Goal: Task Accomplishment & Management: Manage account settings

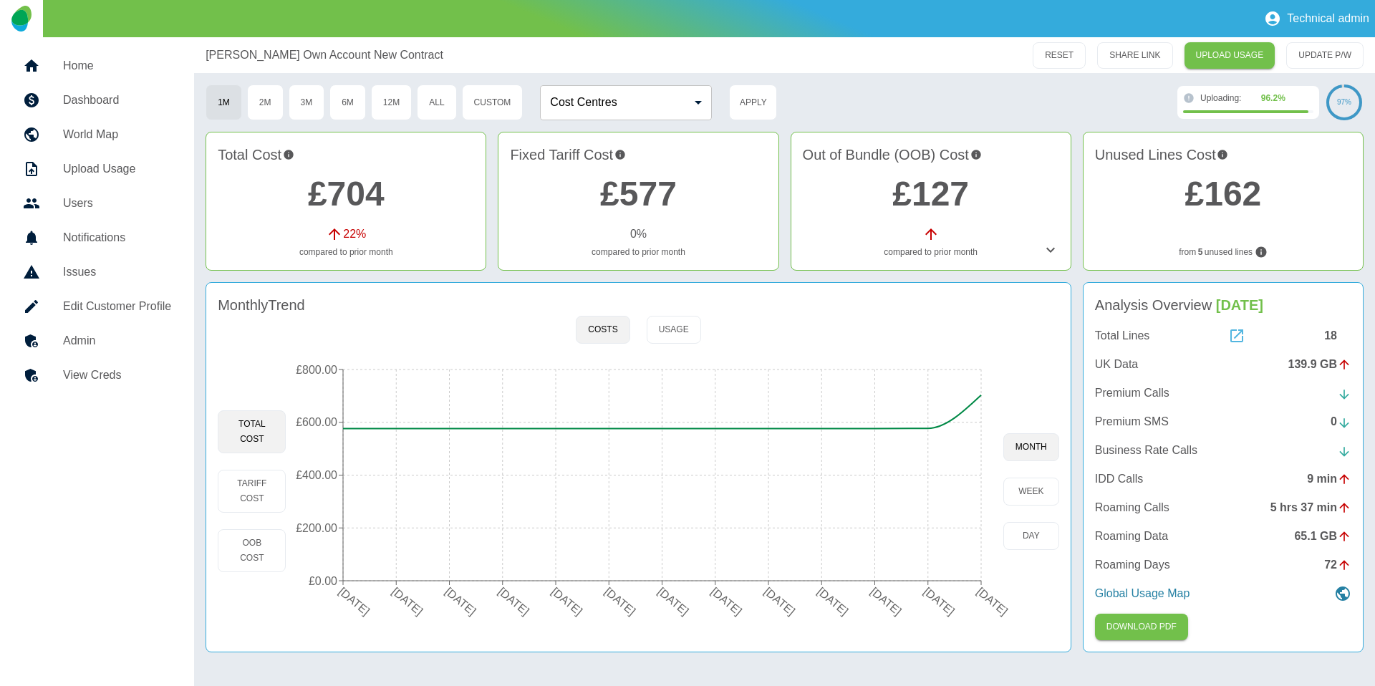
click at [1237, 336] on icon at bounding box center [1236, 335] width 17 height 17
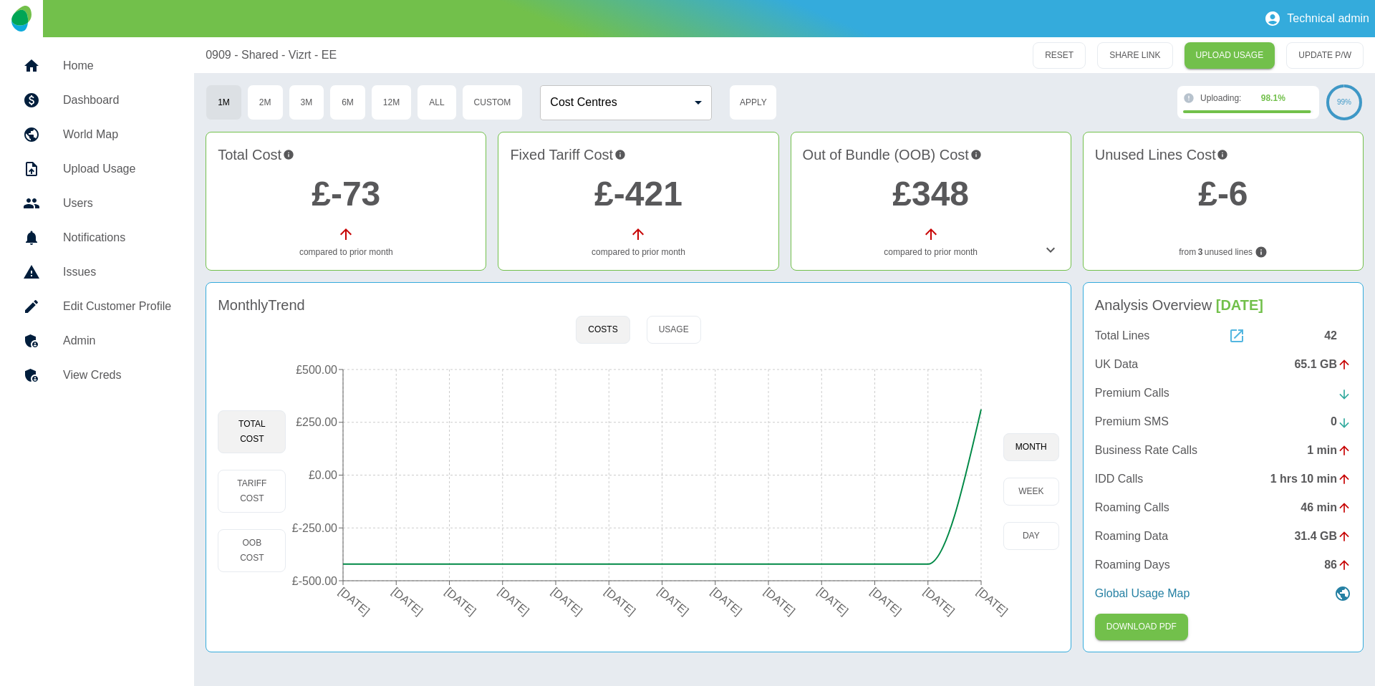
click at [1234, 335] on icon at bounding box center [1236, 335] width 17 height 17
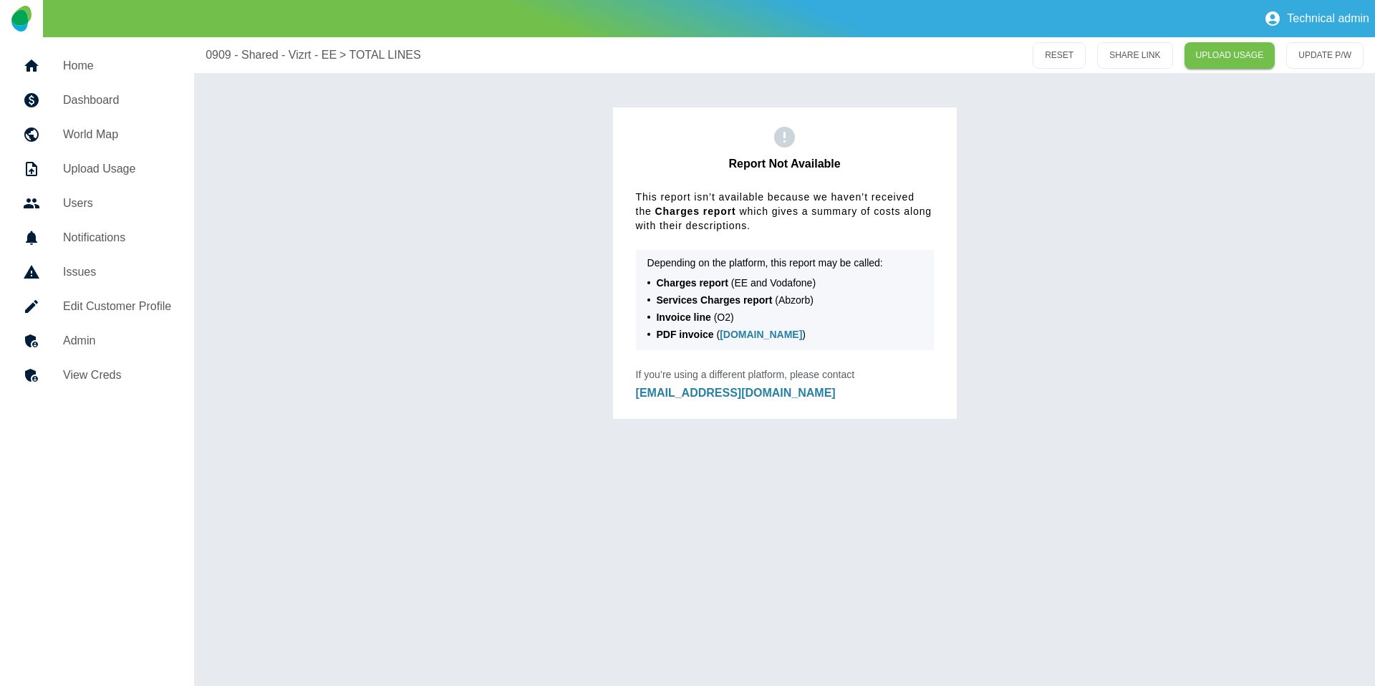
click at [341, 165] on div "Report Not Available This report isn’t available because we haven’t received th…" at bounding box center [784, 251] width 1158 height 334
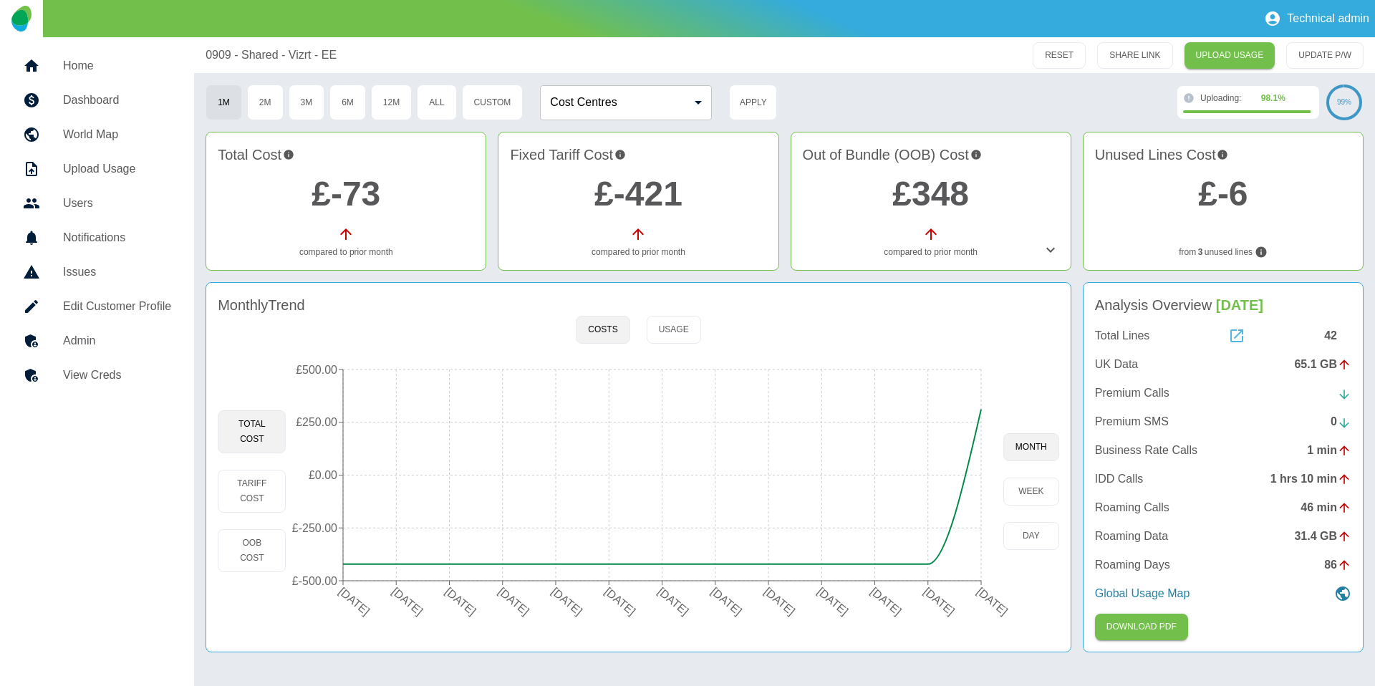
click at [1238, 335] on icon at bounding box center [1236, 335] width 17 height 17
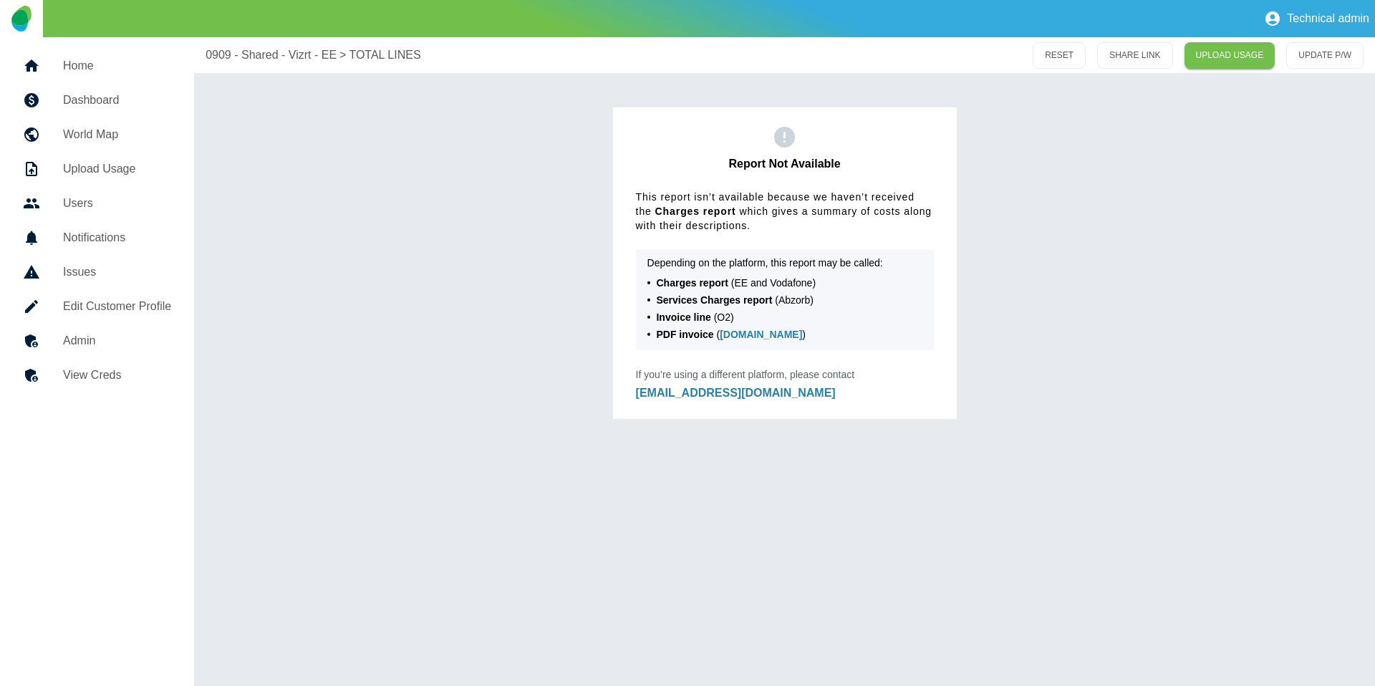
click at [591, 128] on div "Report Not Available This report isn’t available because we haven’t received th…" at bounding box center [784, 251] width 1158 height 334
click at [130, 92] on h5 "Dashboard" at bounding box center [117, 100] width 108 height 17
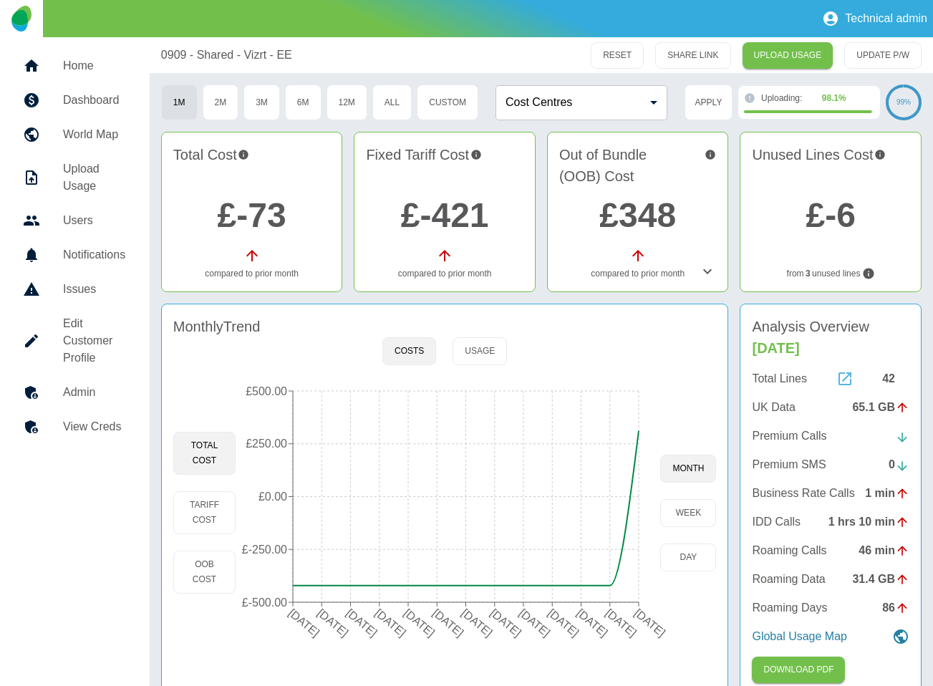
click at [841, 377] on icon at bounding box center [844, 378] width 17 height 17
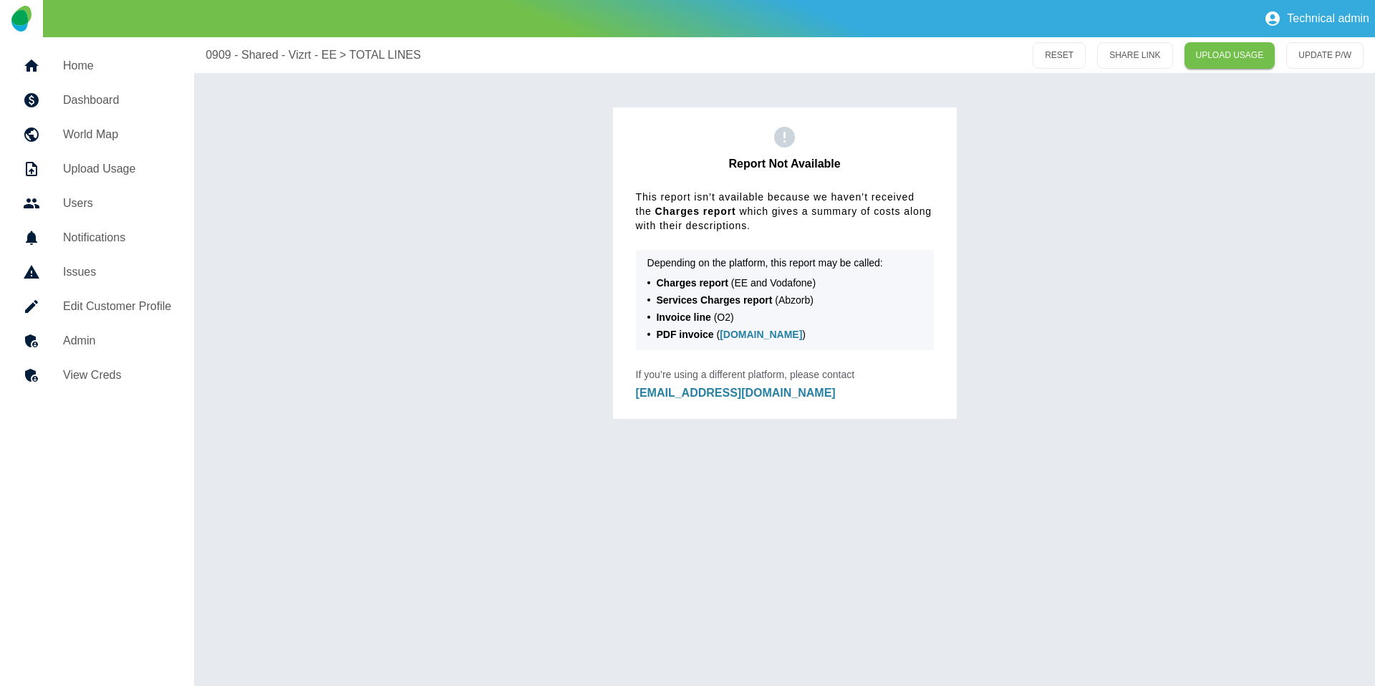
click at [109, 92] on h5 "Dashboard" at bounding box center [117, 100] width 108 height 17
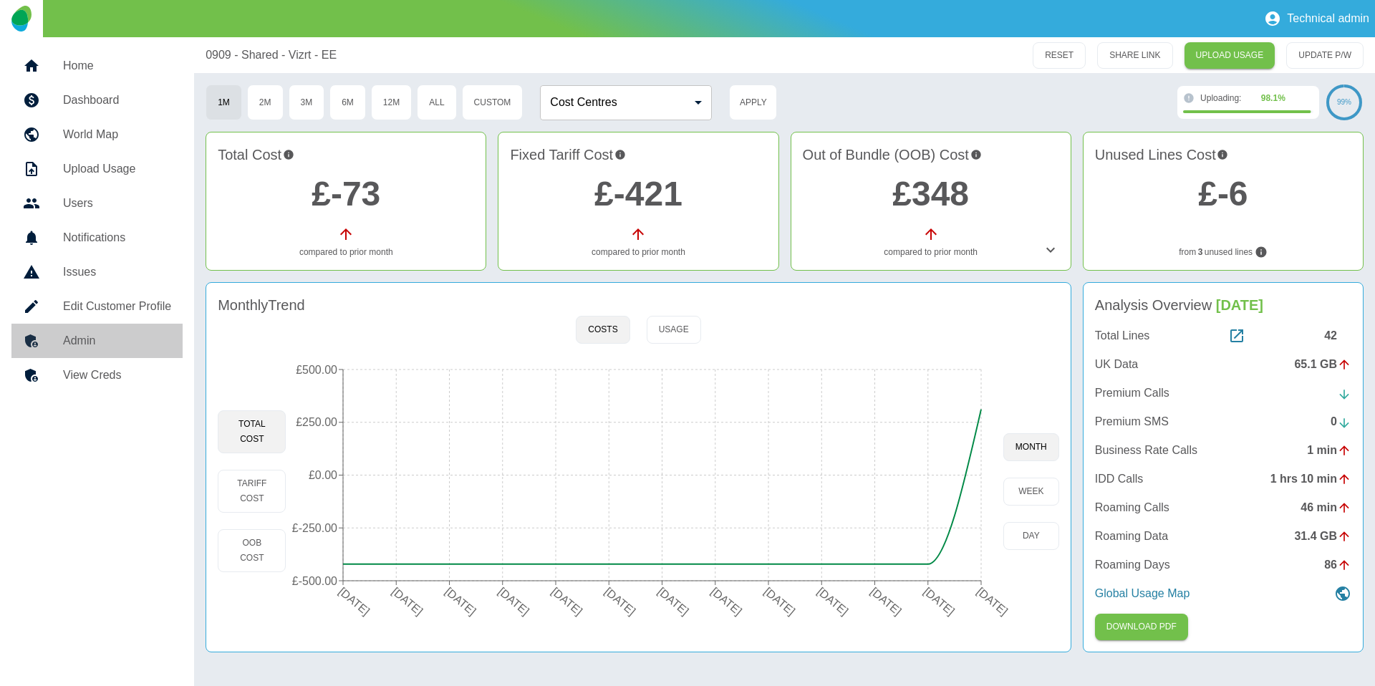
click at [77, 344] on h5 "Admin" at bounding box center [117, 340] width 108 height 17
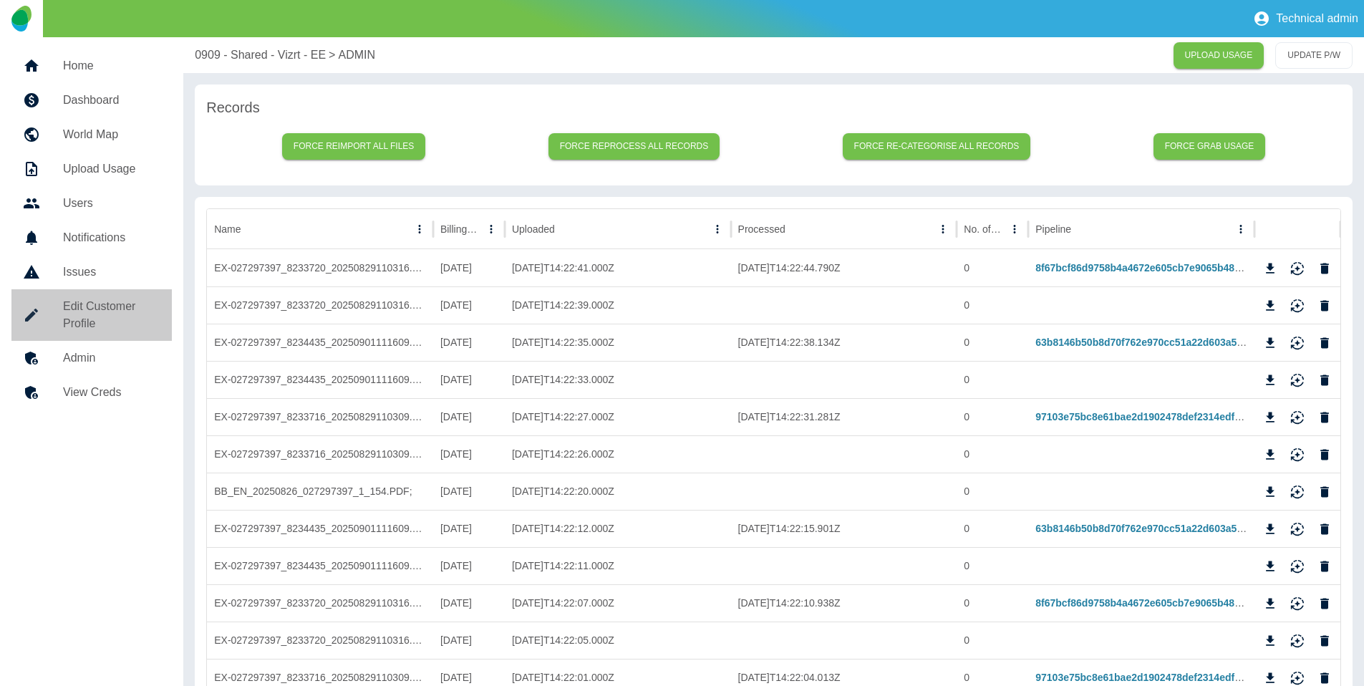
click at [100, 305] on h5 "Edit Customer Profile" at bounding box center [111, 315] width 97 height 34
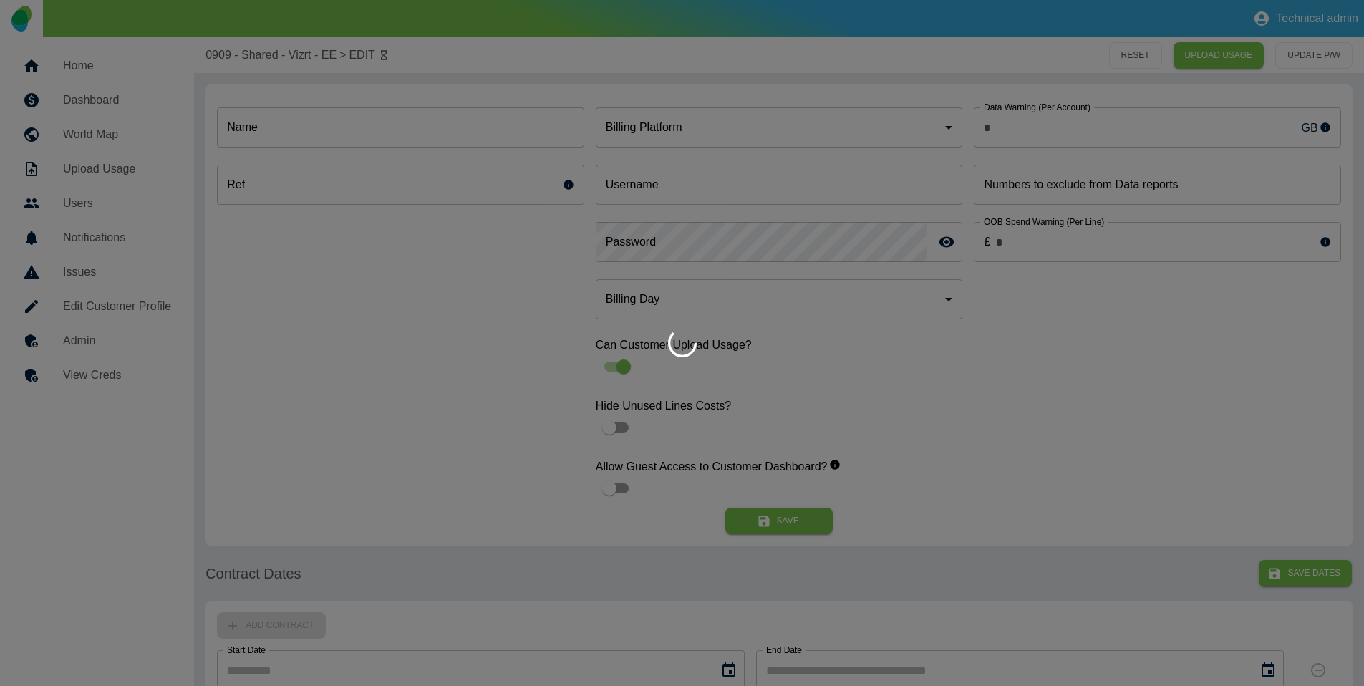
type input "*"
type input "**********"
type input "*"
type input "*********"
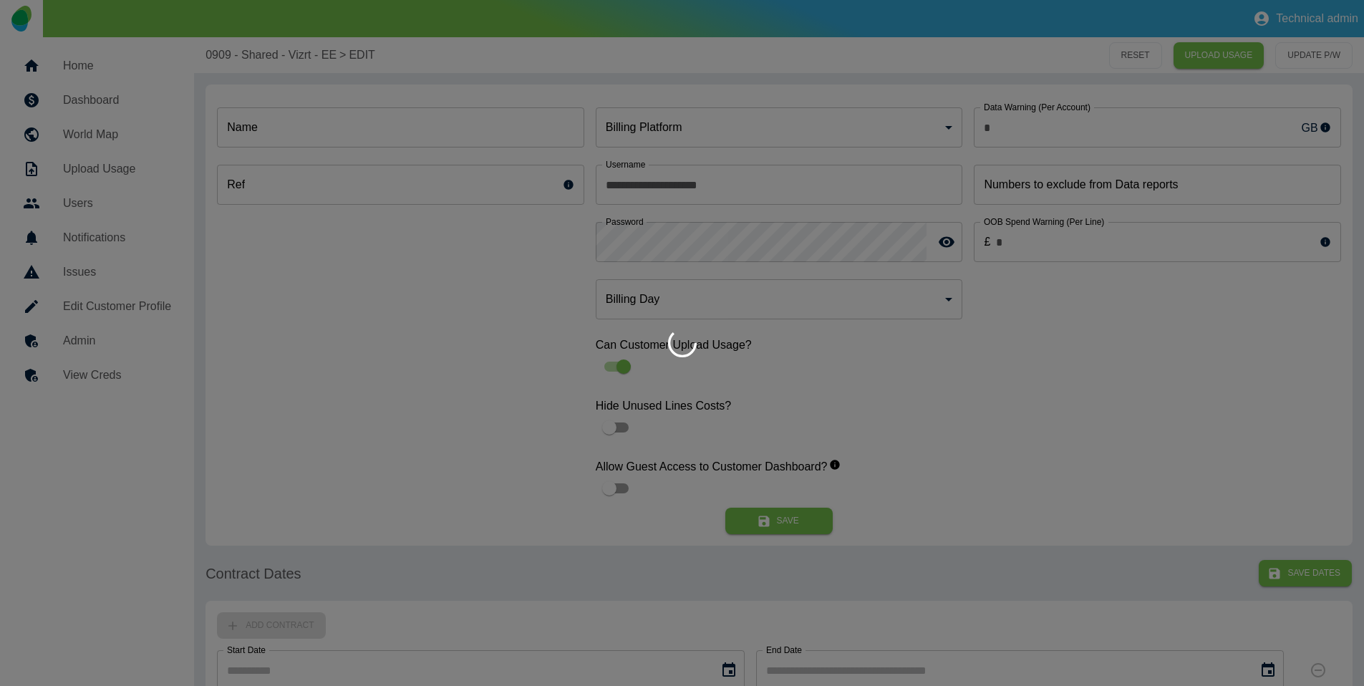
type input "*"
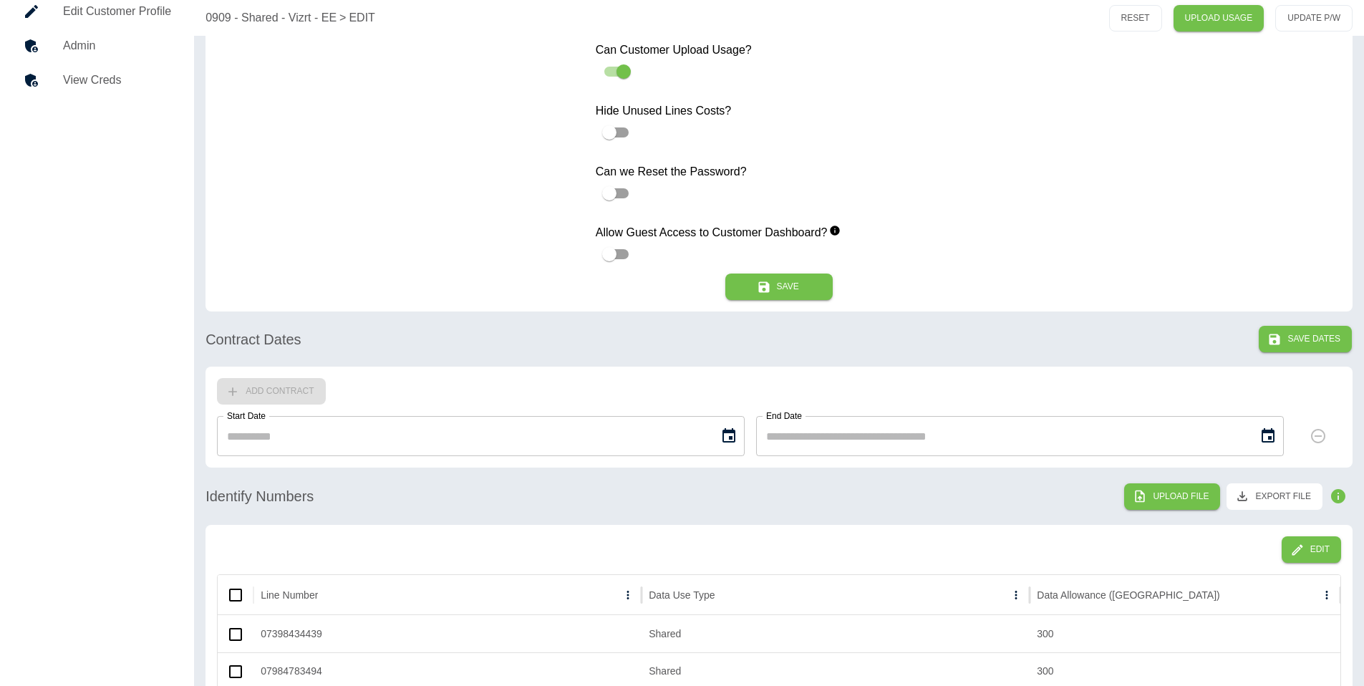
scroll to position [62, 0]
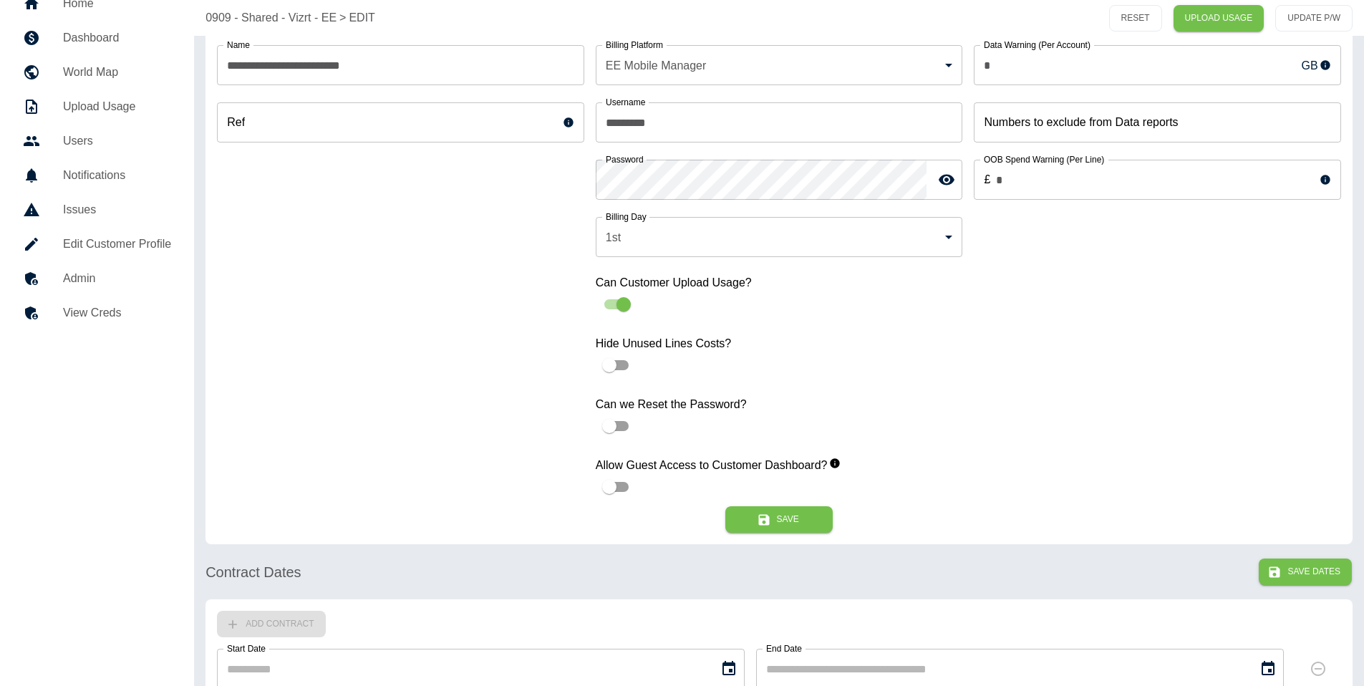
click at [110, 284] on h5 "Admin" at bounding box center [117, 278] width 108 height 17
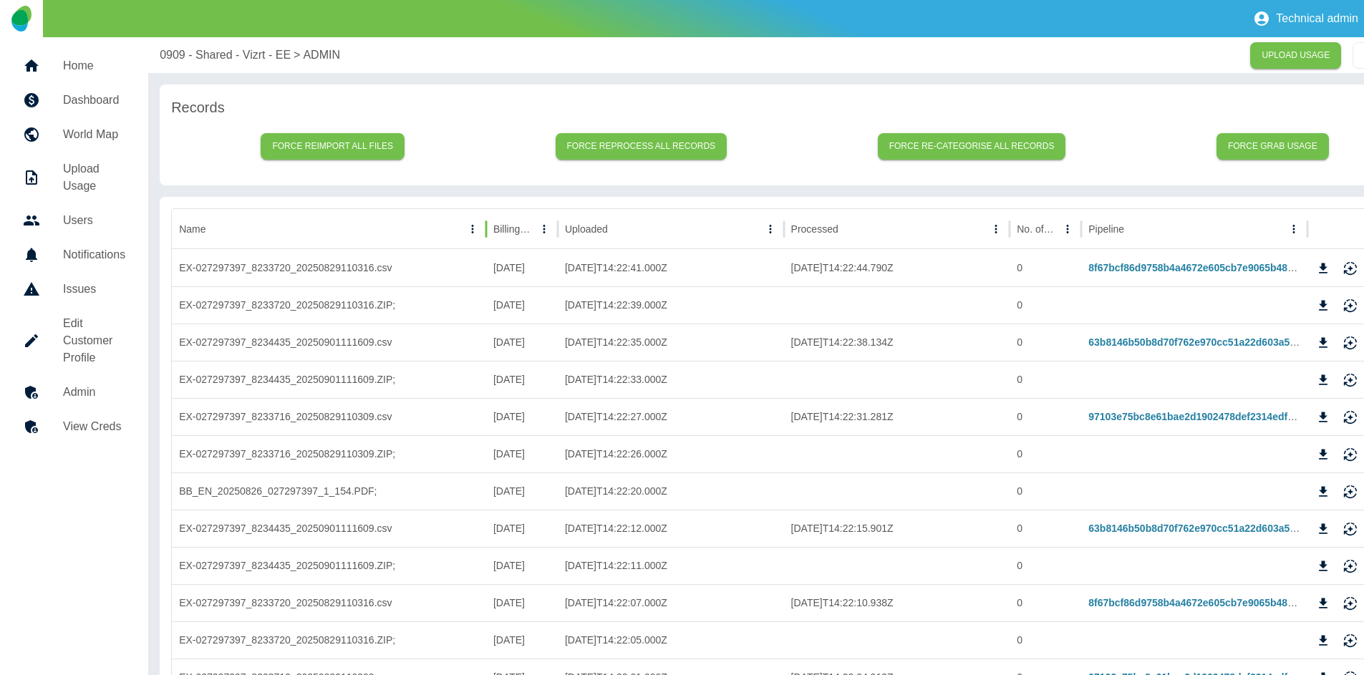
drag, startPoint x: 434, startPoint y: 236, endPoint x: 487, endPoint y: 241, distance: 53.2
click at [487, 241] on div at bounding box center [486, 229] width 7 height 40
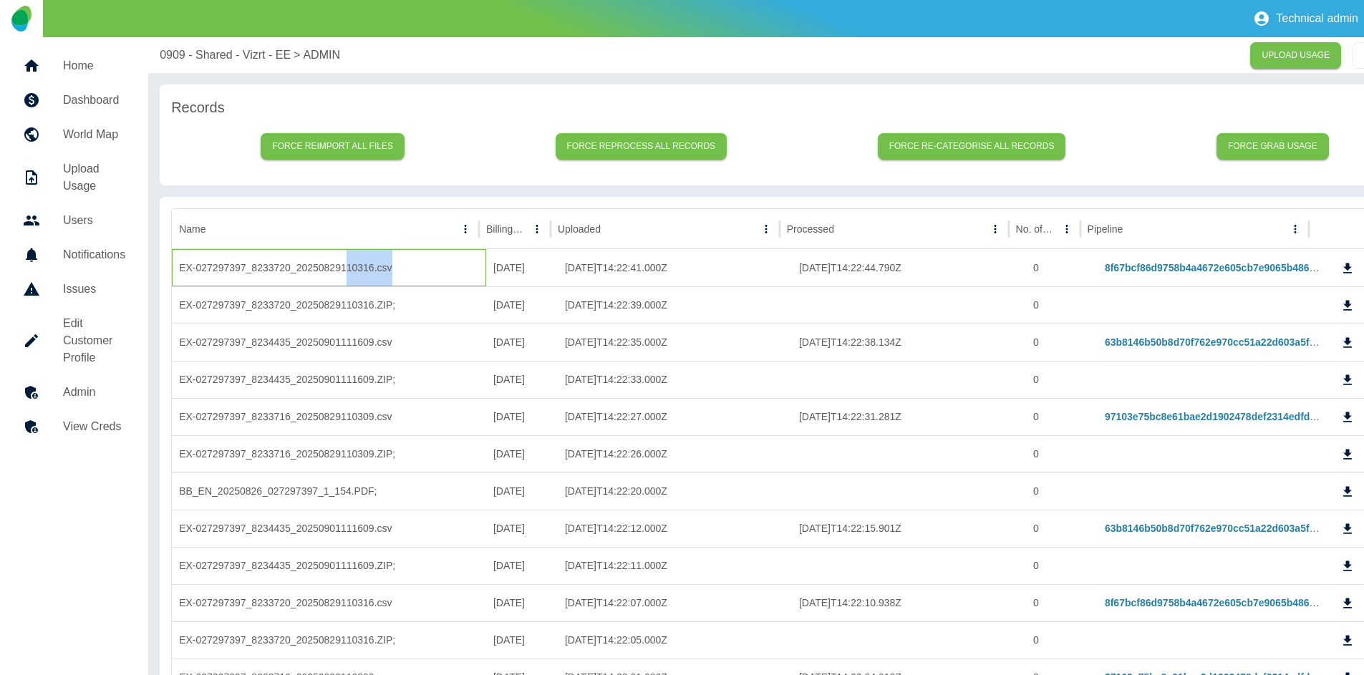
drag, startPoint x: 397, startPoint y: 267, endPoint x: 344, endPoint y: 269, distance: 53.7
click at [344, 269] on div "EX-027297397_8233720_20250829110316.csv" at bounding box center [329, 267] width 314 height 37
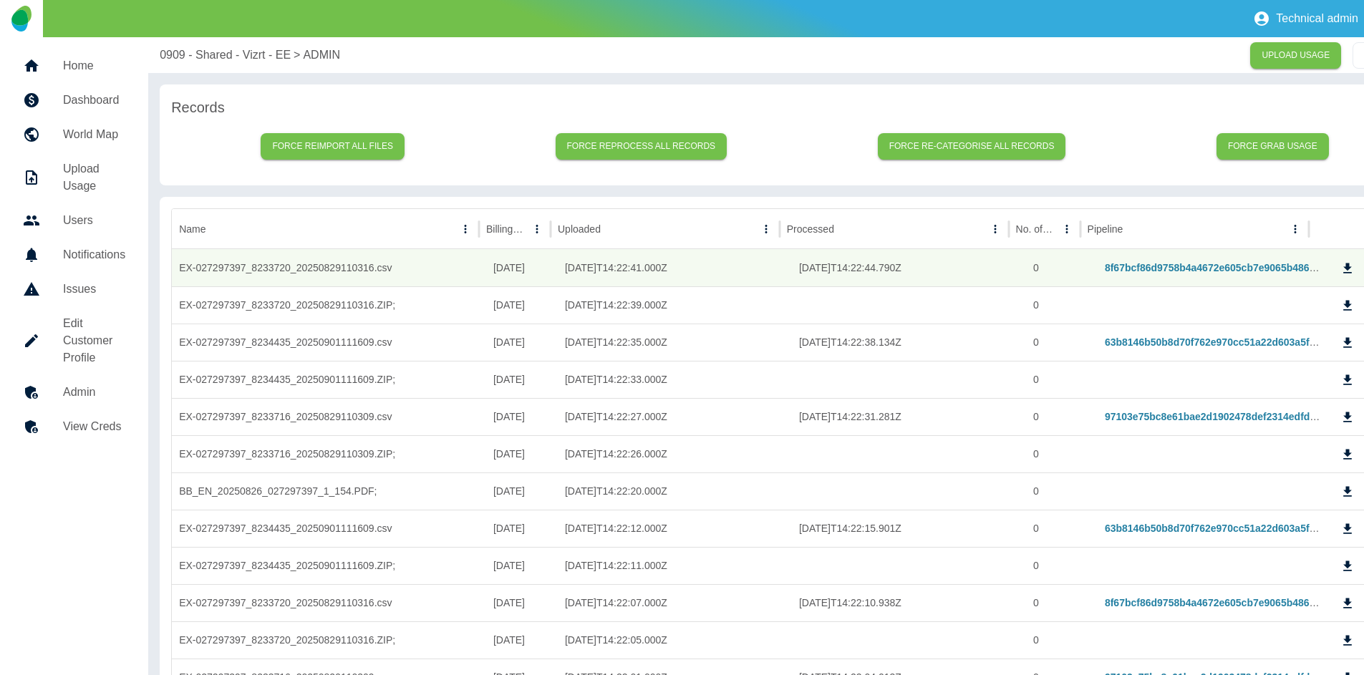
click at [103, 90] on link "Dashboard" at bounding box center [73, 100] width 125 height 34
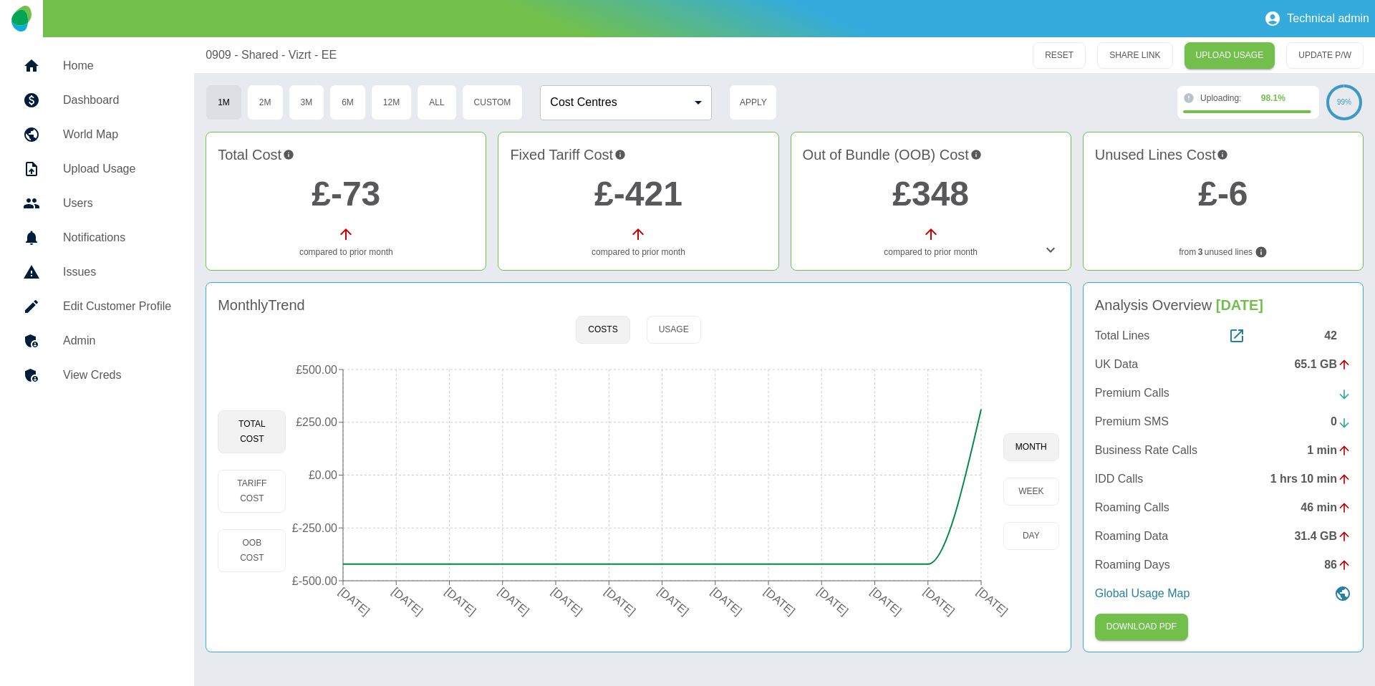
click at [1245, 331] on div "Total Lines 42" at bounding box center [1223, 335] width 256 height 17
click at [1241, 337] on icon at bounding box center [1236, 335] width 13 height 13
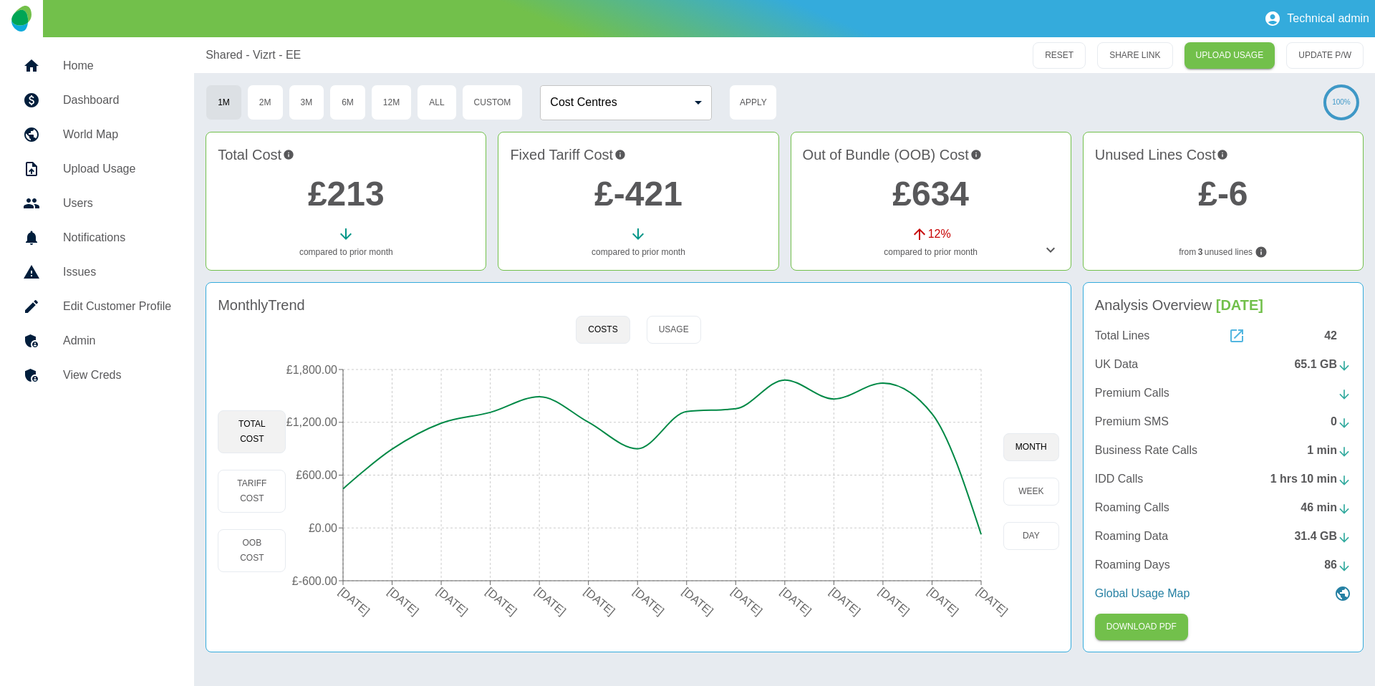
click at [1237, 332] on icon at bounding box center [1236, 335] width 17 height 17
click at [113, 377] on h5 "View Creds" at bounding box center [117, 375] width 108 height 17
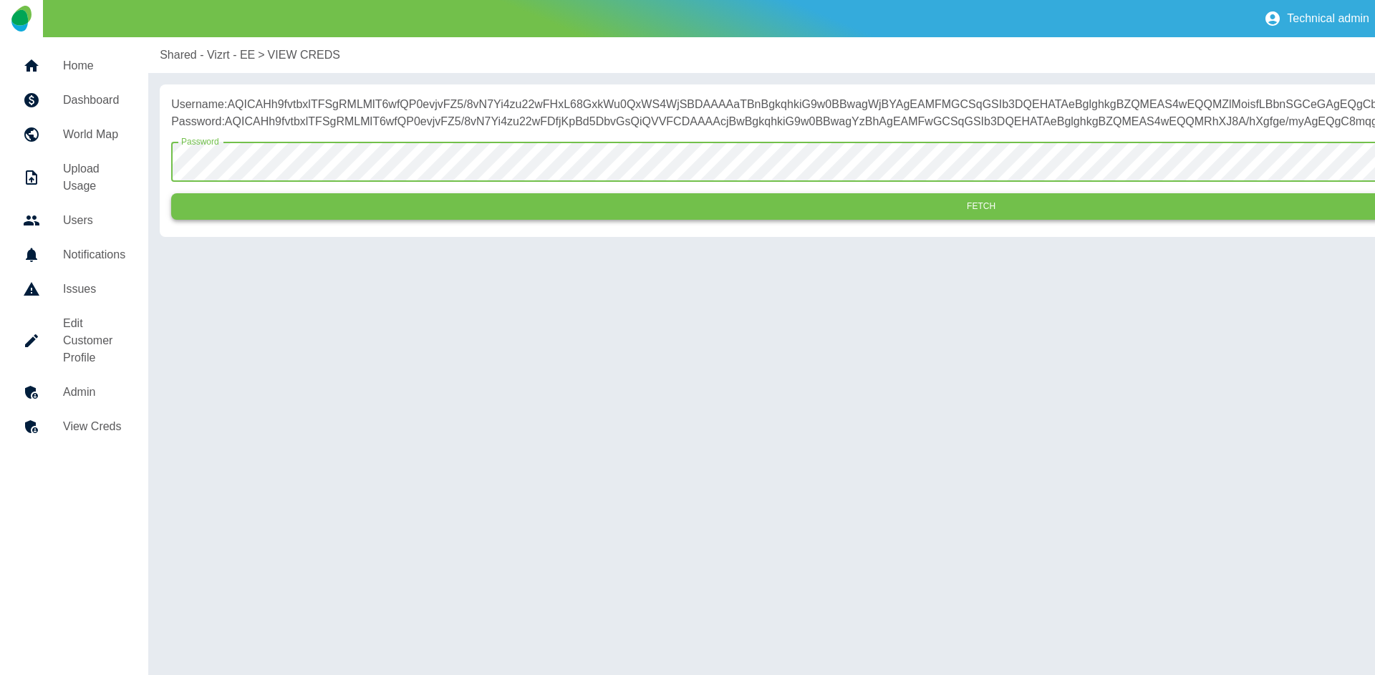
click at [477, 220] on button "Fetch" at bounding box center [981, 206] width 1620 height 26
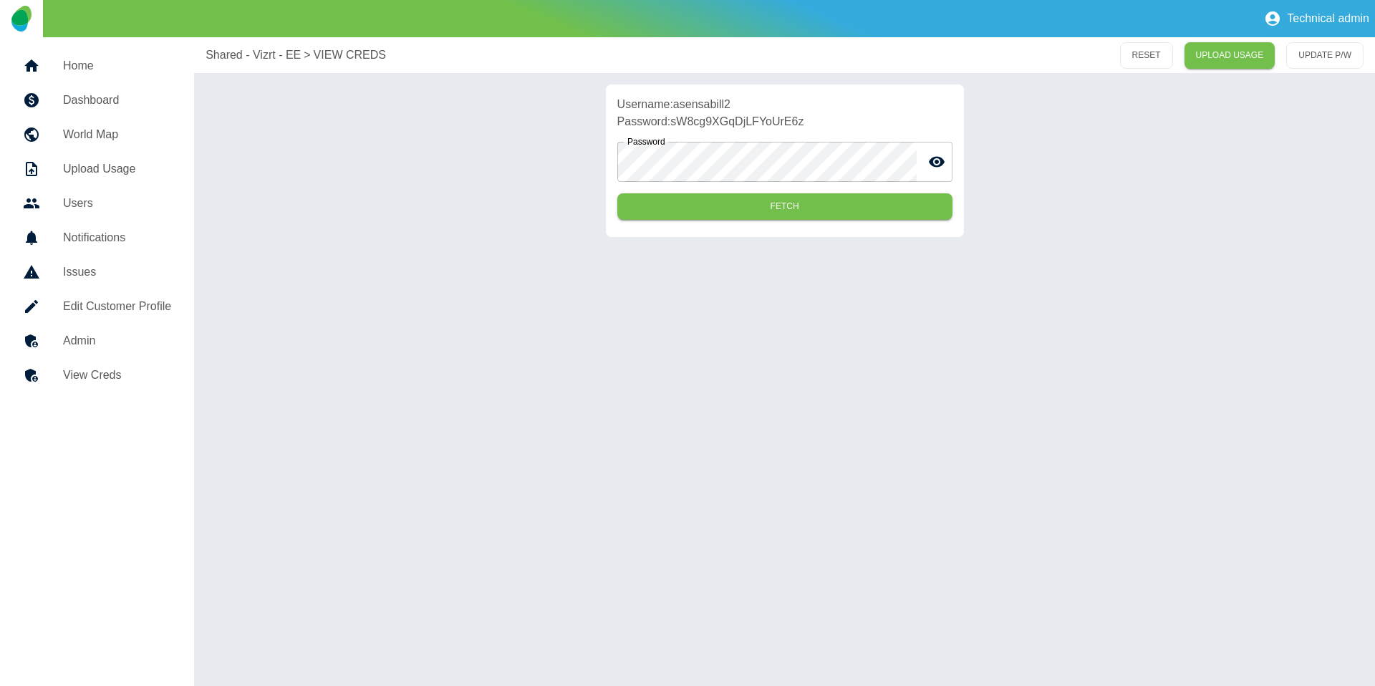
click at [84, 351] on link "Admin" at bounding box center [96, 341] width 171 height 34
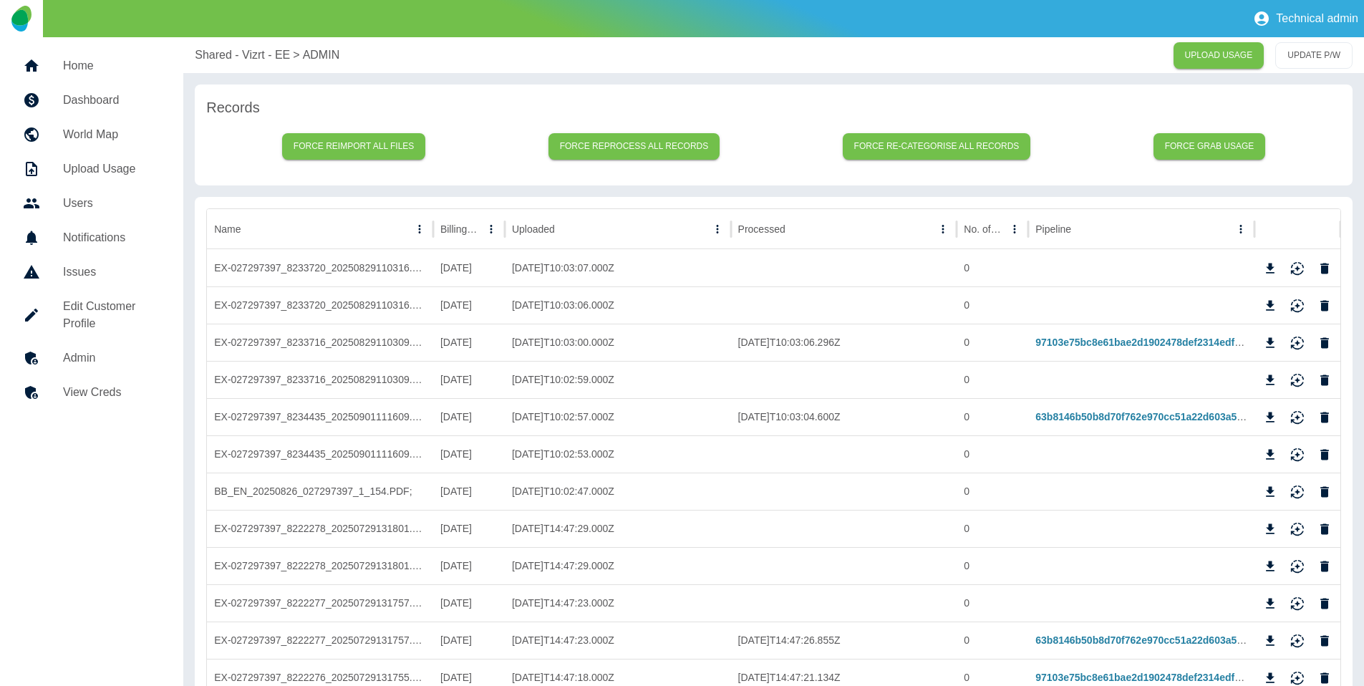
click at [130, 309] on h5 "Edit Customer Profile" at bounding box center [111, 315] width 97 height 34
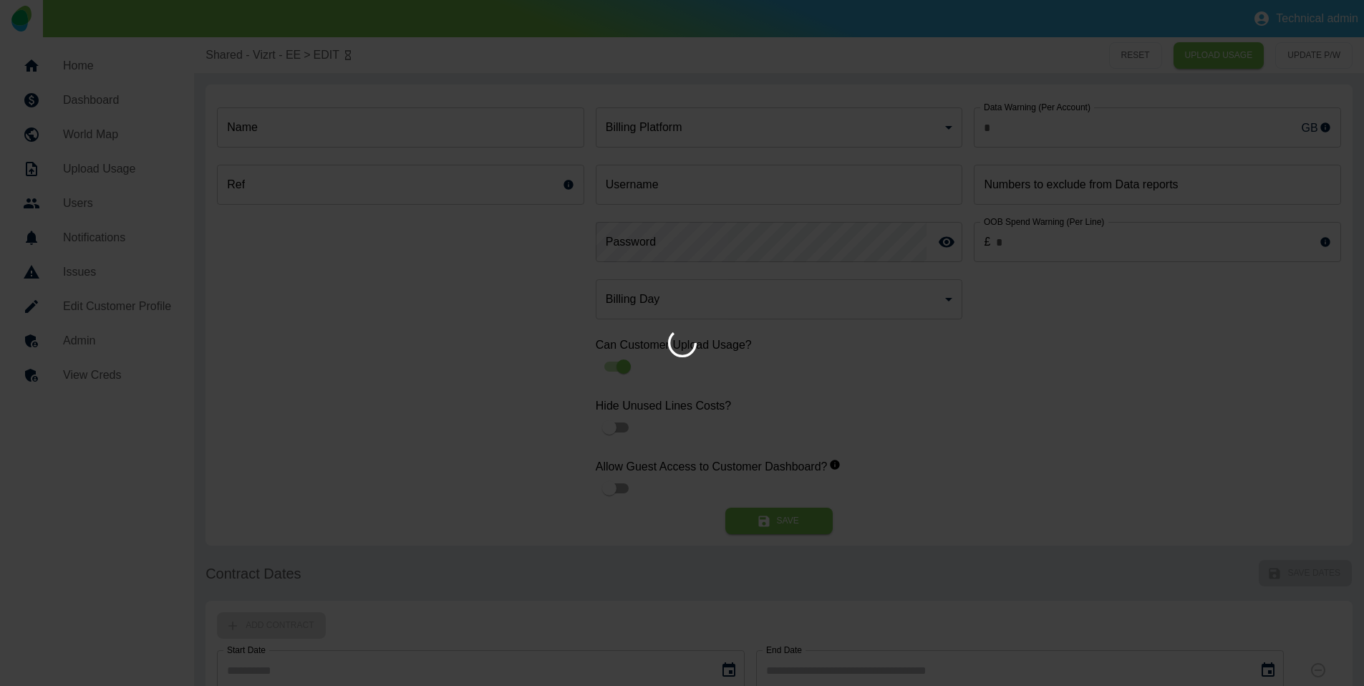
type input "*"
type input "**********"
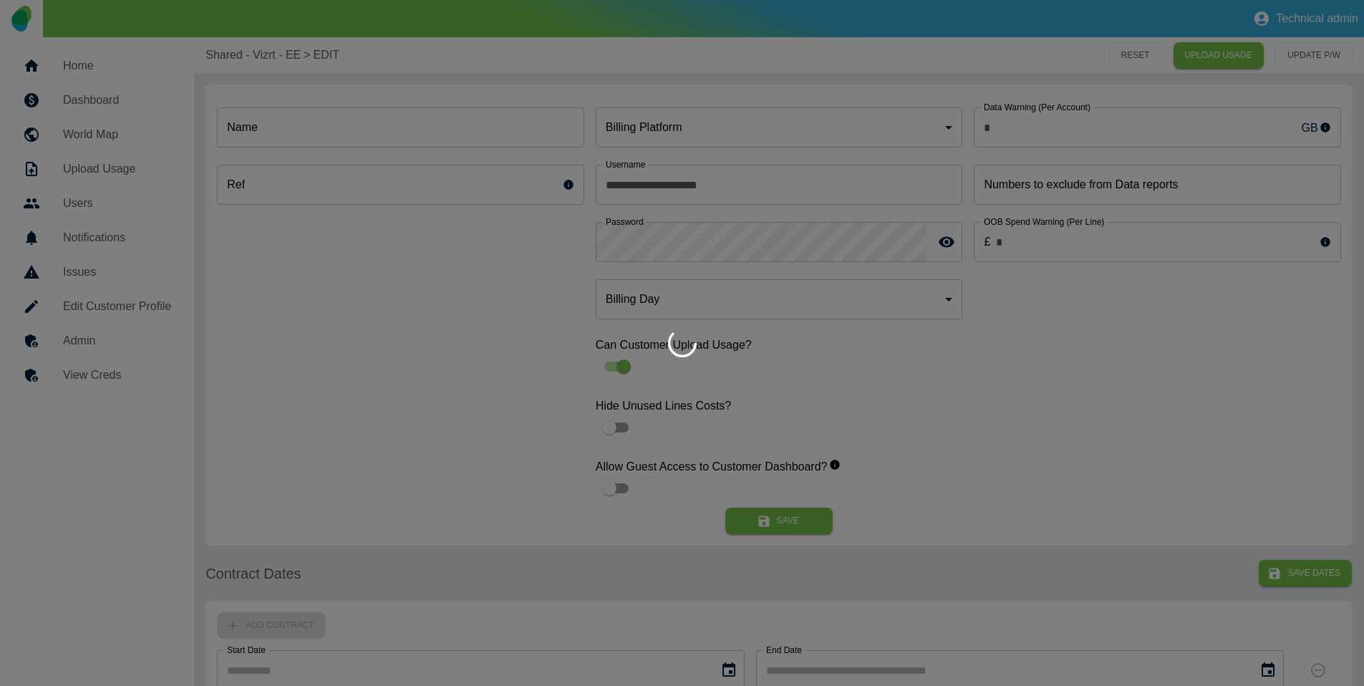
type input "**********"
type input "*"
type input "*********"
type input "*"
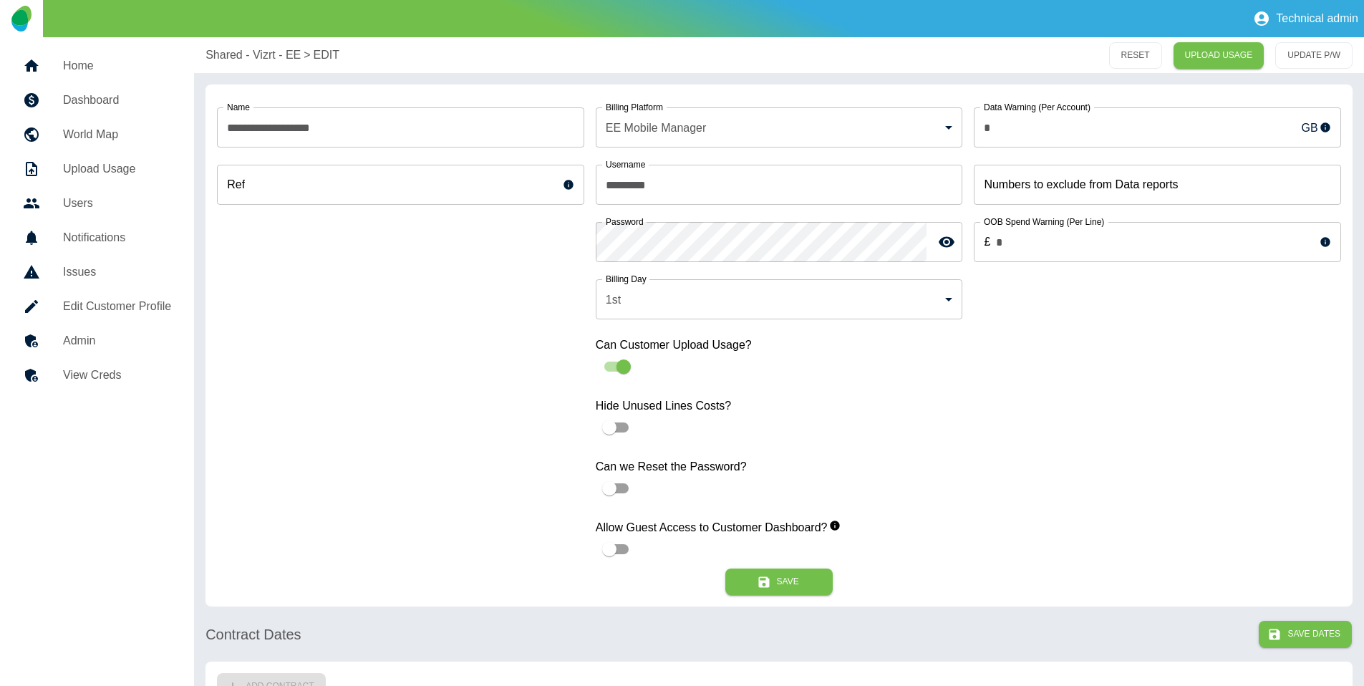
click at [69, 352] on link "Admin" at bounding box center [96, 341] width 171 height 34
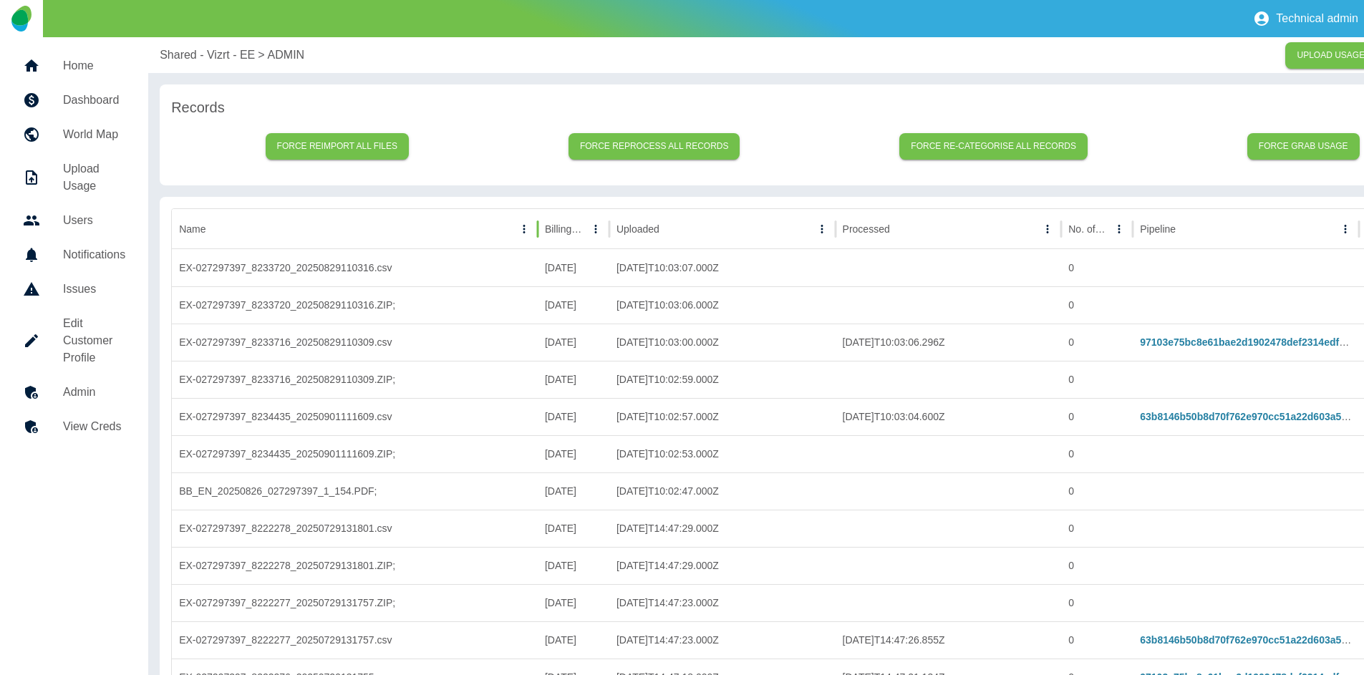
drag, startPoint x: 434, startPoint y: 234, endPoint x: 538, endPoint y: 234, distance: 104.5
click at [538, 234] on div at bounding box center [537, 229] width 7 height 40
drag, startPoint x: 399, startPoint y: 272, endPoint x: 347, endPoint y: 271, distance: 52.3
click at [347, 271] on div "EX-027297397_8233720_20250829110316.csv" at bounding box center [355, 267] width 366 height 37
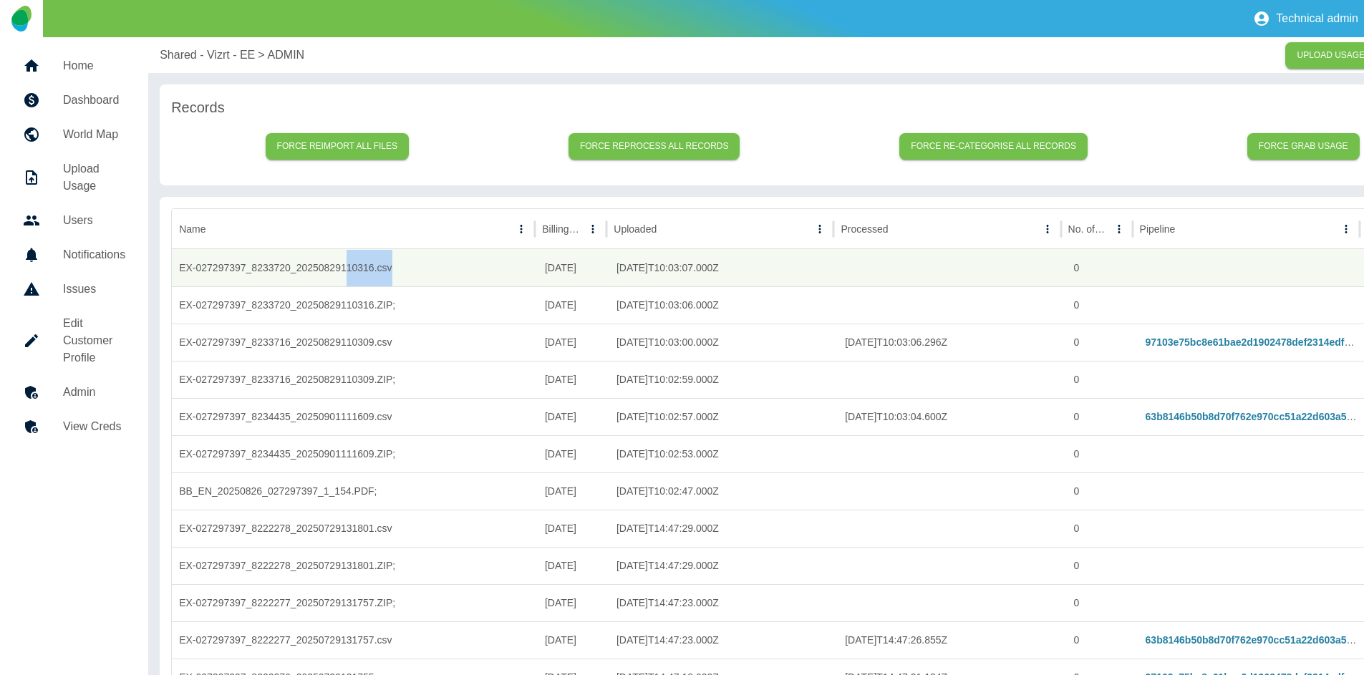
click at [92, 106] on h5 "Dashboard" at bounding box center [94, 100] width 62 height 17
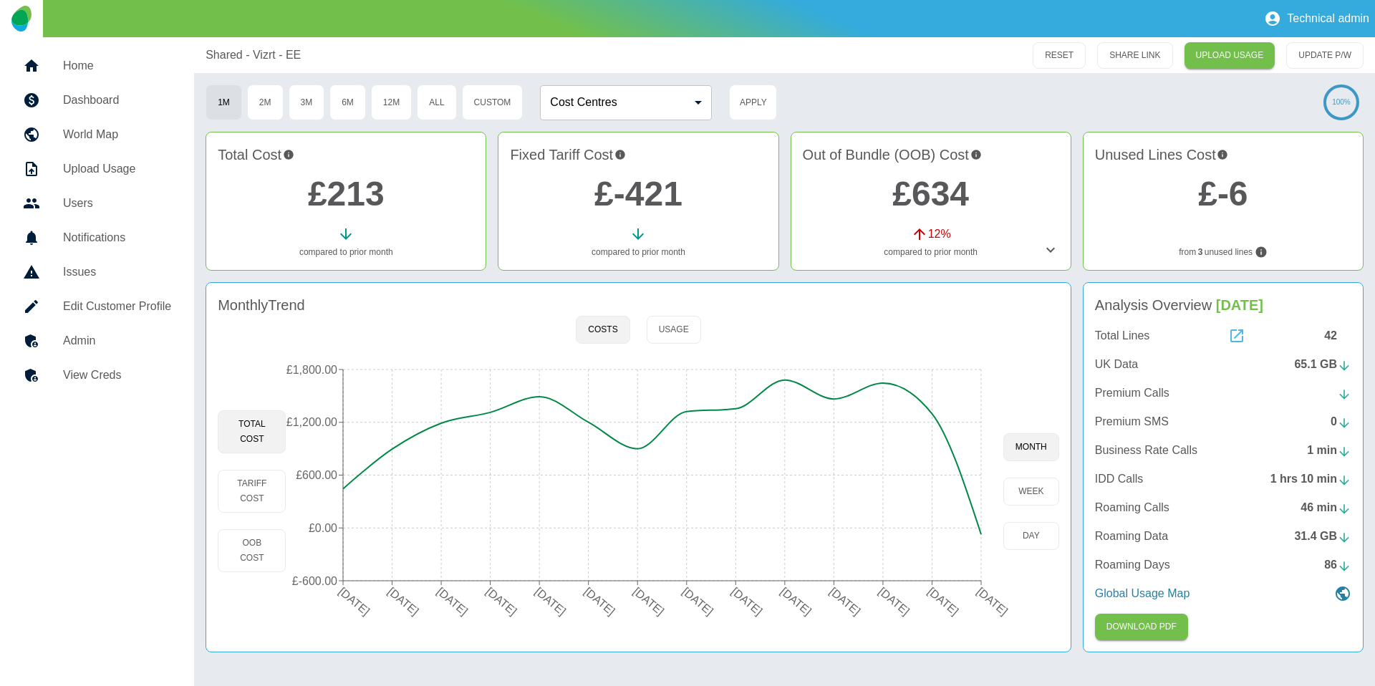
click at [1233, 334] on icon at bounding box center [1236, 335] width 17 height 17
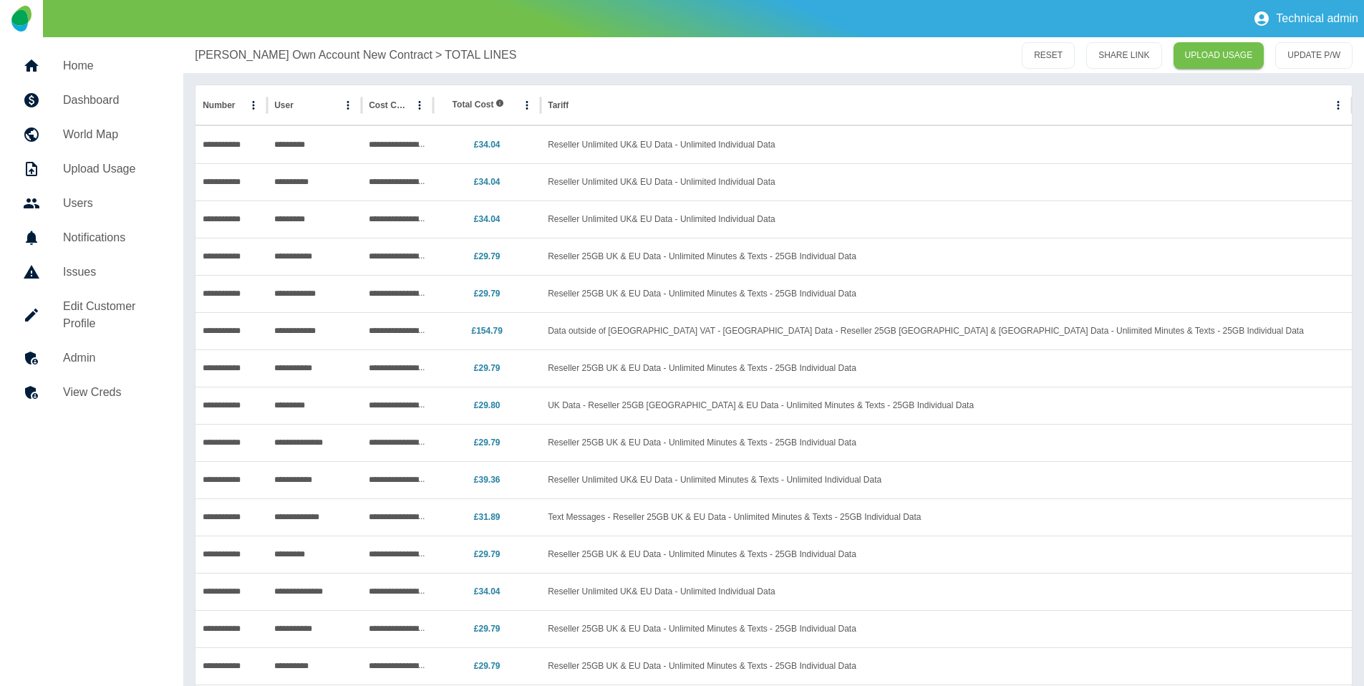
click at [107, 69] on h5 "Home" at bounding box center [111, 65] width 97 height 17
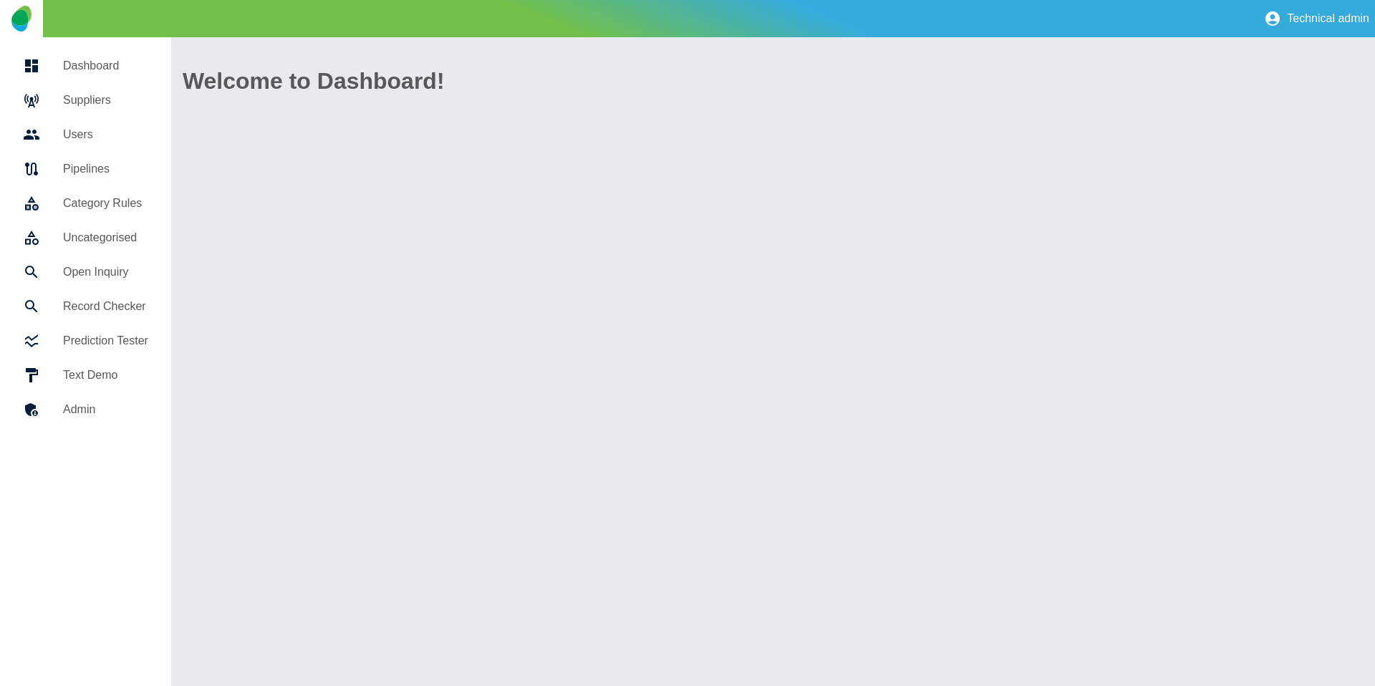
click at [106, 98] on h5 "Suppliers" at bounding box center [105, 100] width 85 height 17
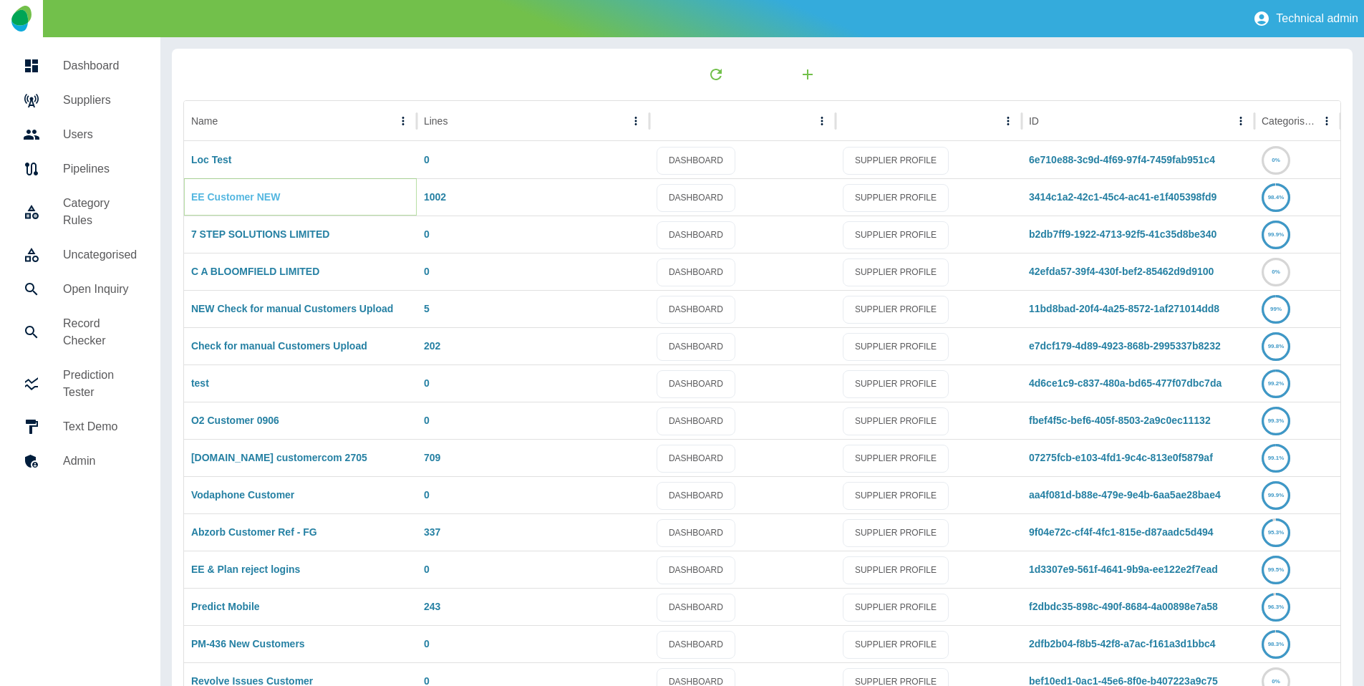
click at [223, 198] on link "EE Customer NEW" at bounding box center [235, 196] width 89 height 11
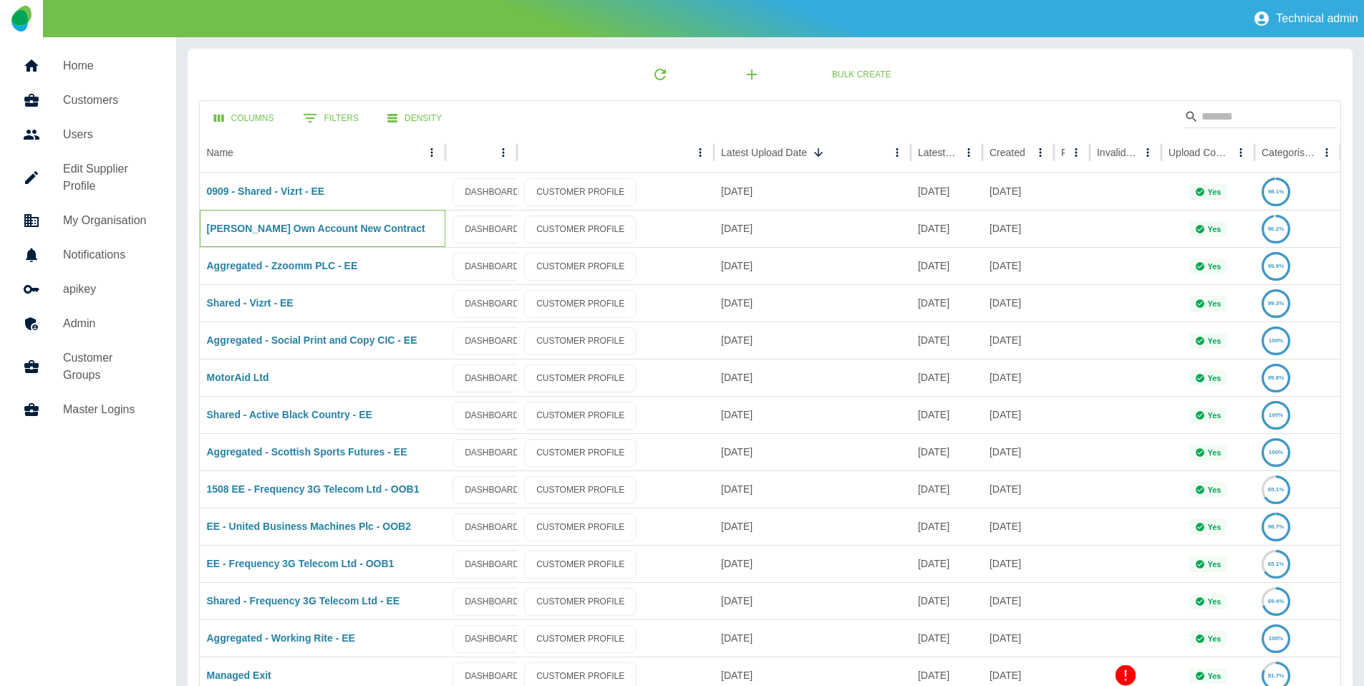
click at [306, 236] on div "Anne - Jelly Own Account New Contract" at bounding box center [323, 228] width 246 height 37
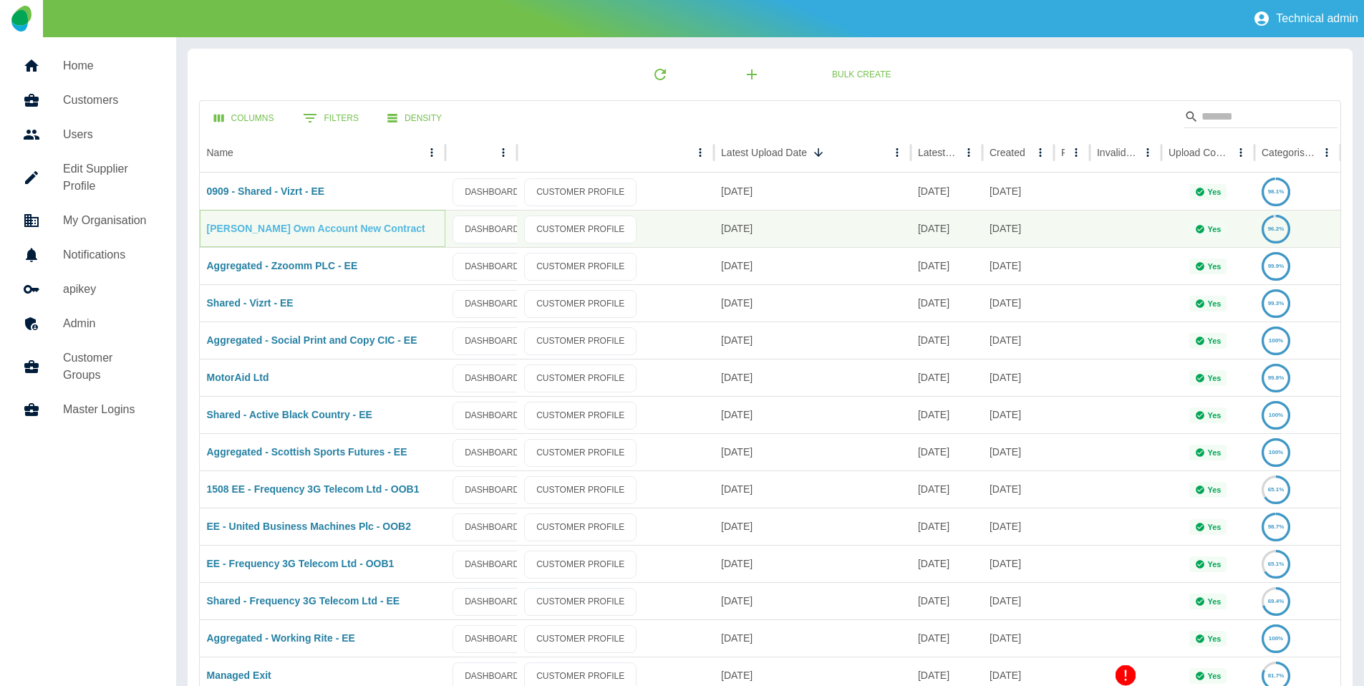
click at [287, 226] on link "Anne - Jelly Own Account New Contract" at bounding box center [316, 228] width 218 height 11
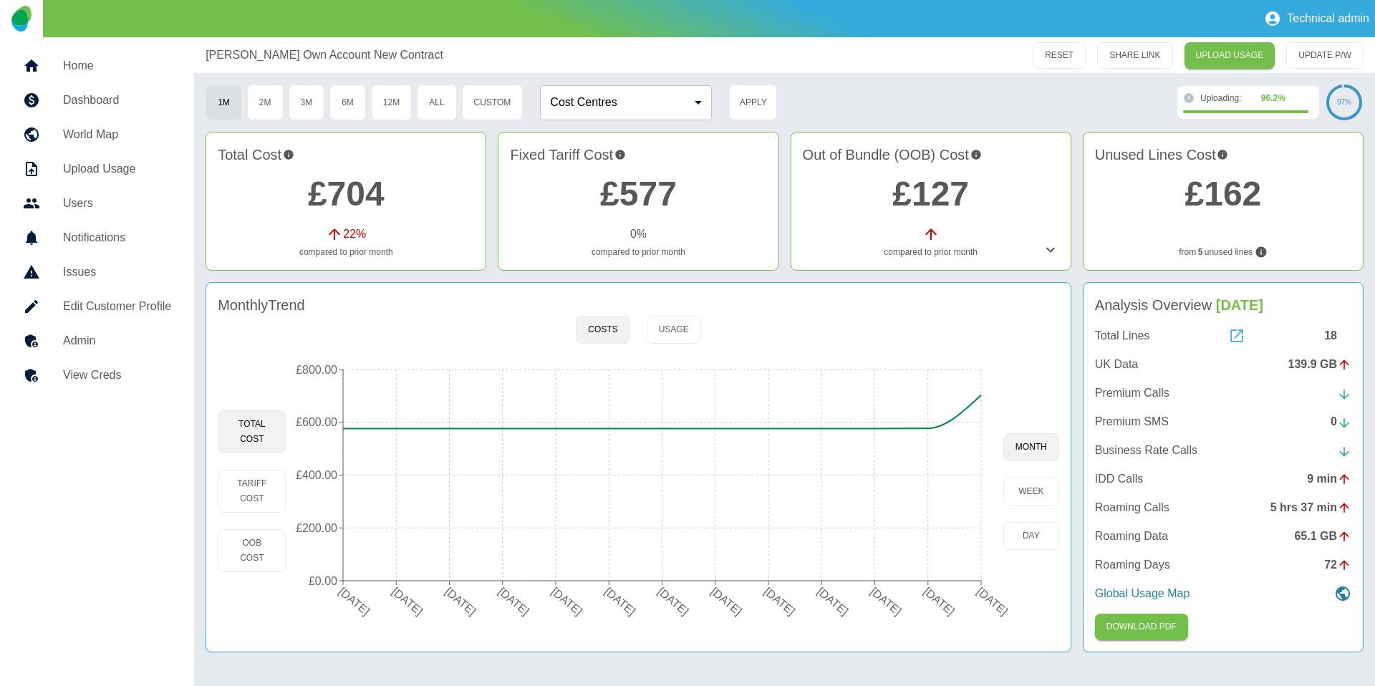
click at [1235, 334] on icon at bounding box center [1236, 335] width 17 height 17
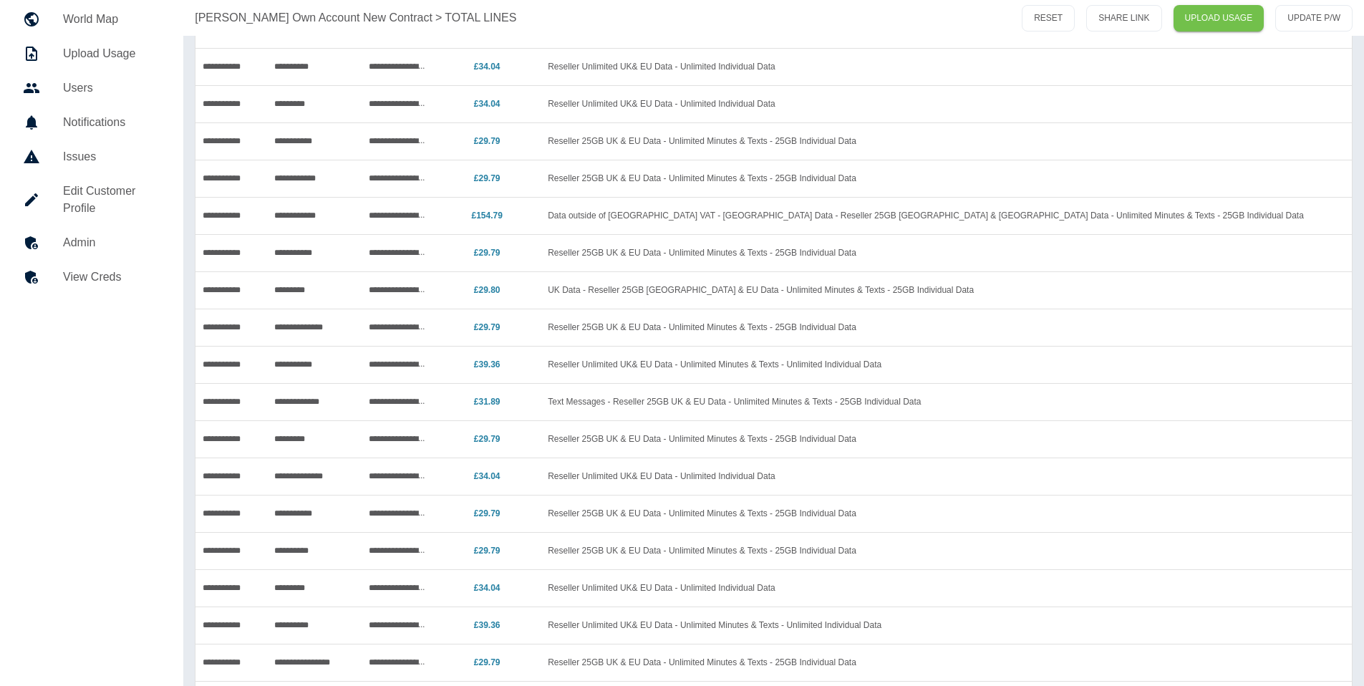
scroll to position [160, 0]
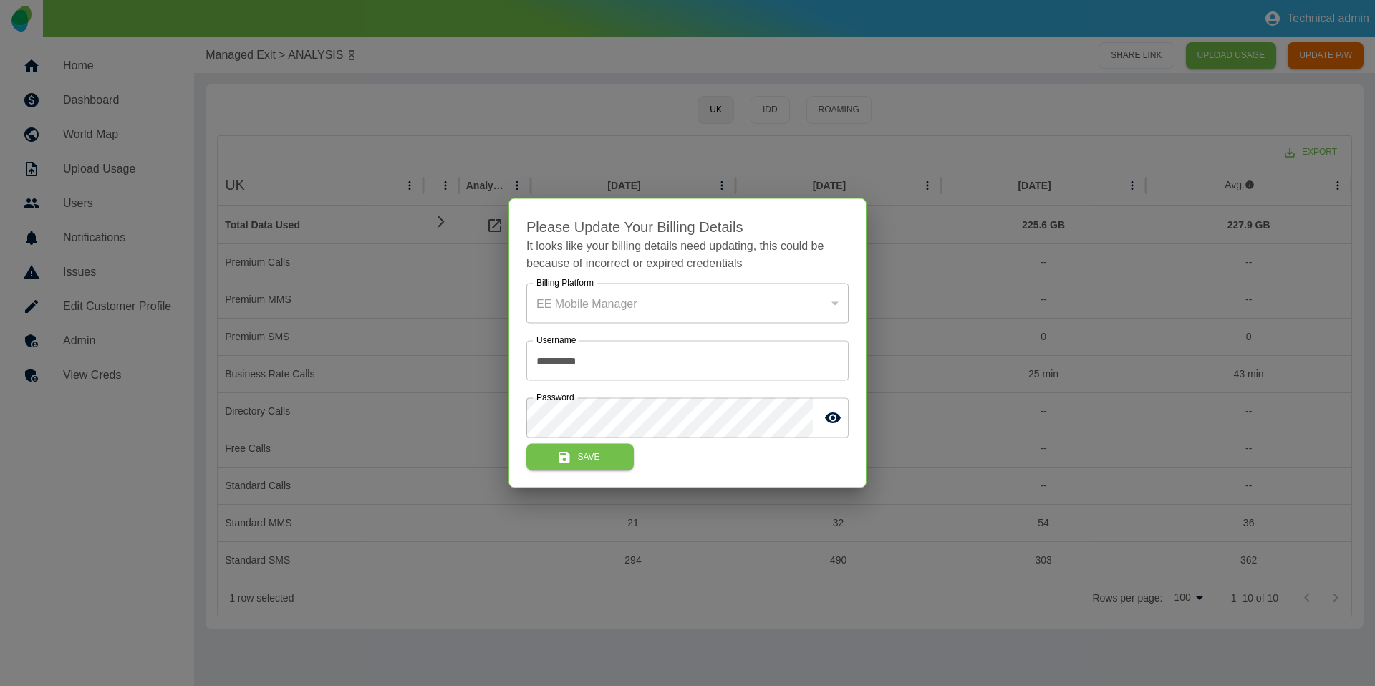
click at [354, 253] on div at bounding box center [687, 343] width 1375 height 686
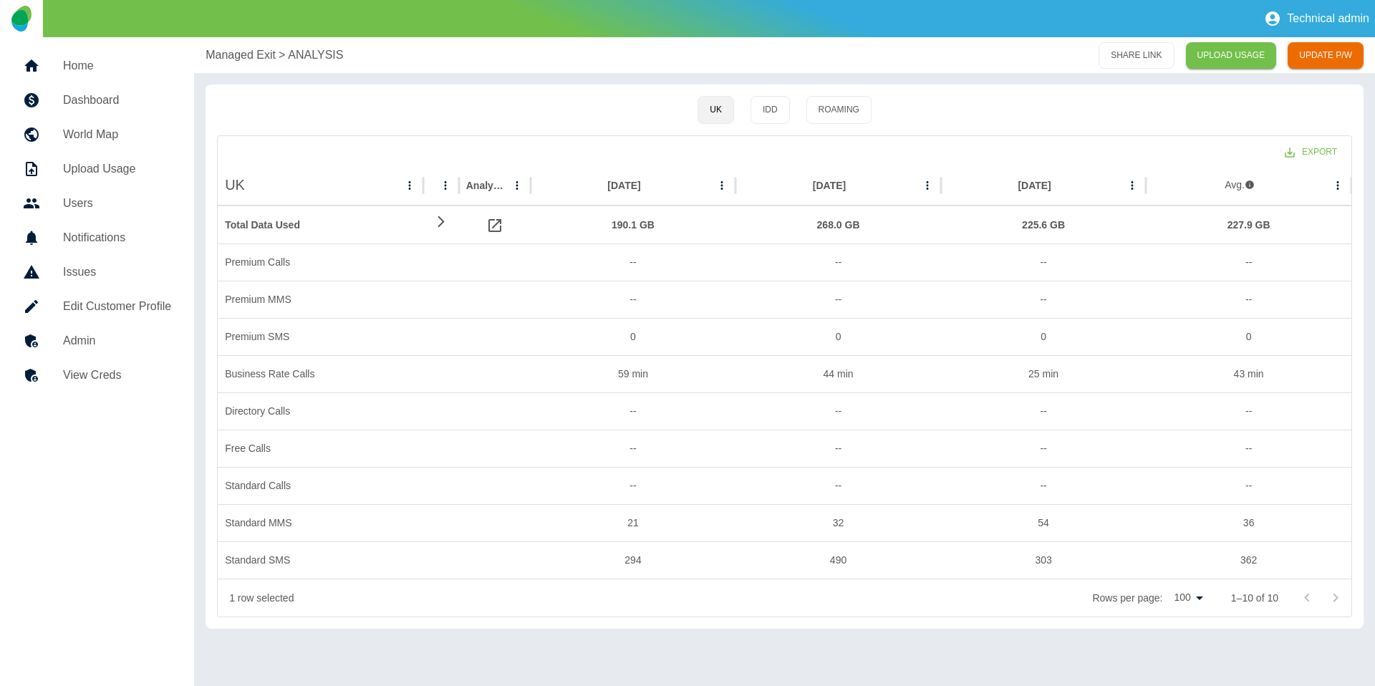
click at [130, 306] on h5 "Edit Customer Profile" at bounding box center [117, 306] width 108 height 17
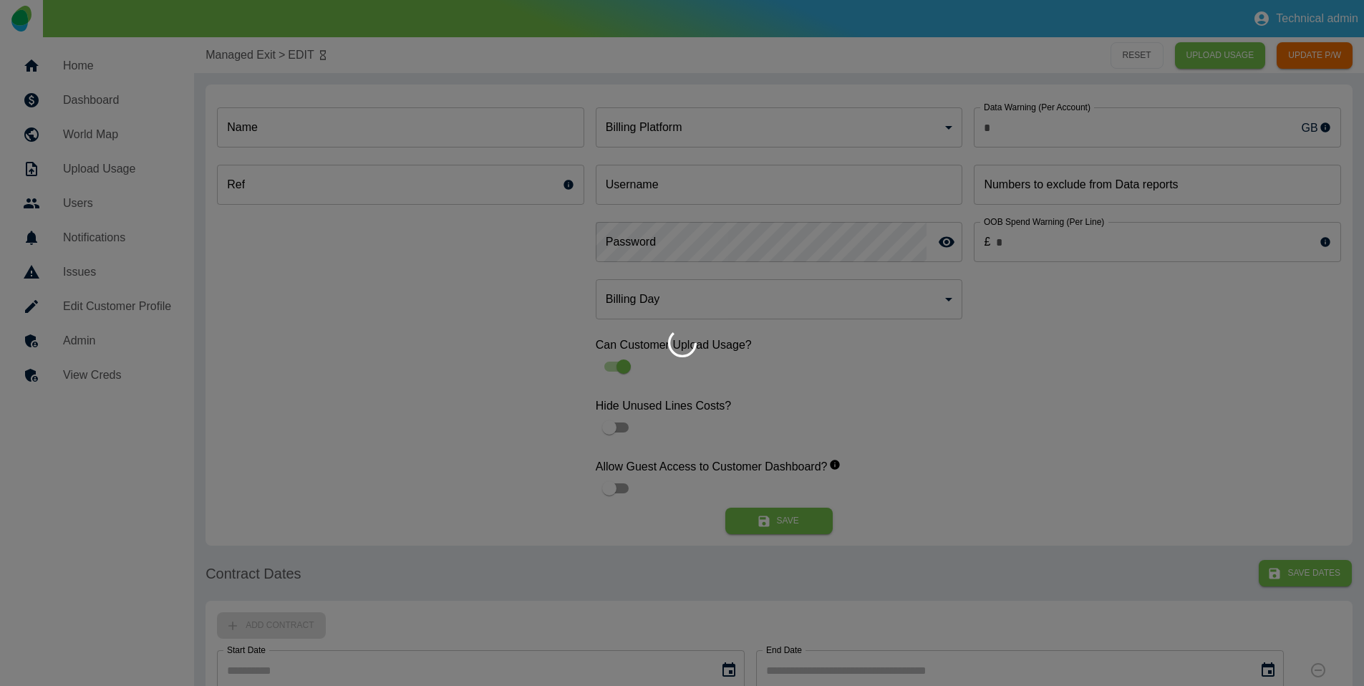
type input "*"
type input "**********"
type input "*"
type input "*********"
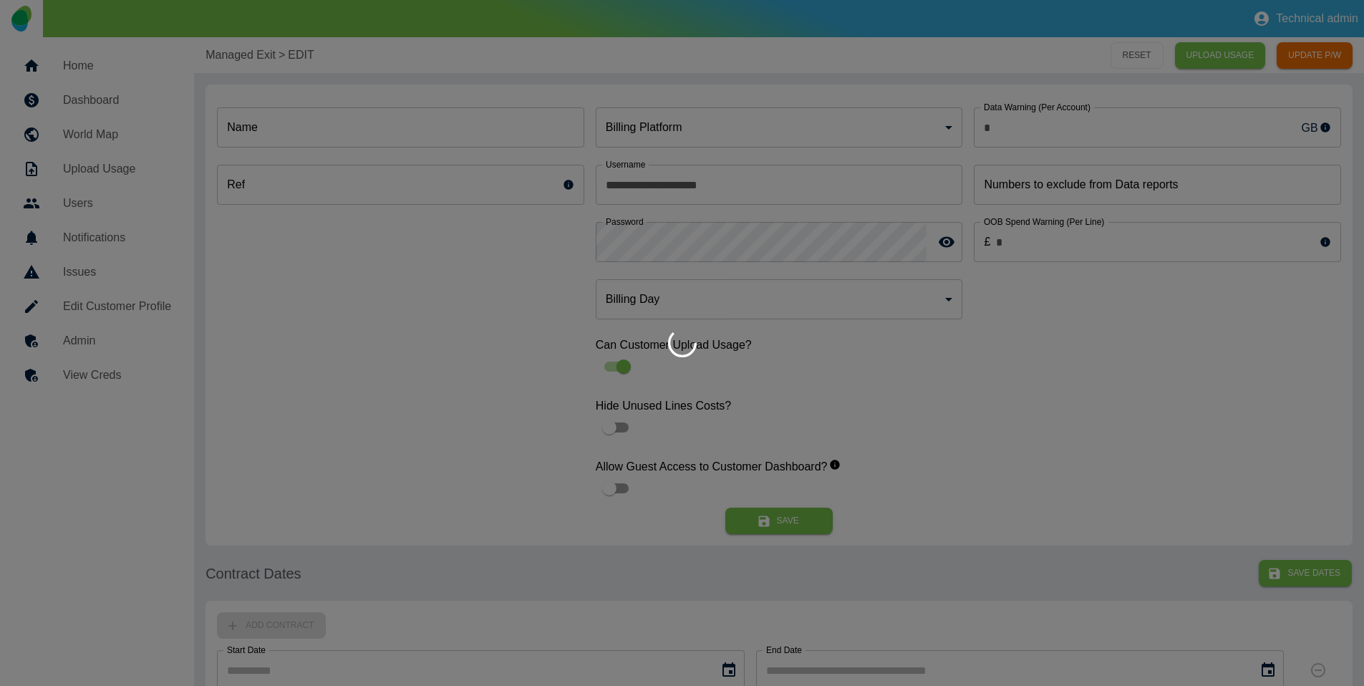
type input "*"
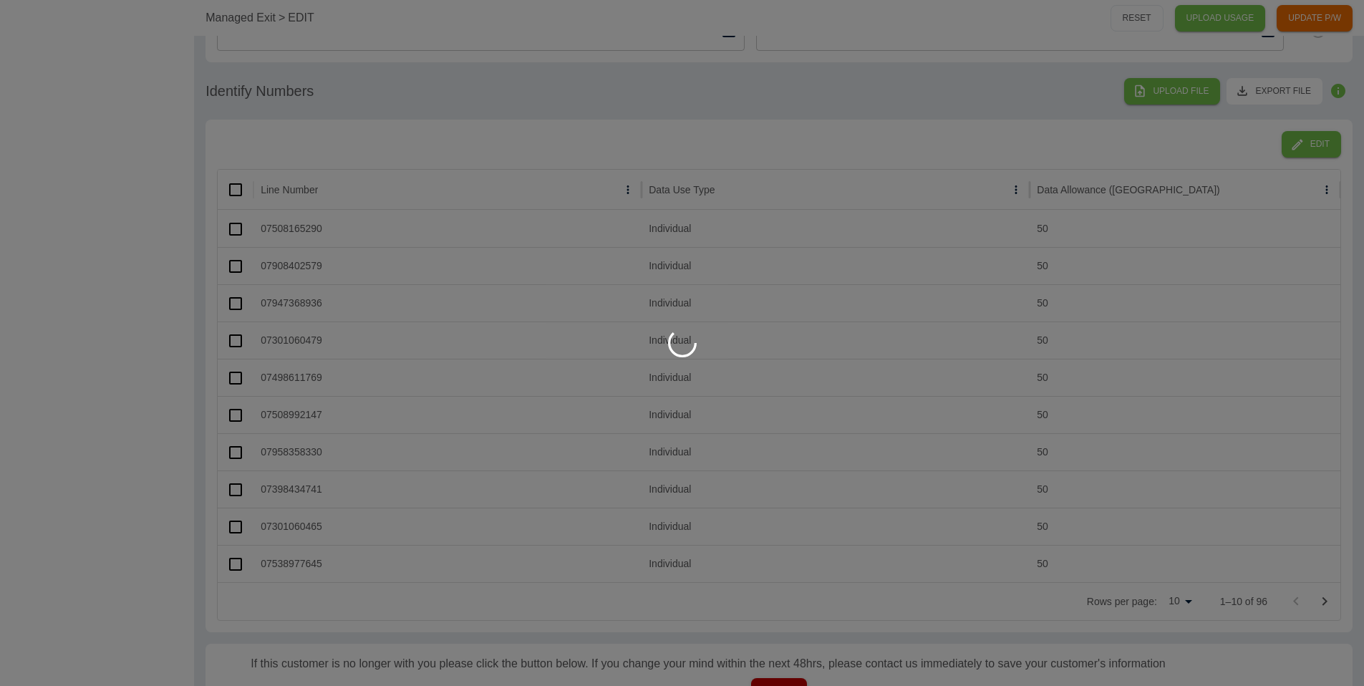
scroll to position [742, 0]
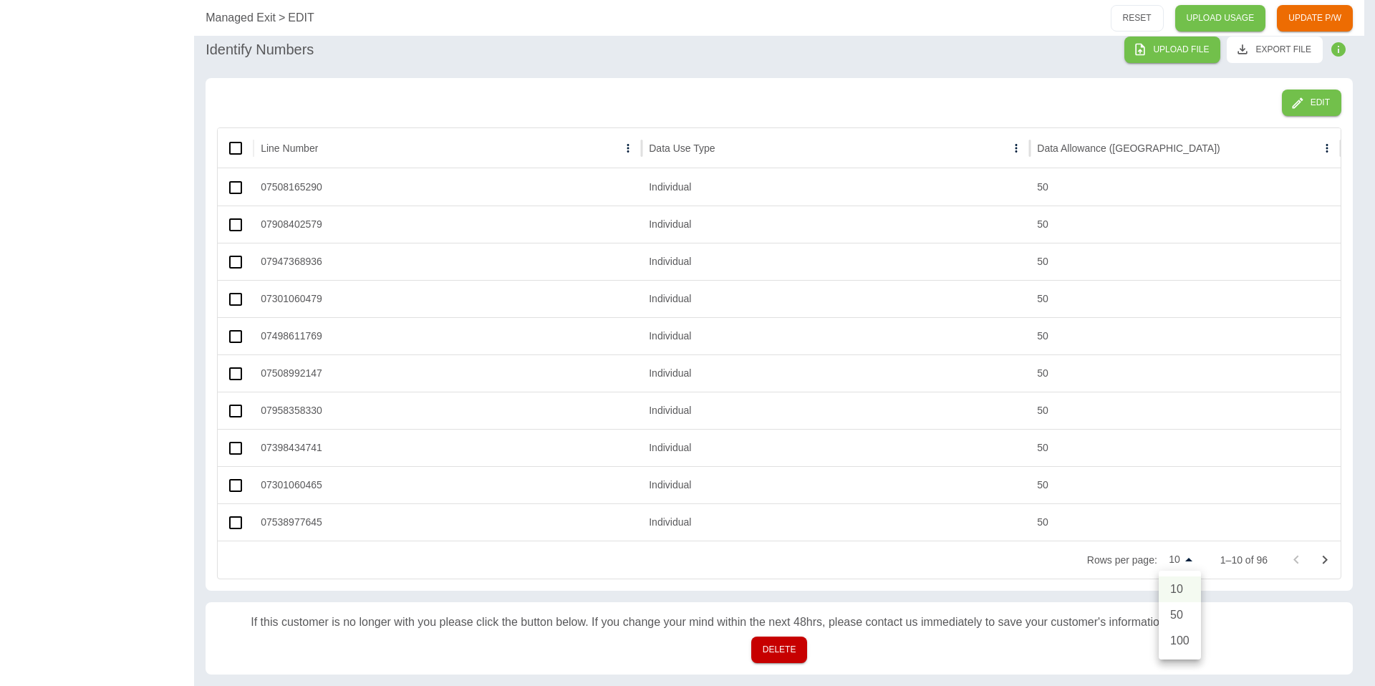
click at [1176, 639] on li "100" at bounding box center [1180, 641] width 42 height 26
type input "***"
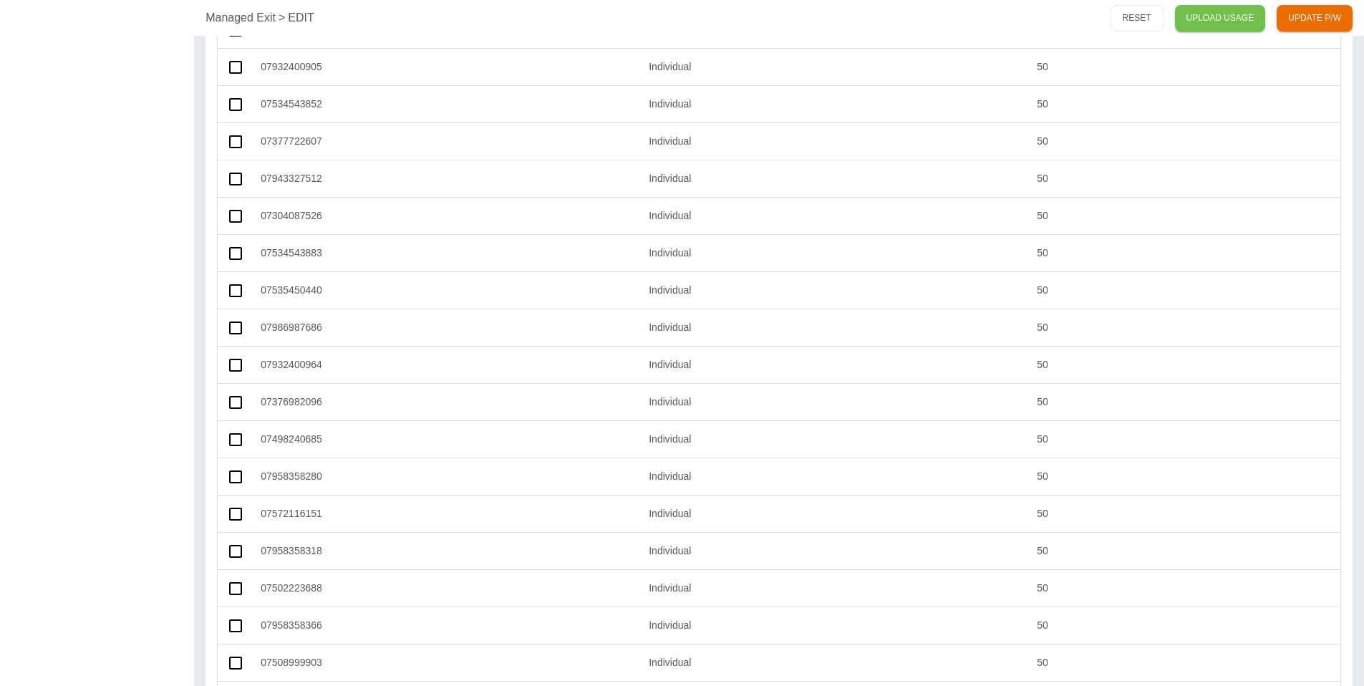
scroll to position [3020, 0]
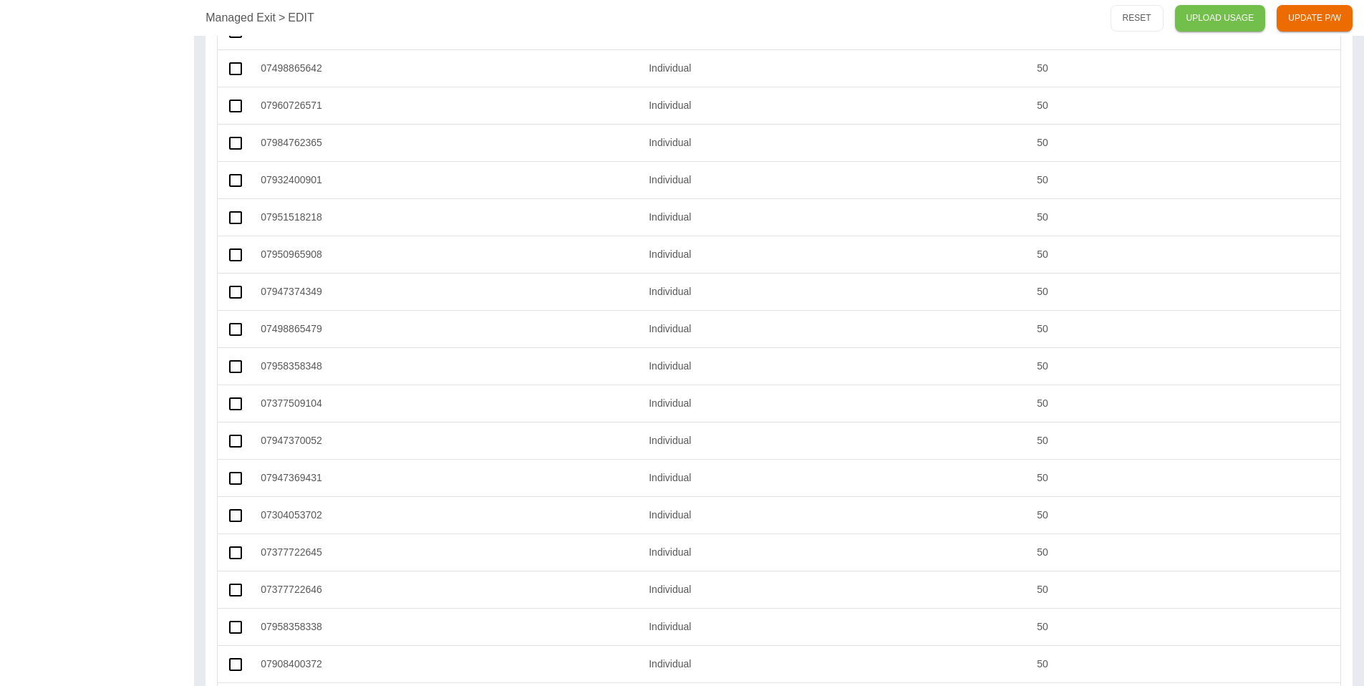
scroll to position [2447, 0]
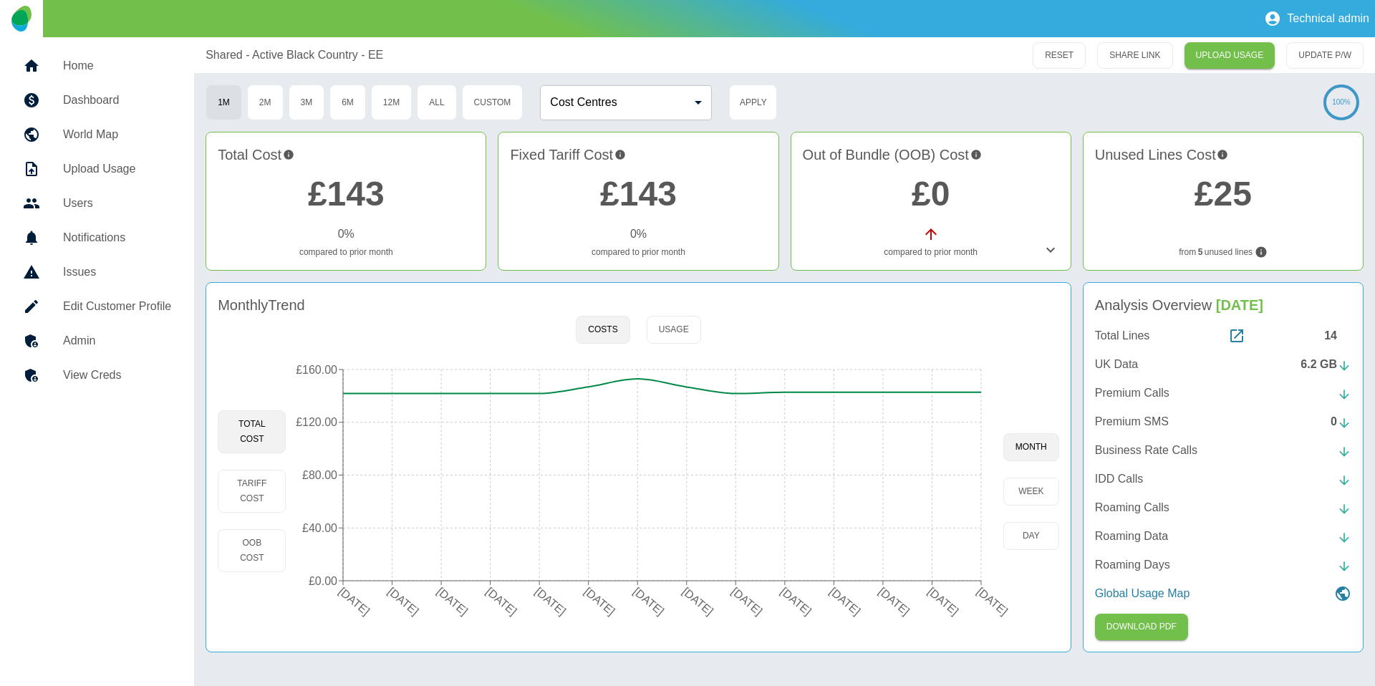
click at [1327, 335] on div "14" at bounding box center [1337, 335] width 27 height 17
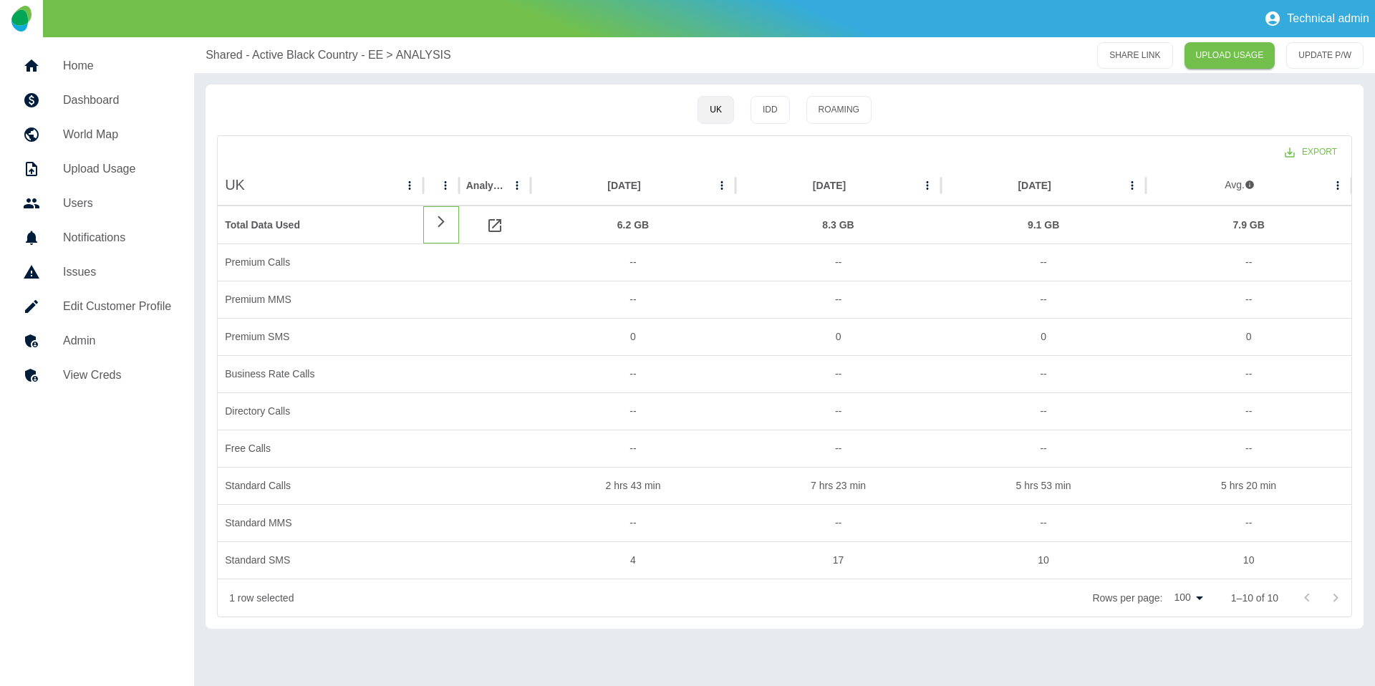
click at [434, 225] on icon at bounding box center [440, 222] width 17 height 14
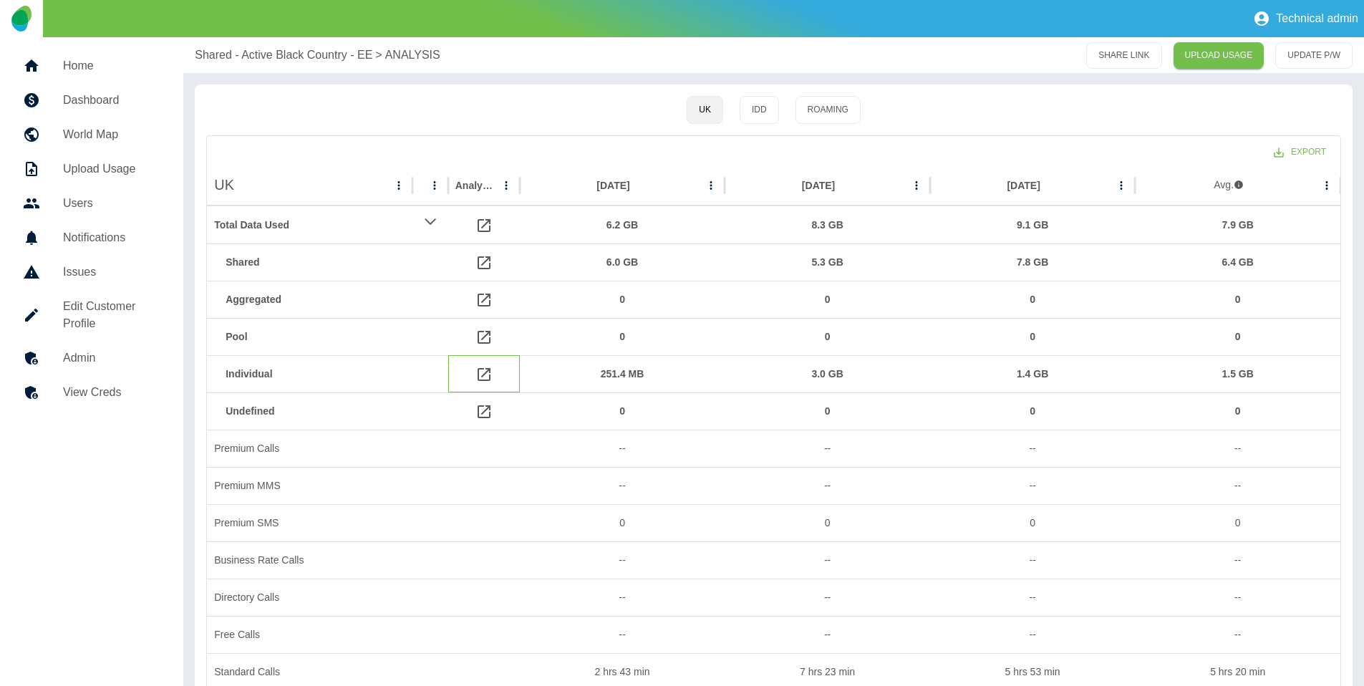
click at [485, 377] on icon at bounding box center [483, 374] width 17 height 17
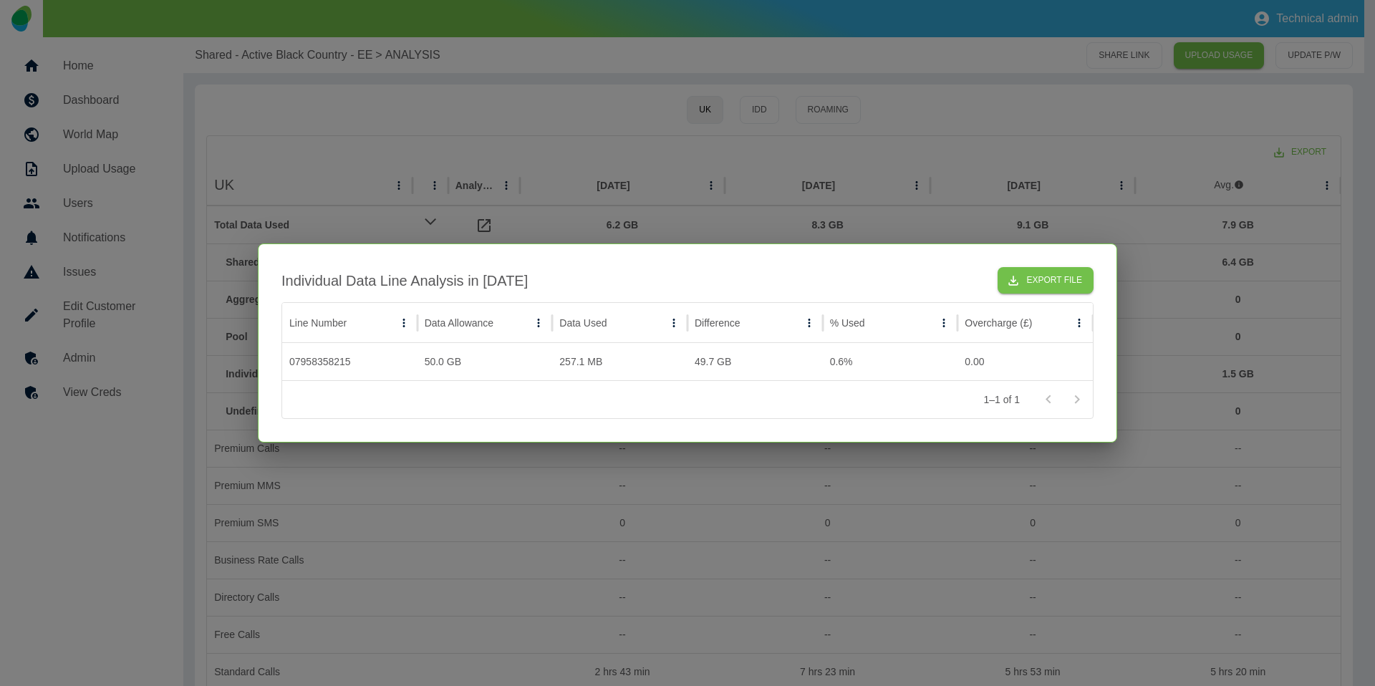
click at [633, 163] on div at bounding box center [687, 343] width 1375 height 686
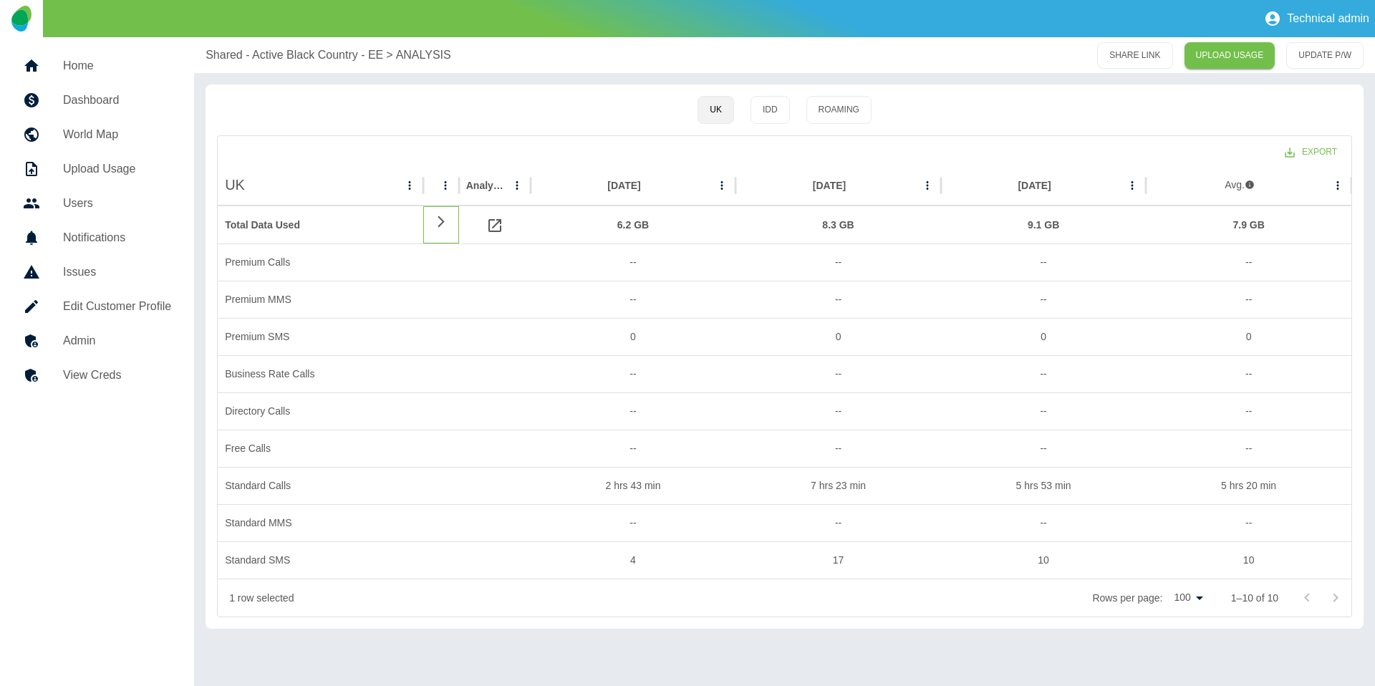
click at [443, 223] on icon at bounding box center [440, 222] width 17 height 14
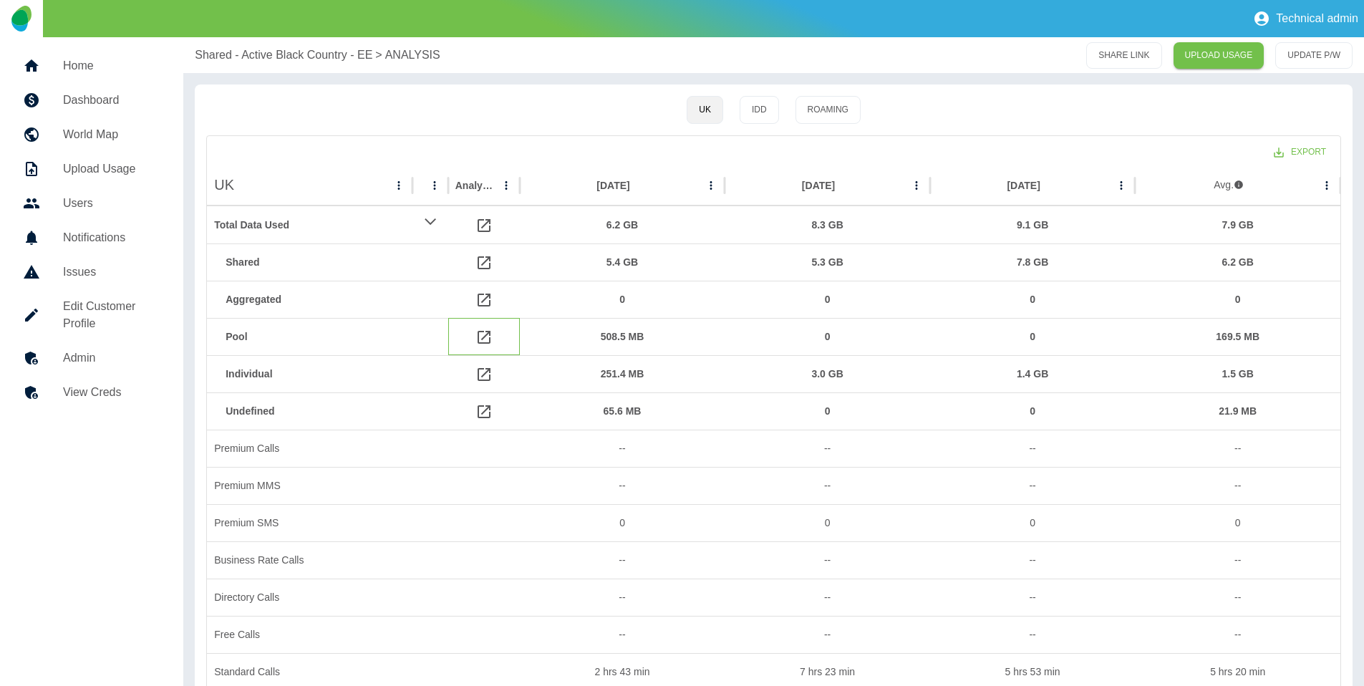
click at [482, 342] on icon at bounding box center [484, 337] width 13 height 13
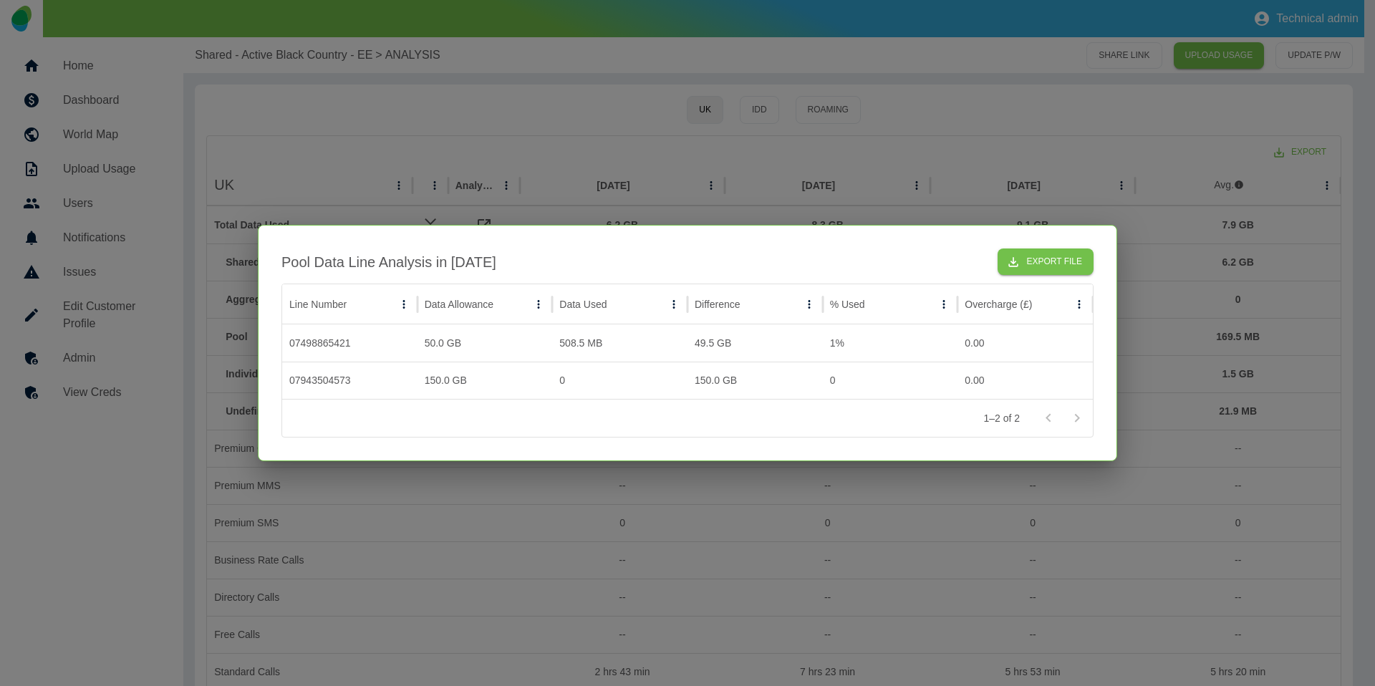
drag, startPoint x: 545, startPoint y: 146, endPoint x: 535, endPoint y: 200, distance: 54.6
click at [545, 146] on div at bounding box center [687, 343] width 1375 height 686
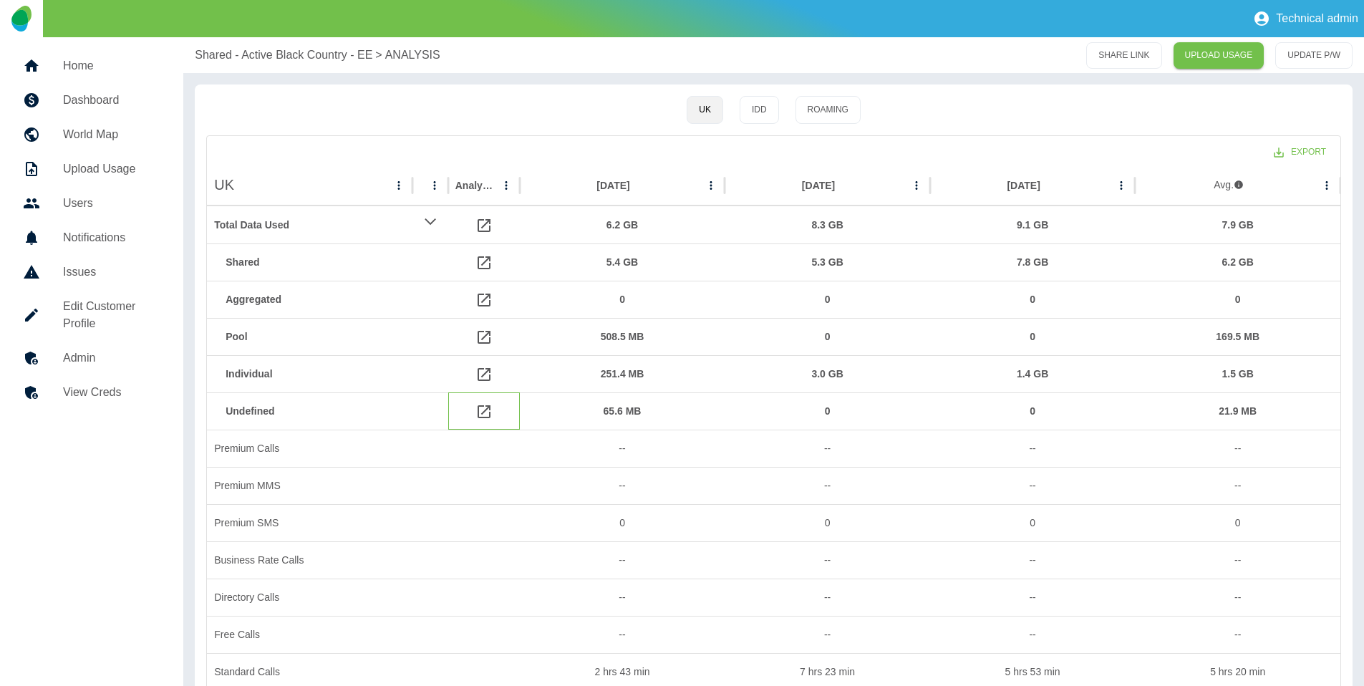
click at [483, 411] on icon at bounding box center [484, 411] width 13 height 13
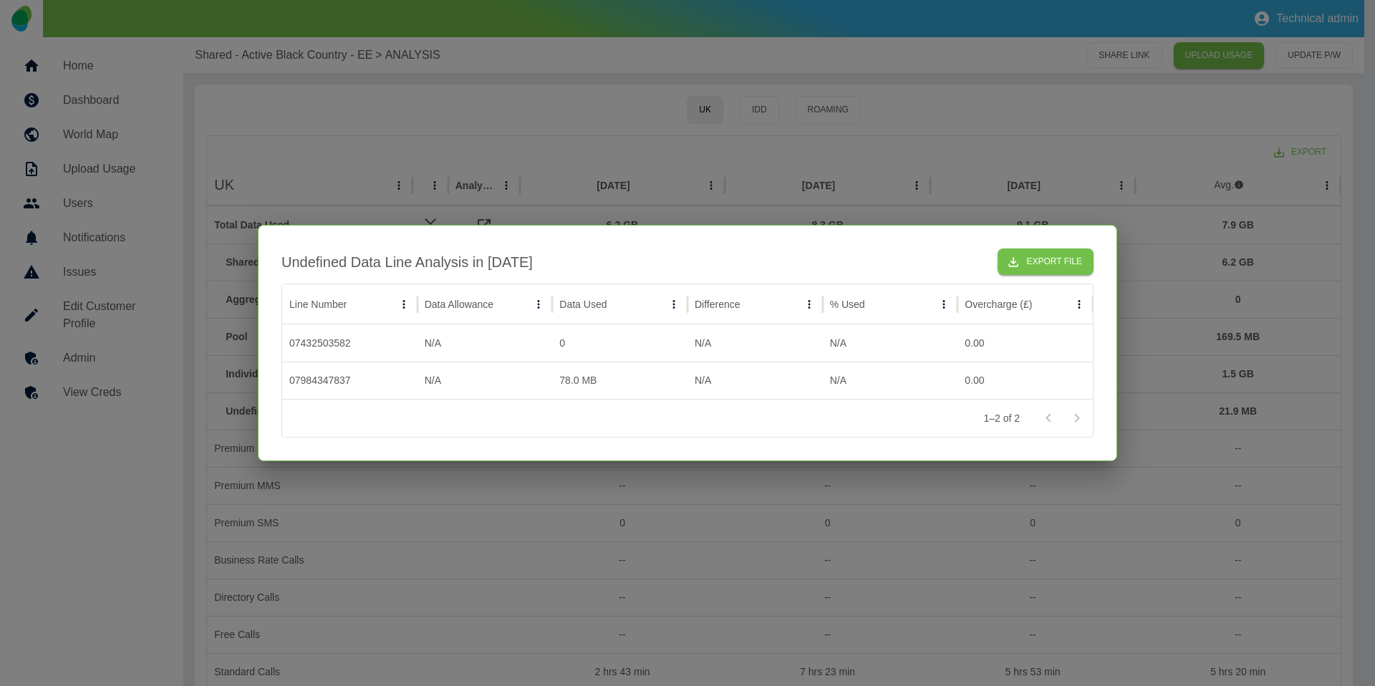
click at [620, 158] on div at bounding box center [687, 343] width 1375 height 686
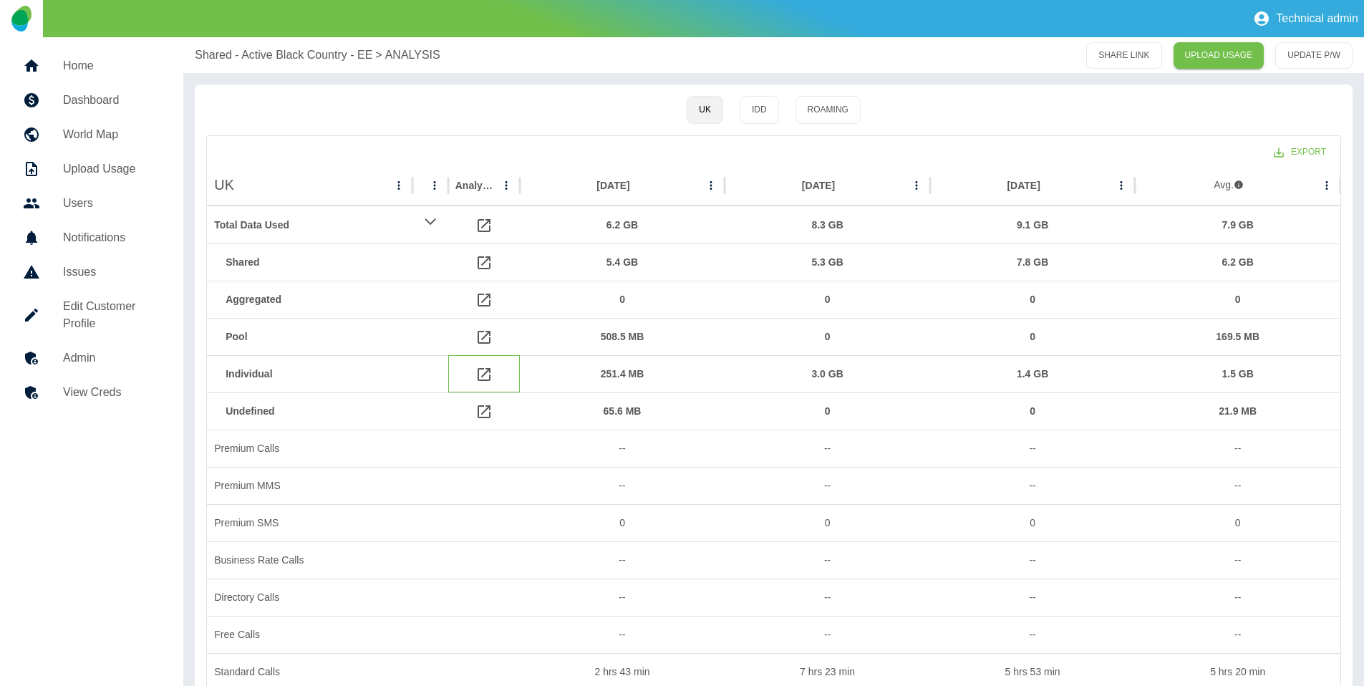
click at [484, 379] on icon at bounding box center [484, 374] width 13 height 13
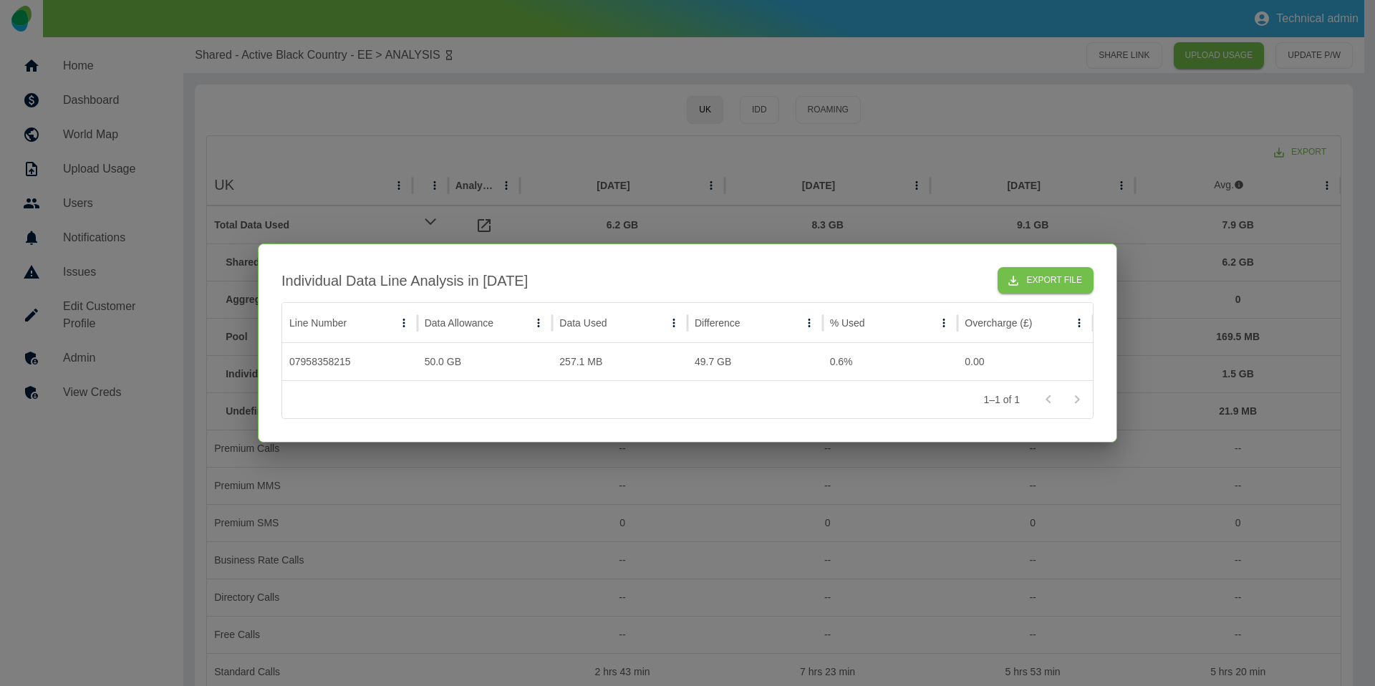
click at [685, 163] on div at bounding box center [687, 343] width 1375 height 686
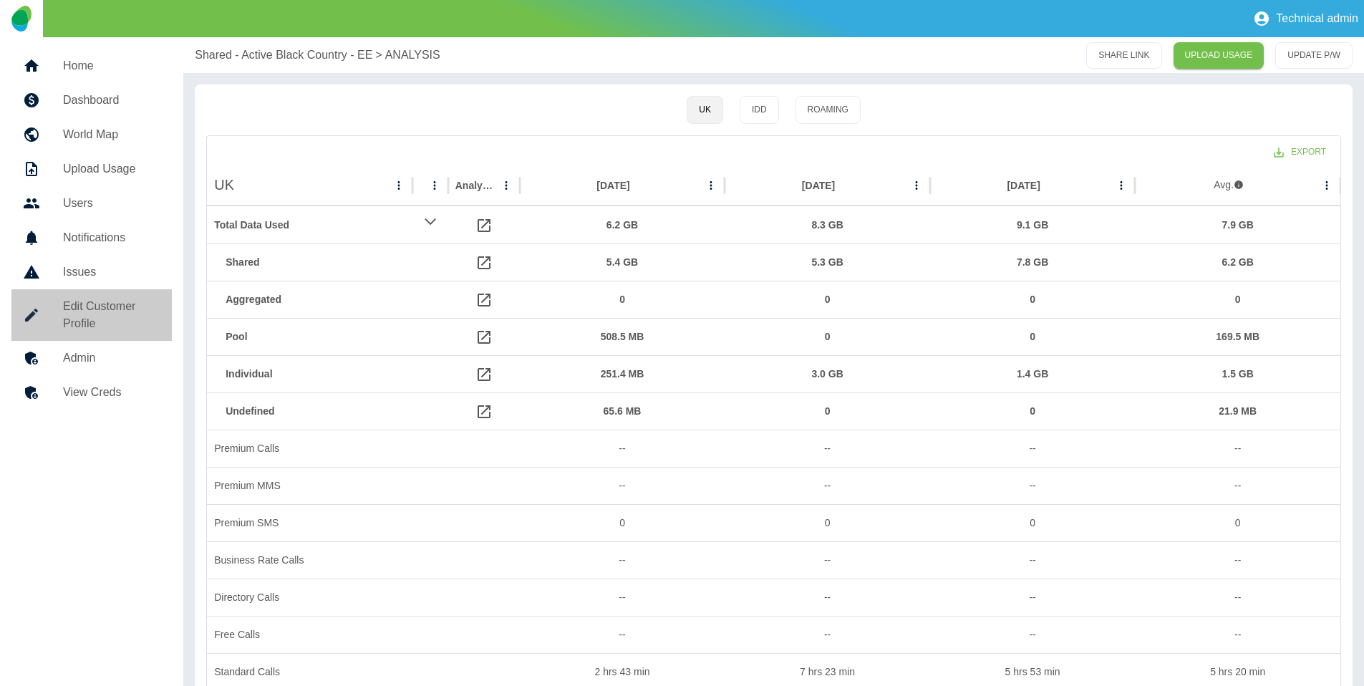
click at [118, 309] on h5 "Edit Customer Profile" at bounding box center [111, 315] width 97 height 34
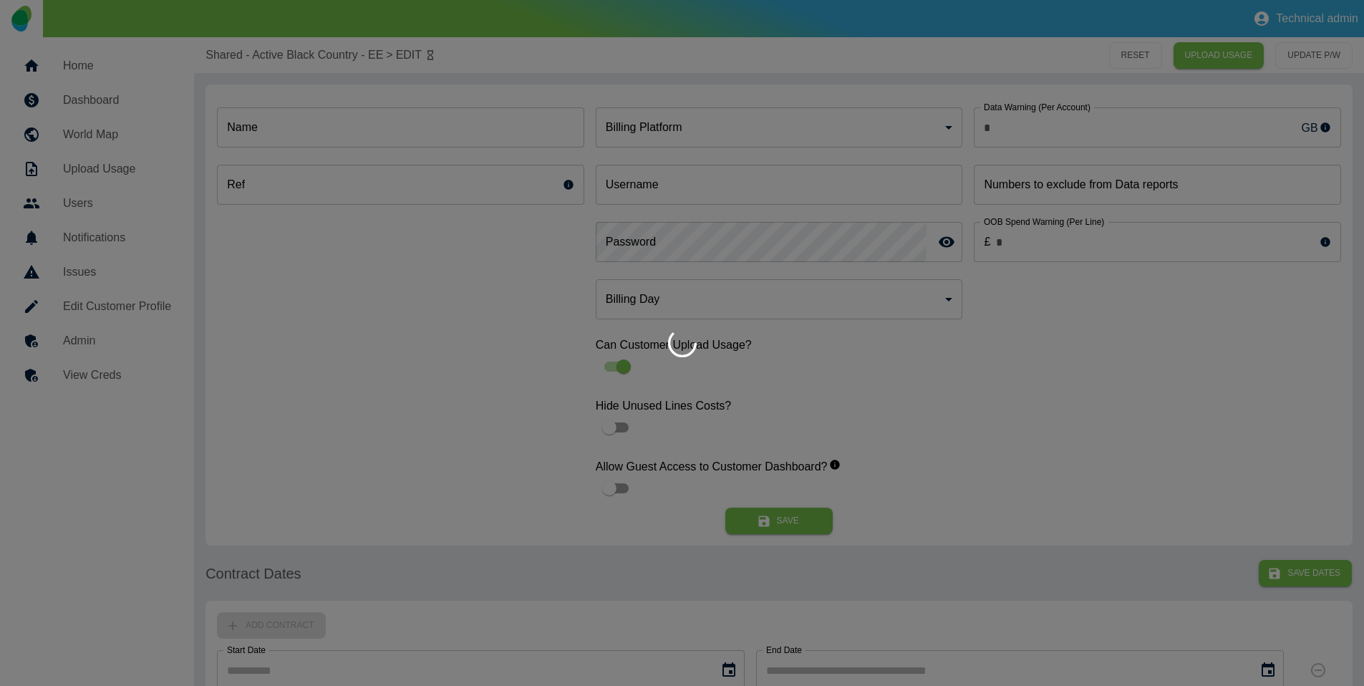
type input "*"
type input "**********"
type input "*"
type input "*********"
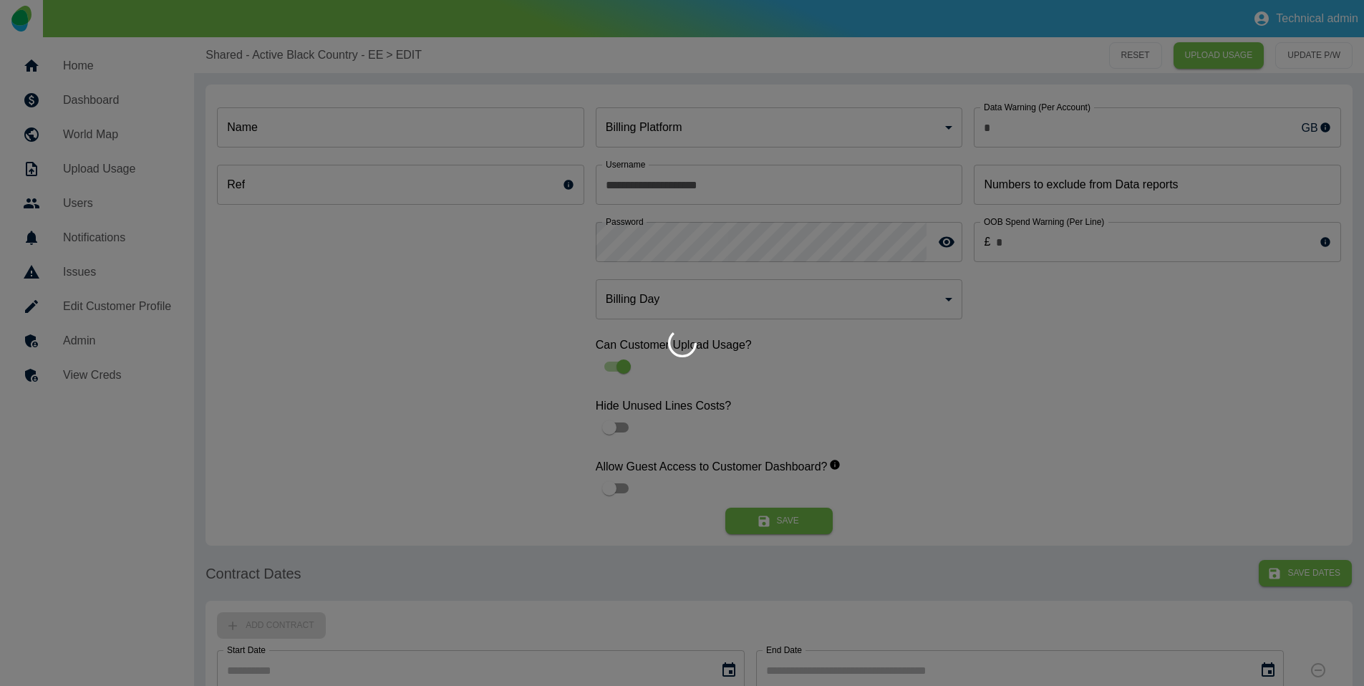
type input "*"
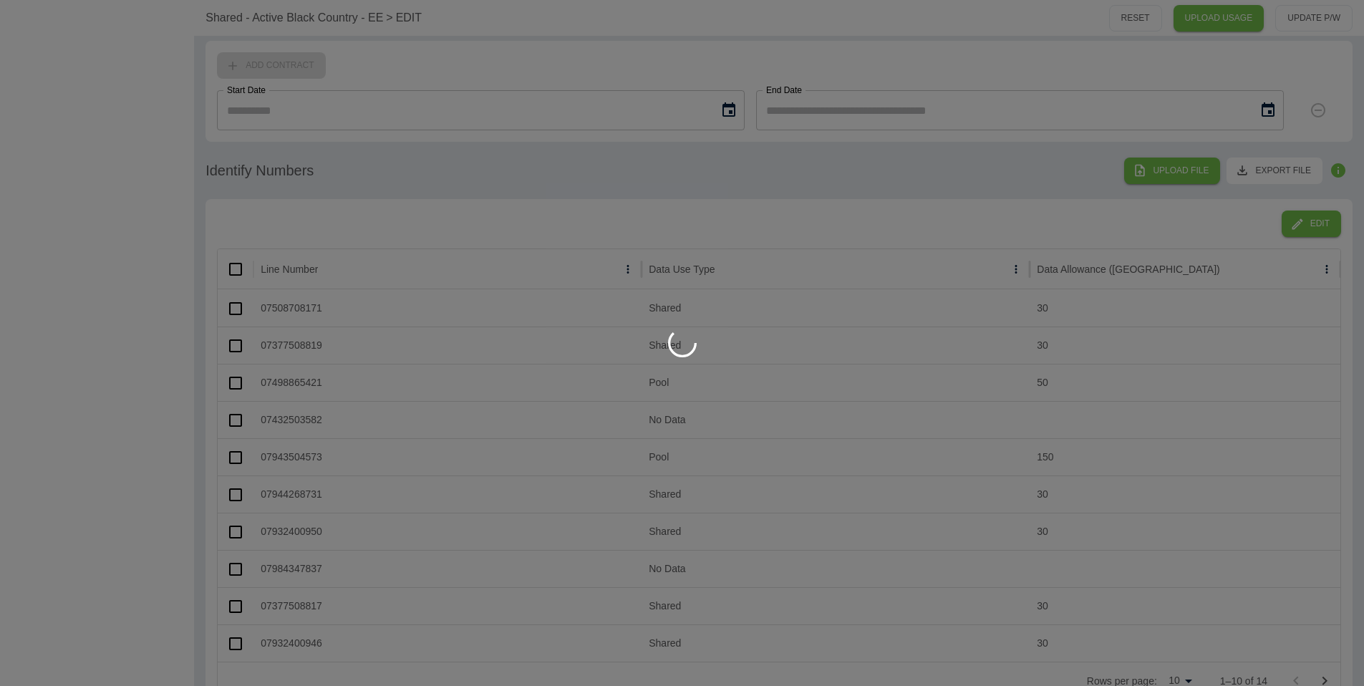
scroll to position [742, 0]
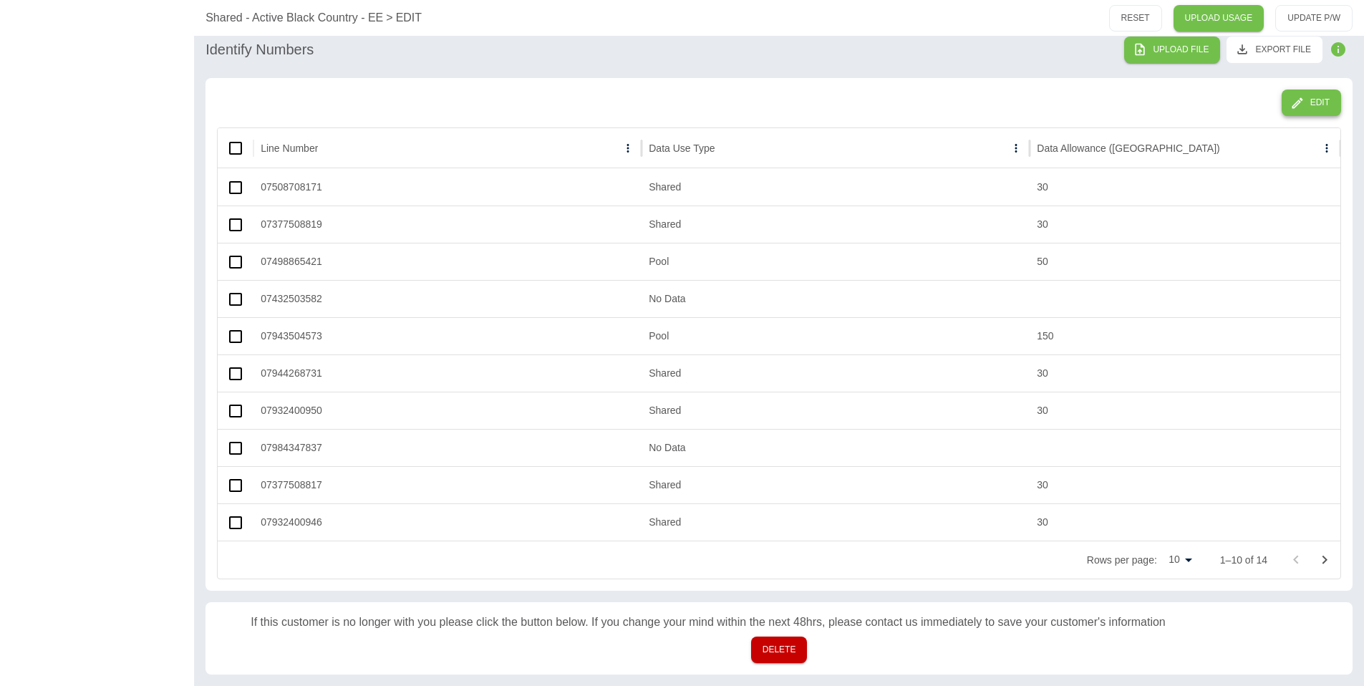
click at [1292, 110] on button "Edit" at bounding box center [1311, 103] width 59 height 26
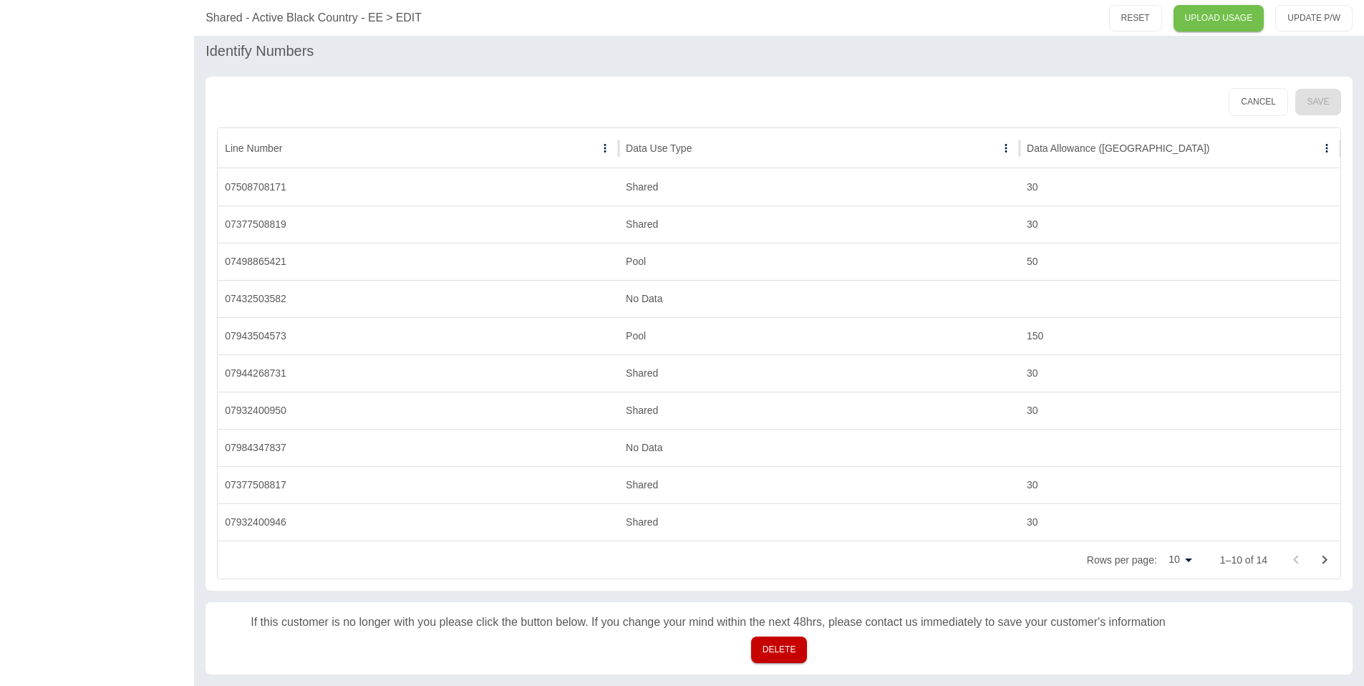
scroll to position [738, 0]
click at [1035, 261] on div "50" at bounding box center [1180, 261] width 321 height 37
click at [1035, 261] on input "**" at bounding box center [1179, 262] width 319 height 34
type input "*"
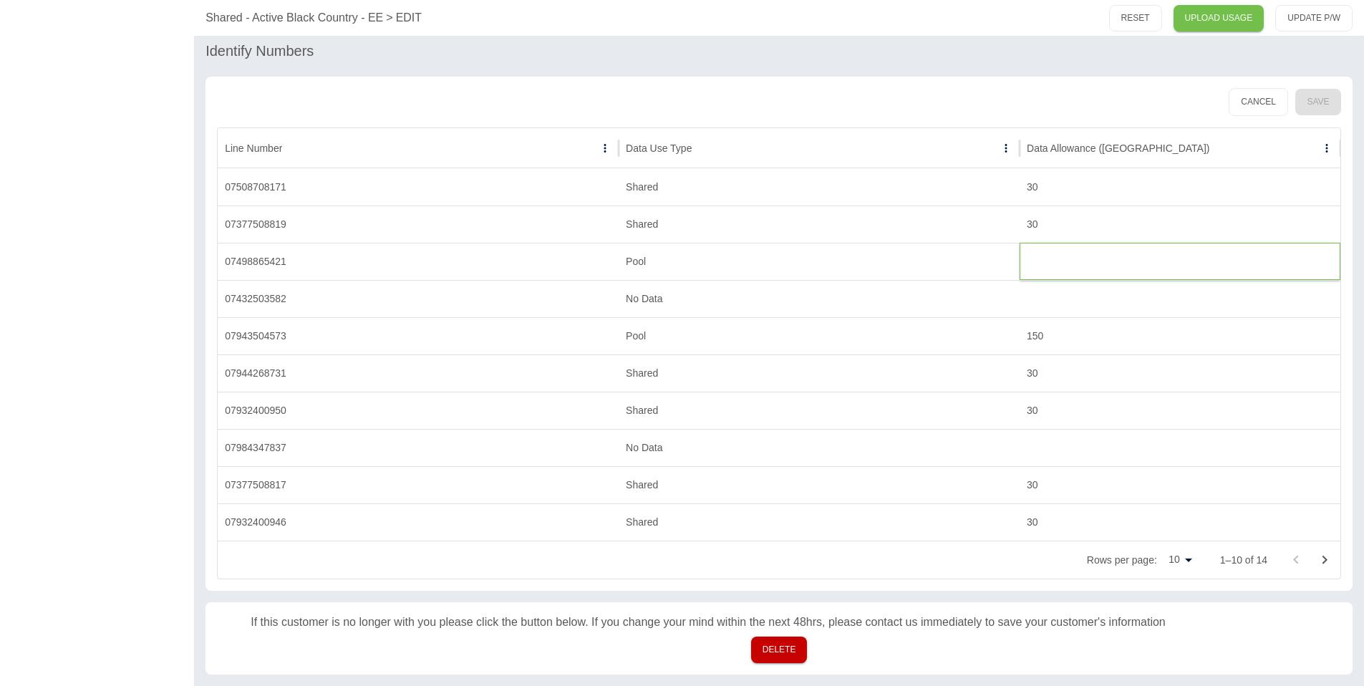
click at [1087, 267] on input "text" at bounding box center [1179, 262] width 319 height 34
type input "*"
drag, startPoint x: 1075, startPoint y: 61, endPoint x: 1235, endPoint y: 66, distance: 159.8
click at [1075, 61] on div "Identify Numbers" at bounding box center [778, 50] width 1147 height 23
click at [1321, 96] on button "Save" at bounding box center [1318, 102] width 46 height 26
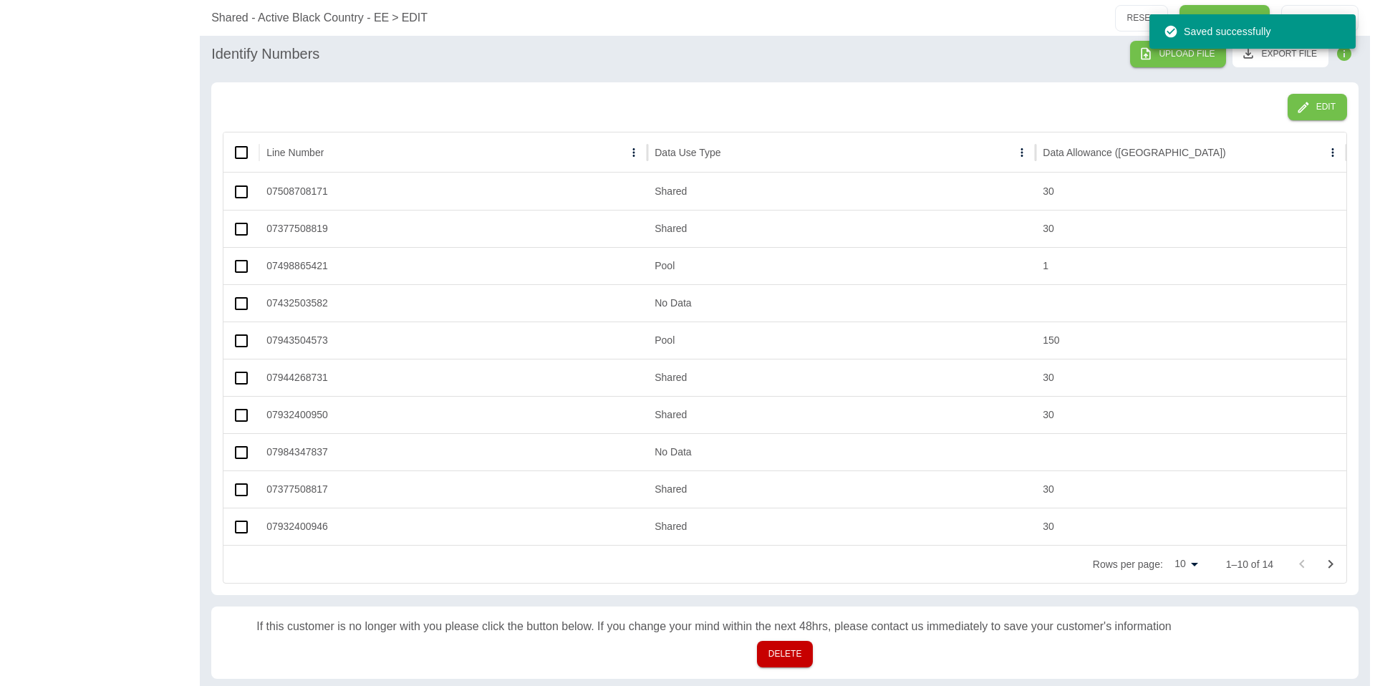
scroll to position [0, 0]
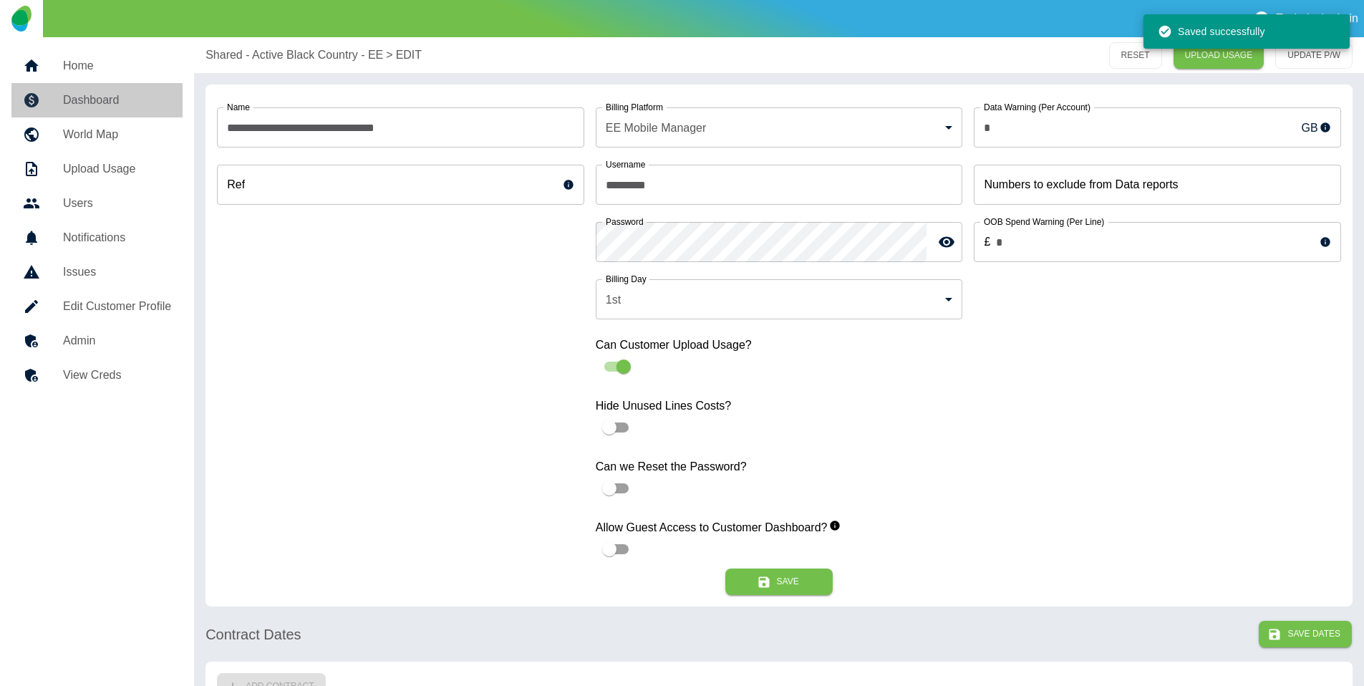
click at [122, 92] on h5 "Dashboard" at bounding box center [117, 100] width 108 height 17
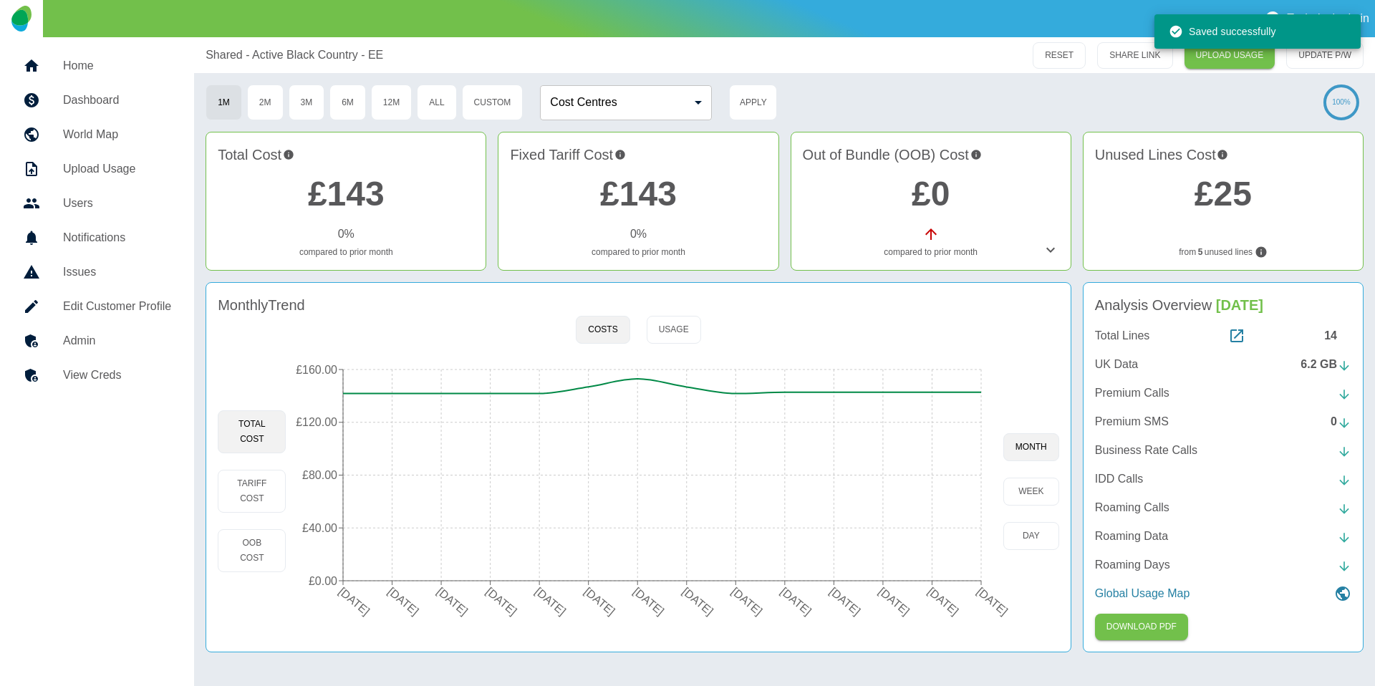
click at [1330, 338] on div "14" at bounding box center [1337, 335] width 27 height 17
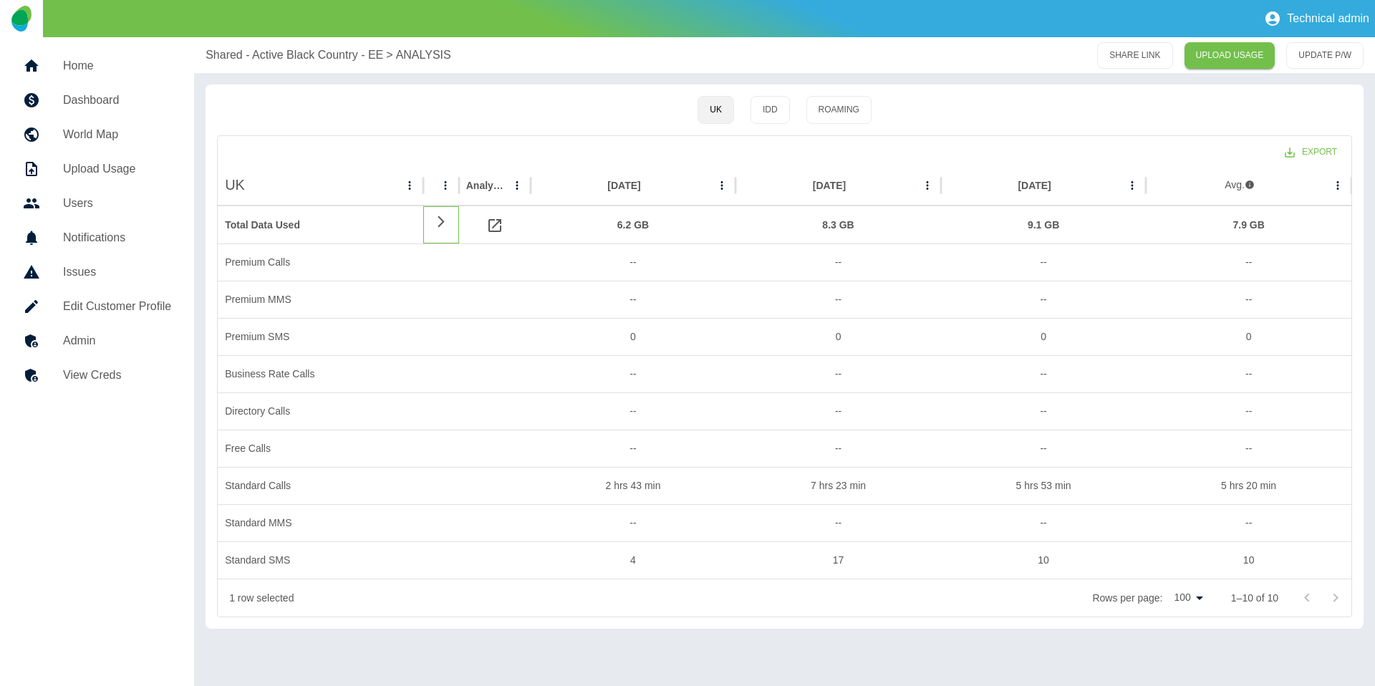
click at [438, 220] on icon at bounding box center [440, 222] width 17 height 14
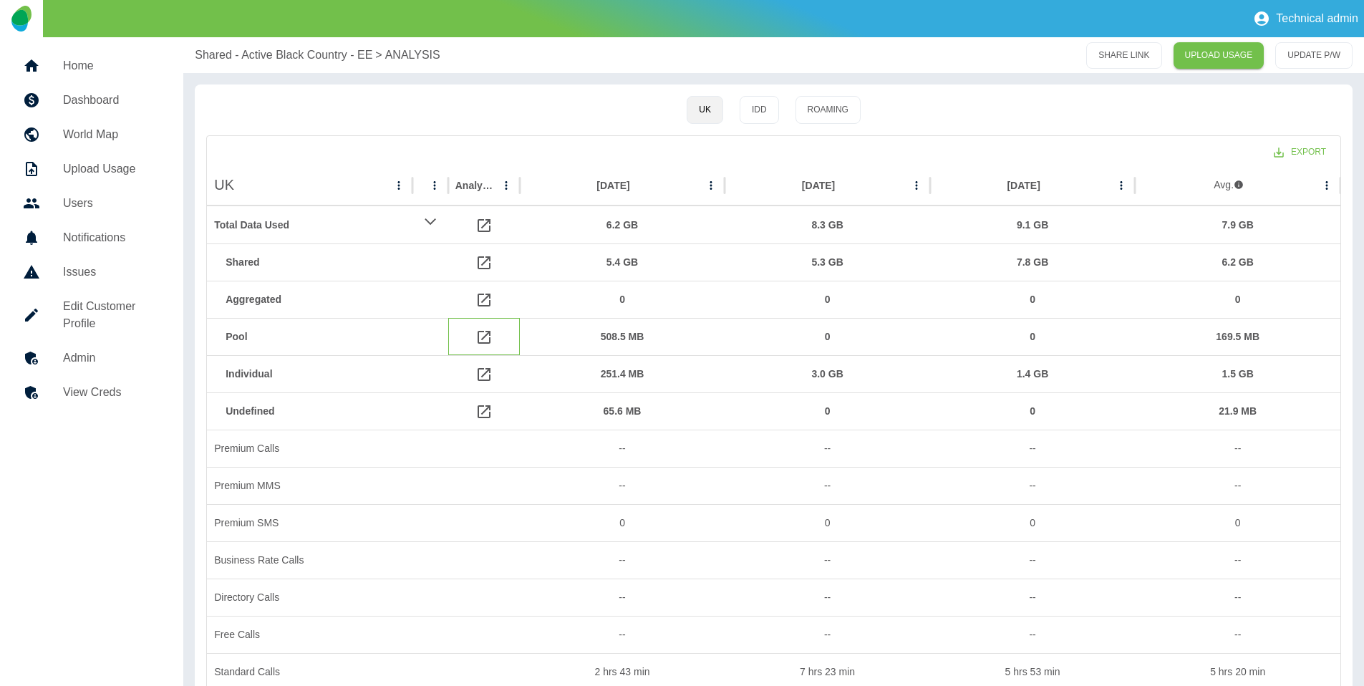
click at [480, 336] on icon at bounding box center [483, 337] width 17 height 17
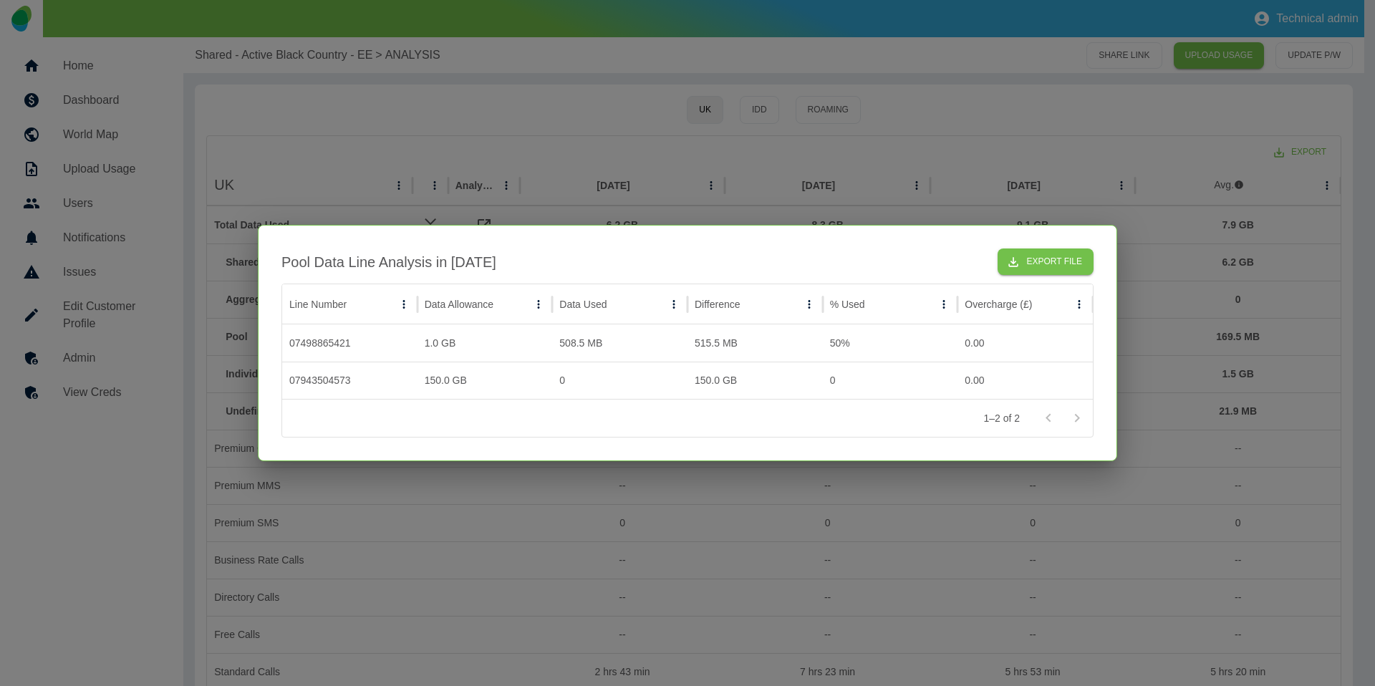
click at [576, 478] on div at bounding box center [687, 343] width 1375 height 686
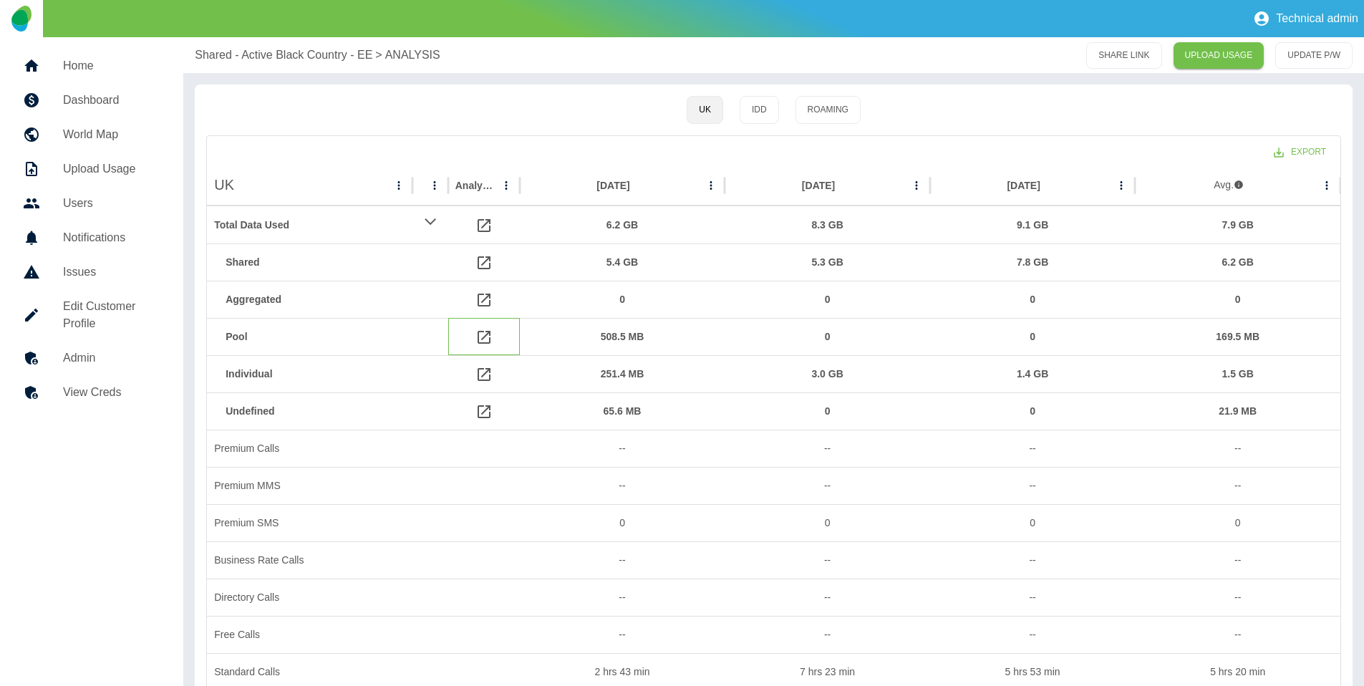
click at [483, 336] on icon at bounding box center [483, 337] width 17 height 17
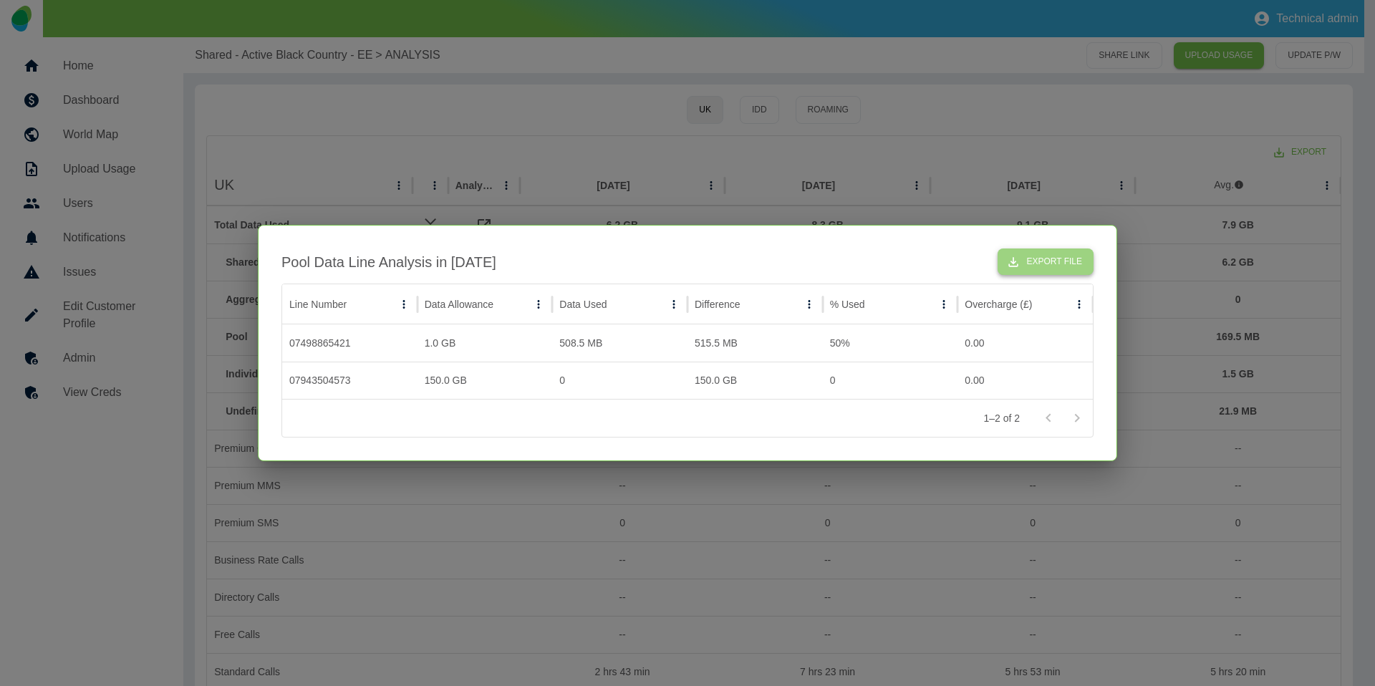
click at [1023, 260] on button "Export File" at bounding box center [1045, 261] width 96 height 26
click at [601, 143] on div at bounding box center [687, 343] width 1375 height 686
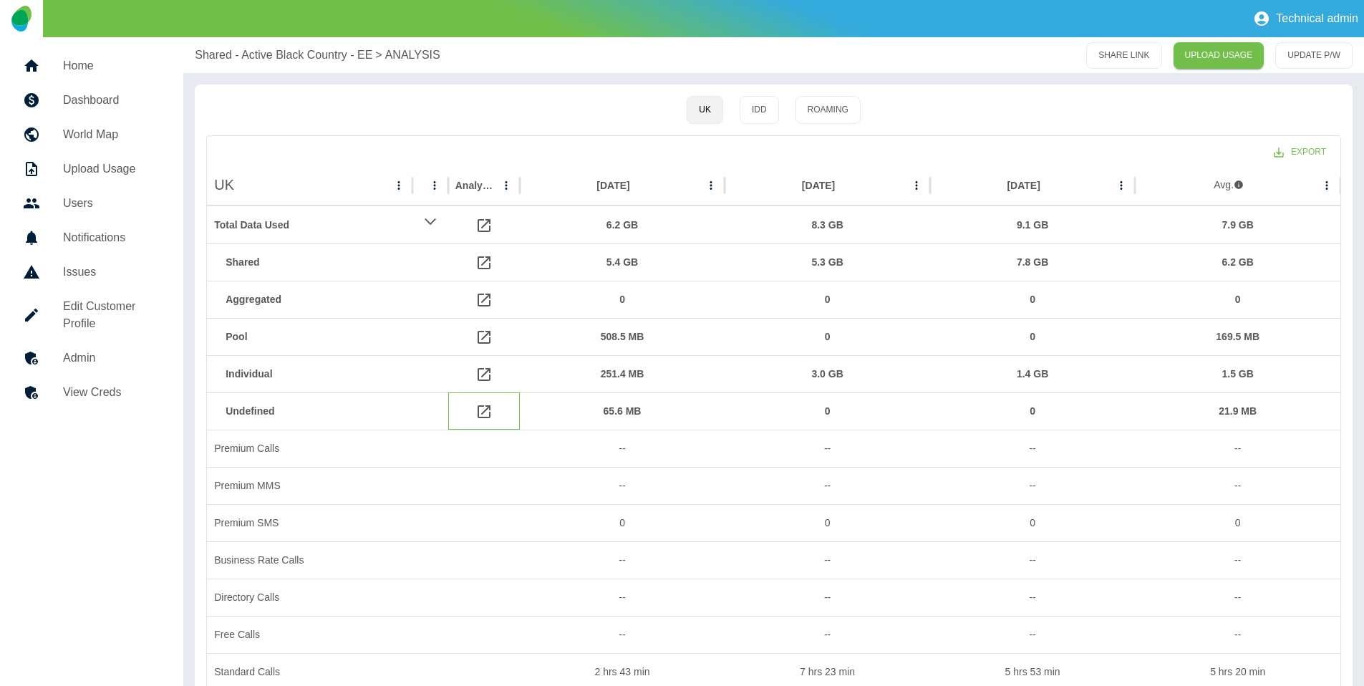
click at [482, 407] on icon at bounding box center [483, 411] width 17 height 17
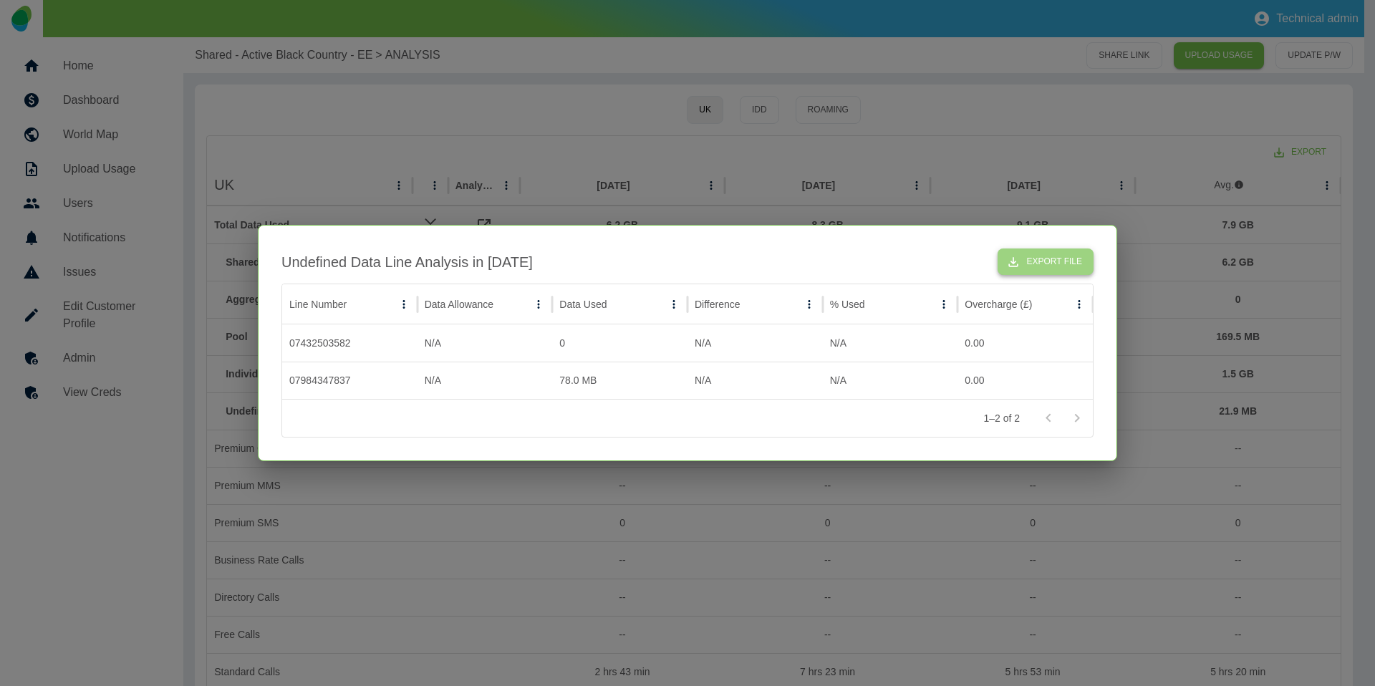
click at [1067, 261] on button "Export File" at bounding box center [1045, 261] width 96 height 26
click at [826, 168] on div at bounding box center [687, 343] width 1375 height 686
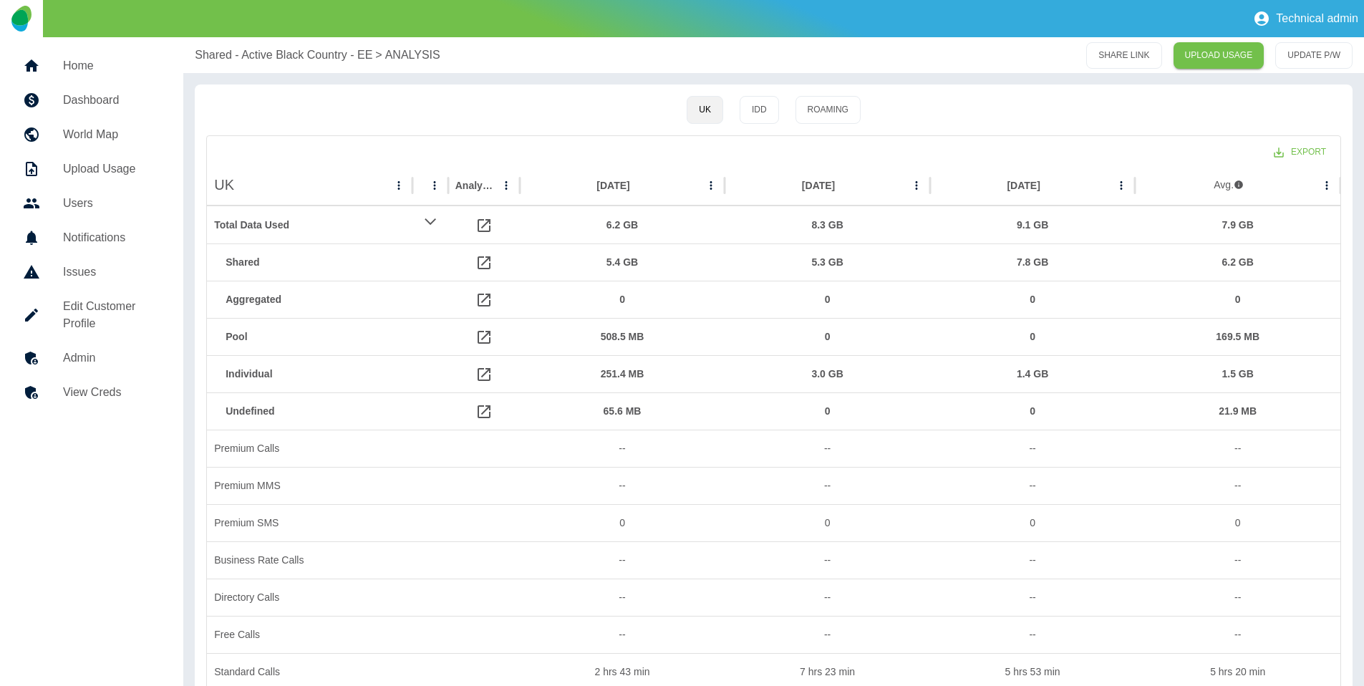
click at [96, 302] on h5 "Edit Customer Profile" at bounding box center [111, 315] width 97 height 34
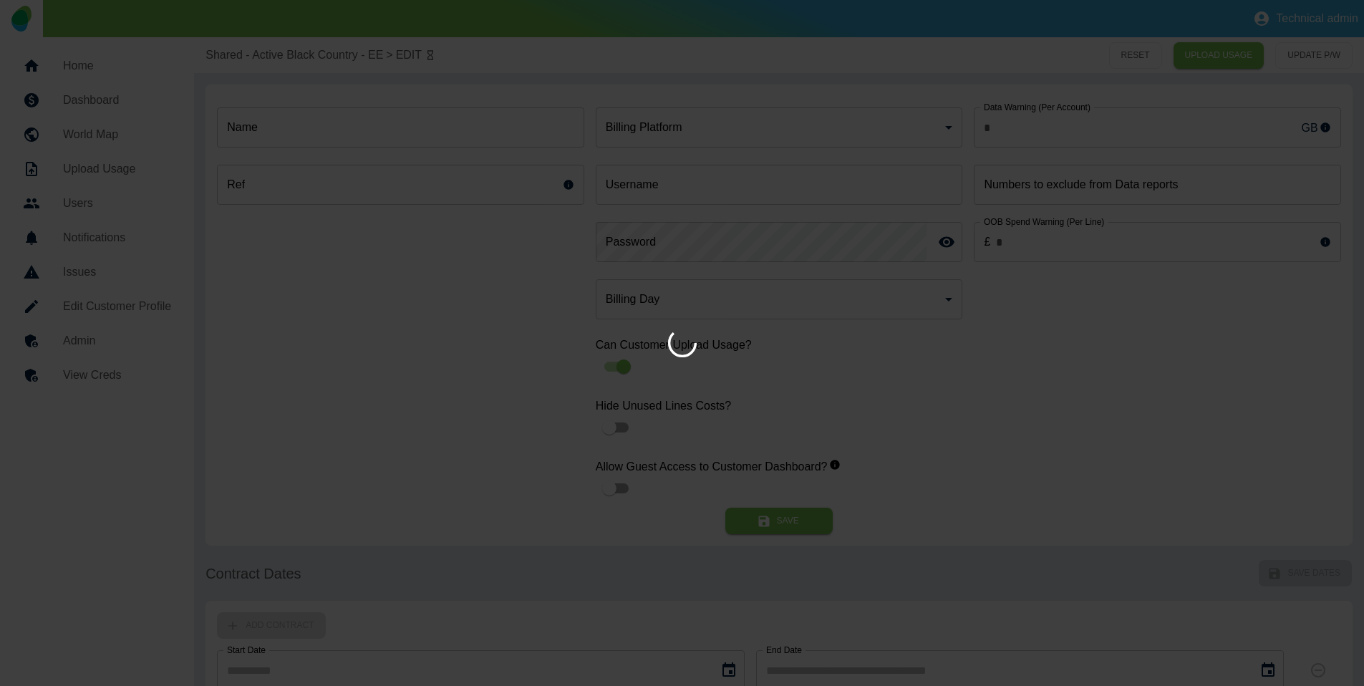
type input "**********"
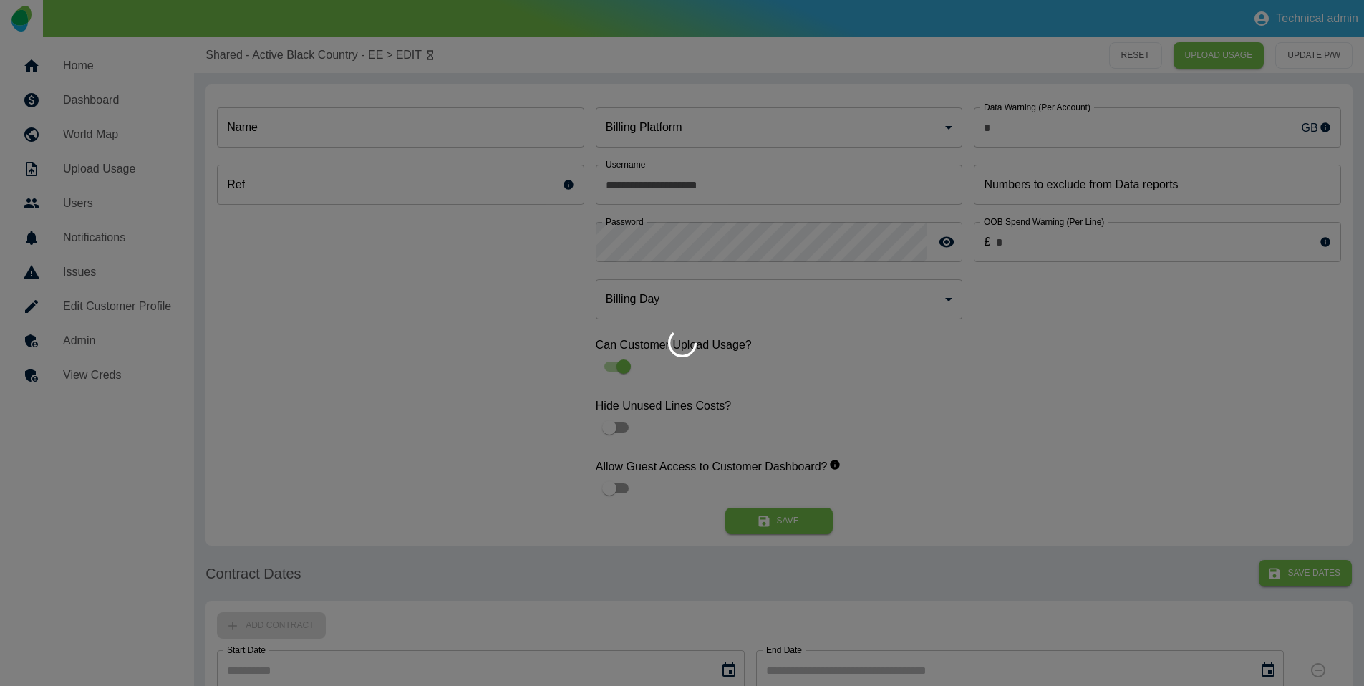
type input "*"
type input "**********"
type input "*"
type input "*********"
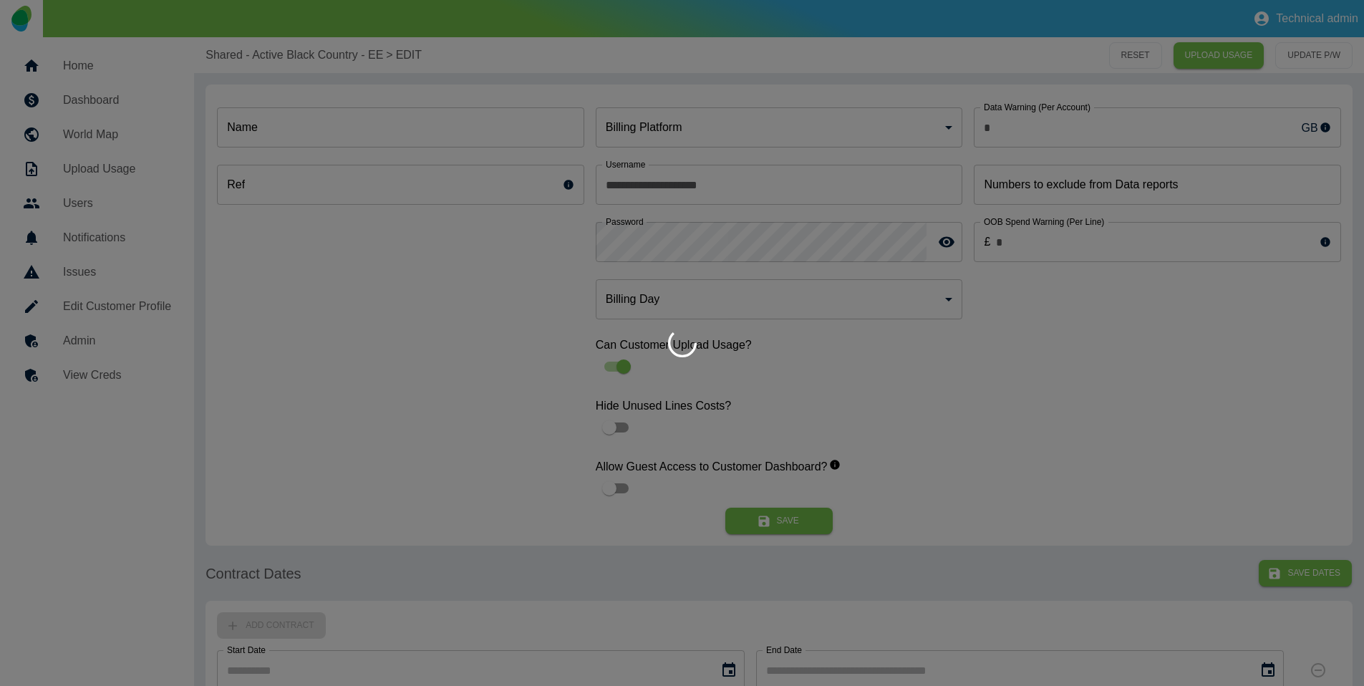
type input "*"
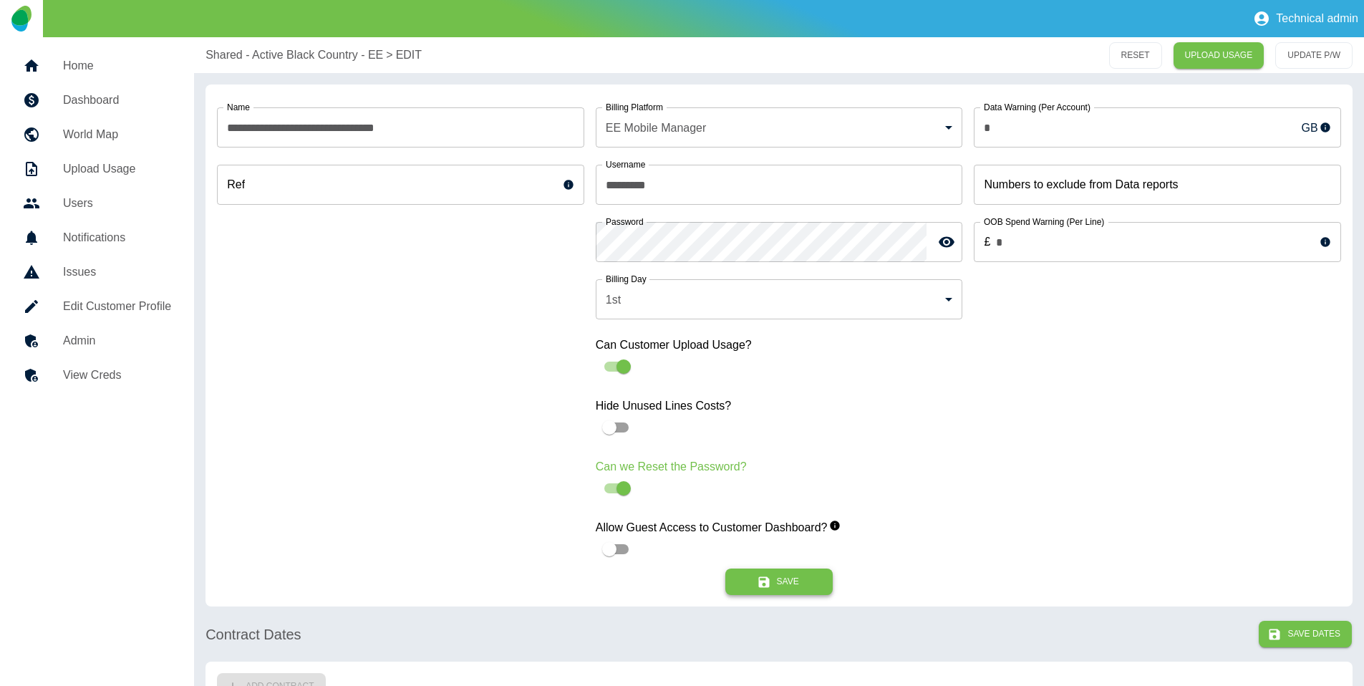
click at [768, 575] on icon "submit" at bounding box center [764, 582] width 14 height 14
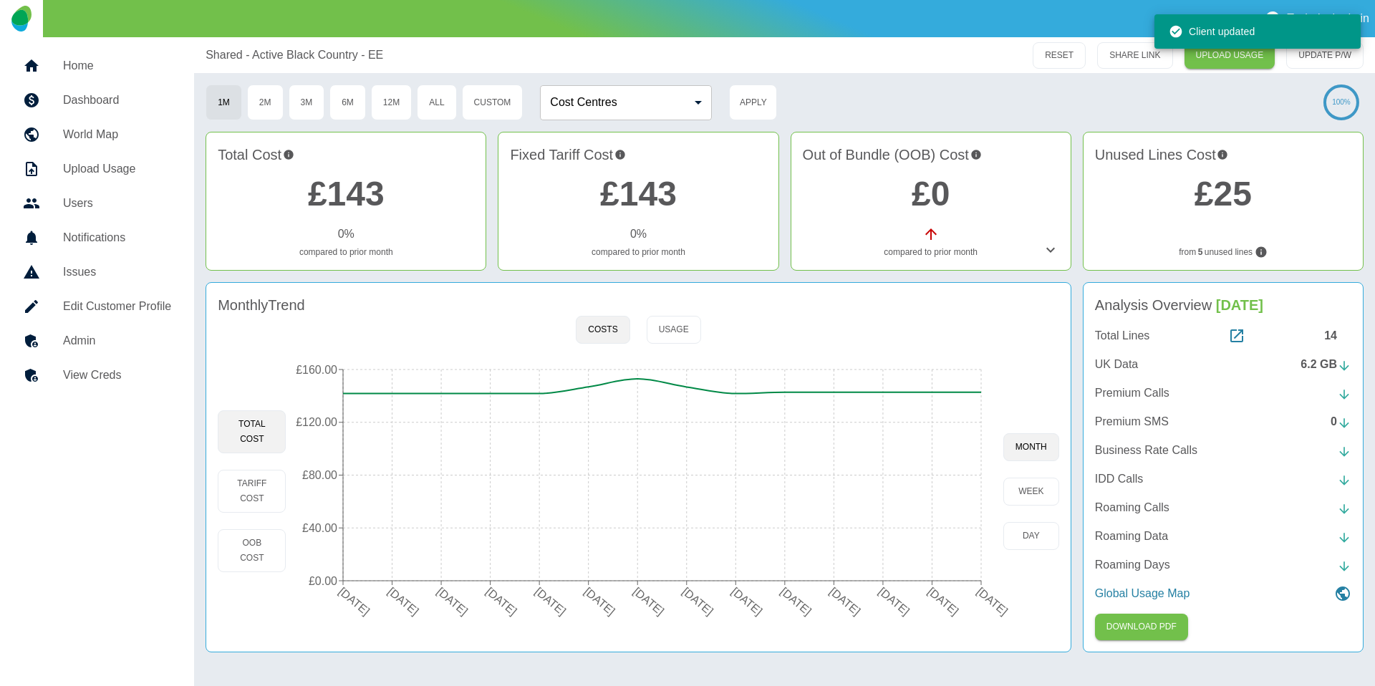
click at [132, 301] on h5 "Edit Customer Profile" at bounding box center [117, 306] width 108 height 17
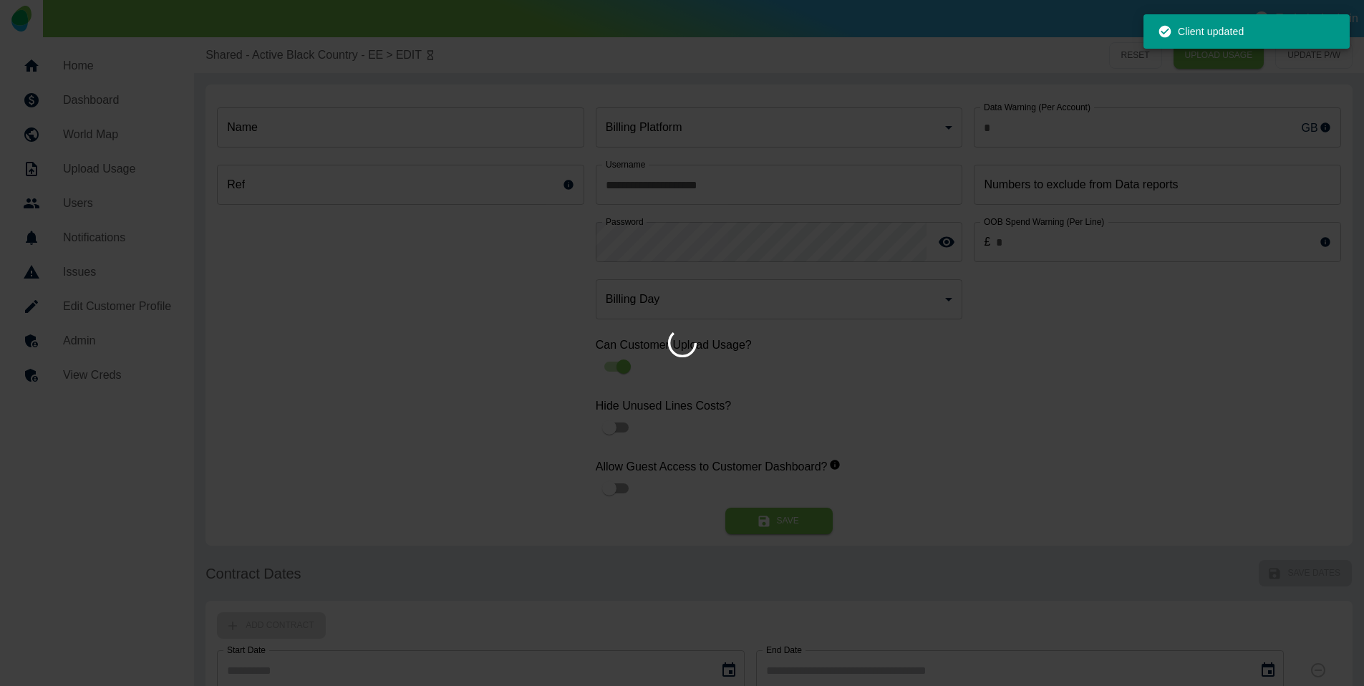
type input "*"
type input "**********"
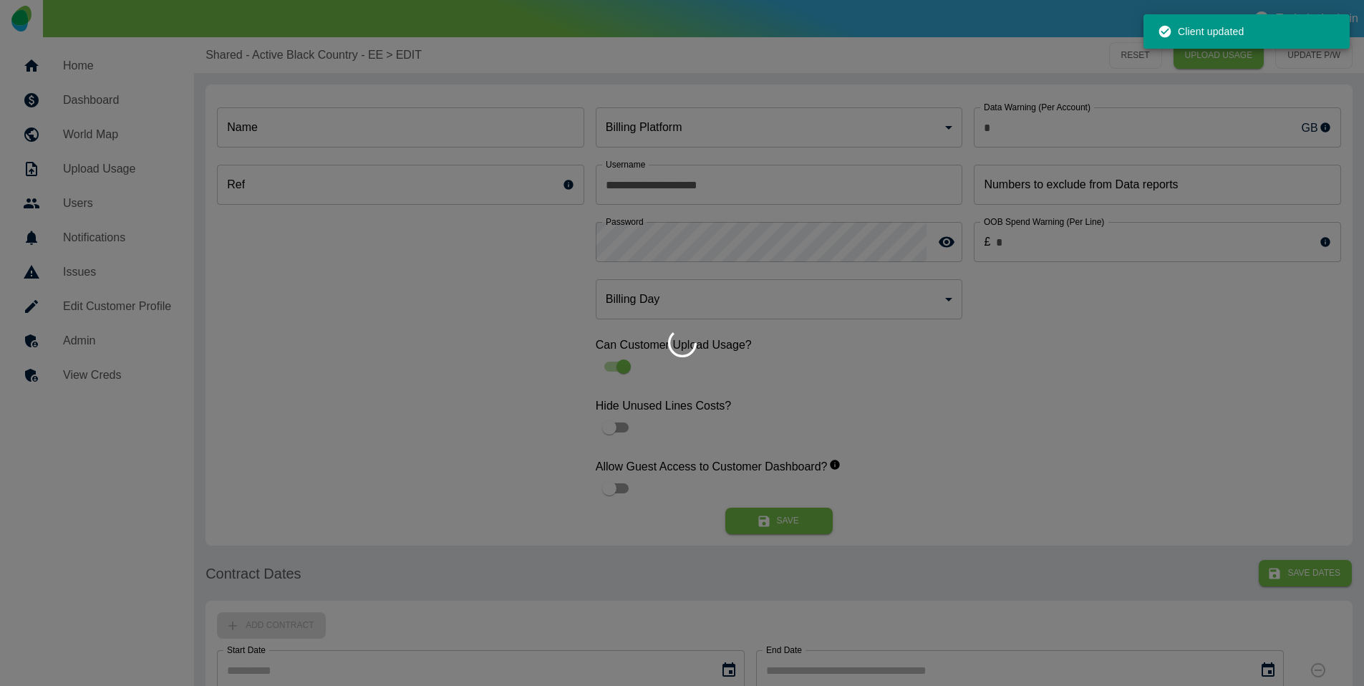
type input "**********"
type input "*"
type input "*********"
type input "*"
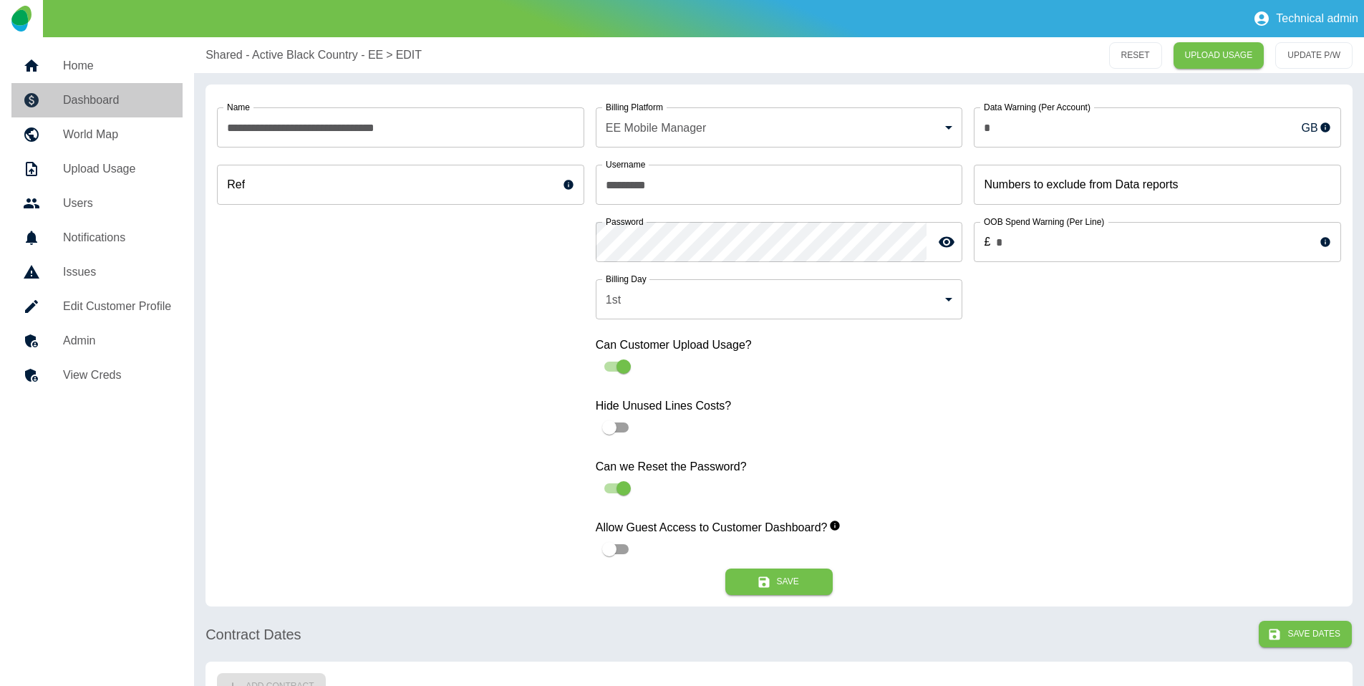
click at [97, 99] on h5 "Dashboard" at bounding box center [117, 100] width 108 height 17
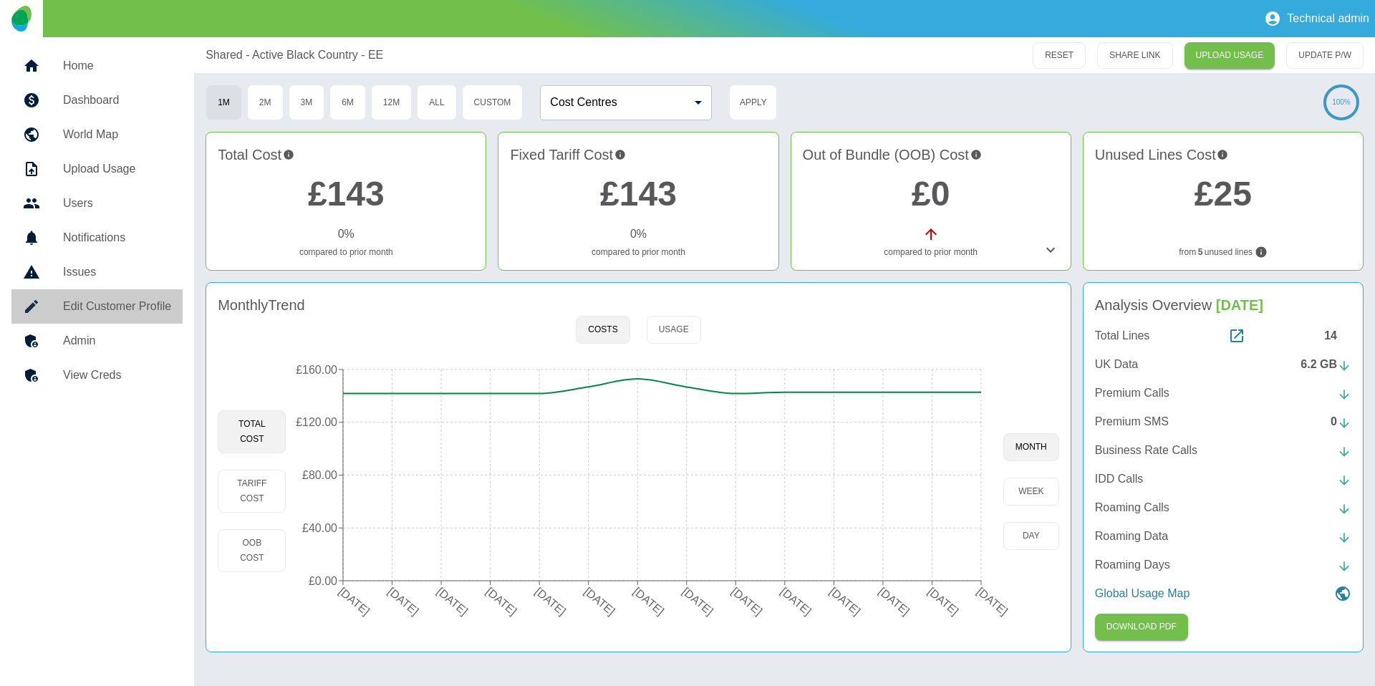
click at [112, 299] on h5 "Edit Customer Profile" at bounding box center [117, 306] width 108 height 17
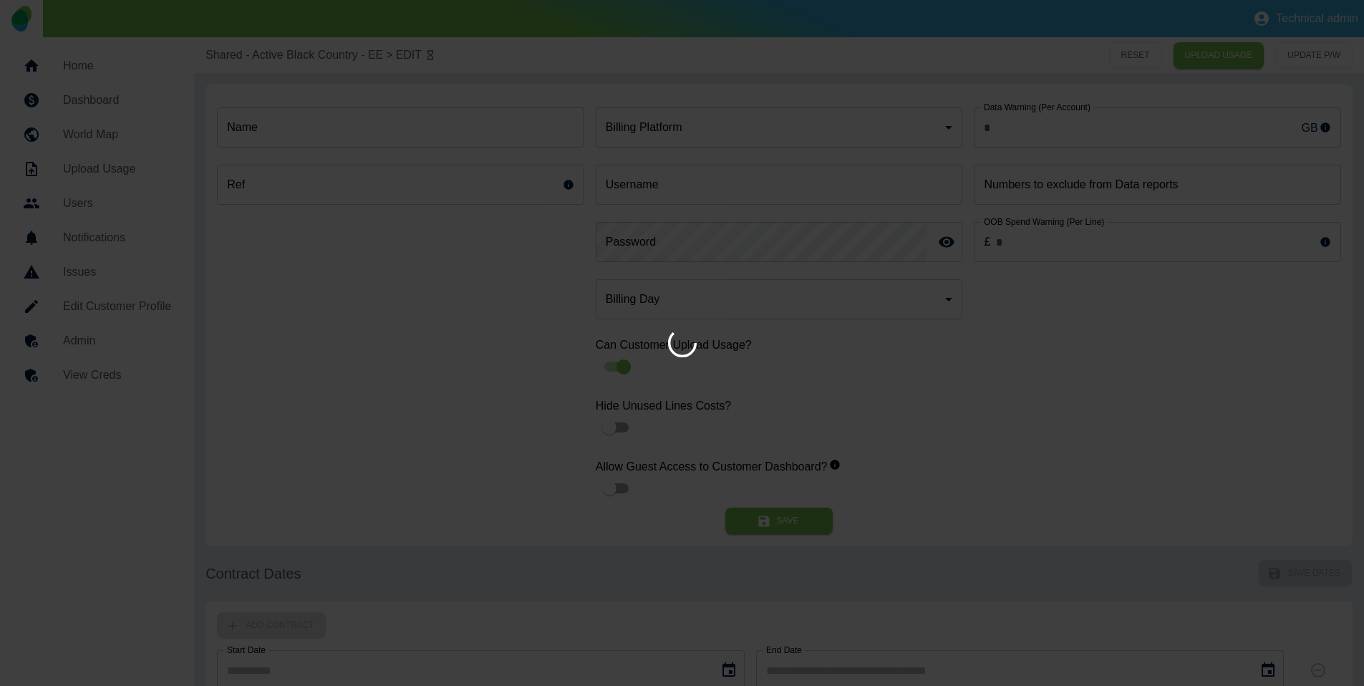
type input "*"
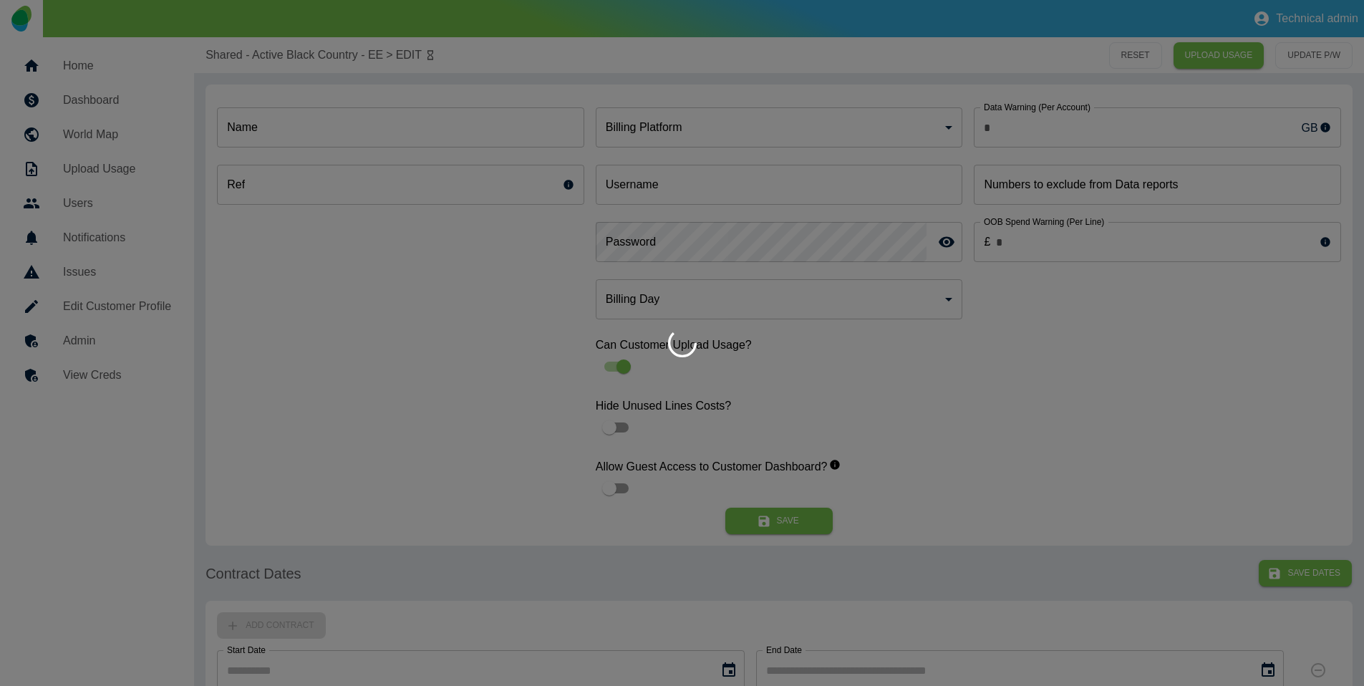
type input "**********"
type input "*"
type input "*********"
type input "*"
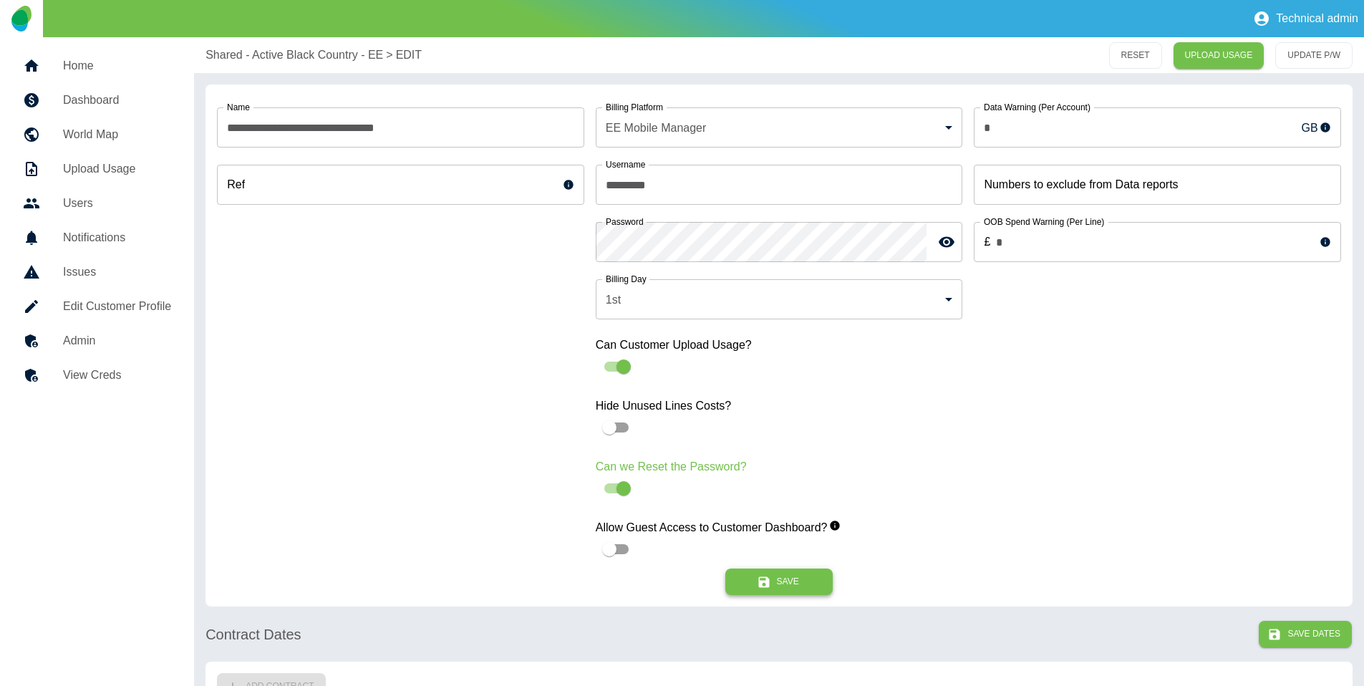
click at [764, 586] on icon "submit" at bounding box center [763, 581] width 11 height 11
